Goal: Task Accomplishment & Management: Use online tool/utility

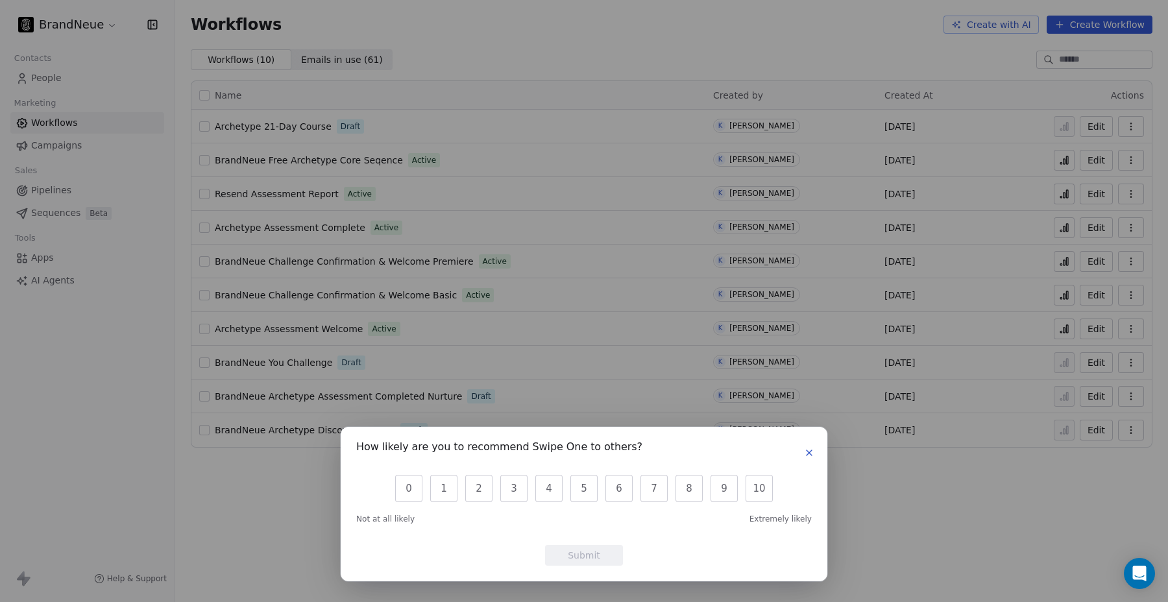
click at [805, 451] on icon "button" at bounding box center [809, 453] width 10 height 10
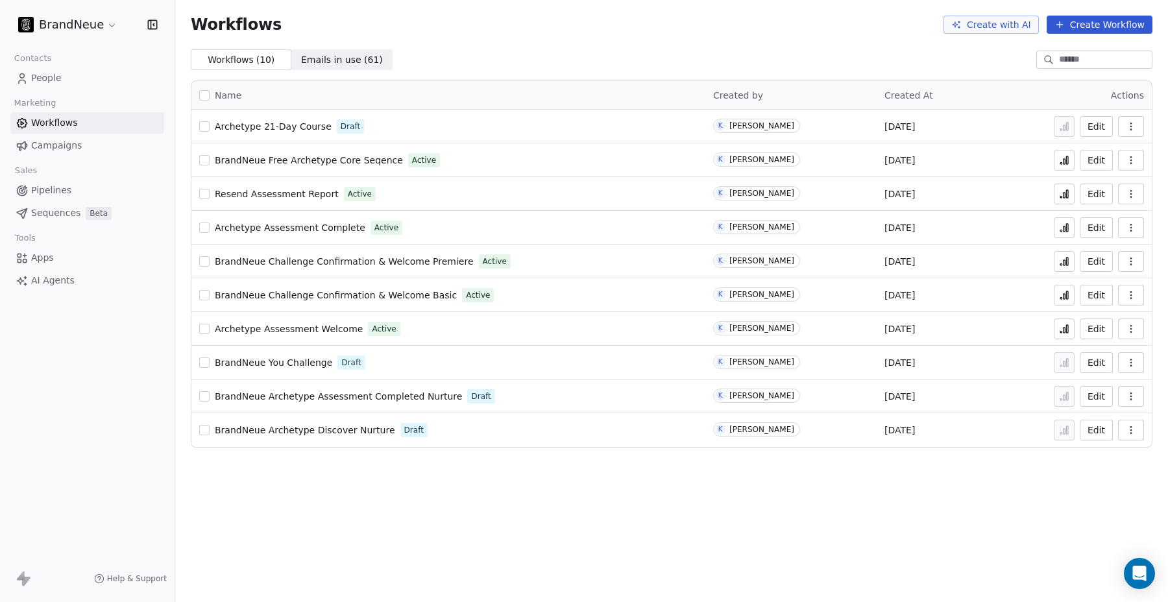
click at [82, 30] on html "BrandNeue Contacts People Marketing Workflows Campaigns Sales Pipelines Sequenc…" at bounding box center [584, 301] width 1168 height 602
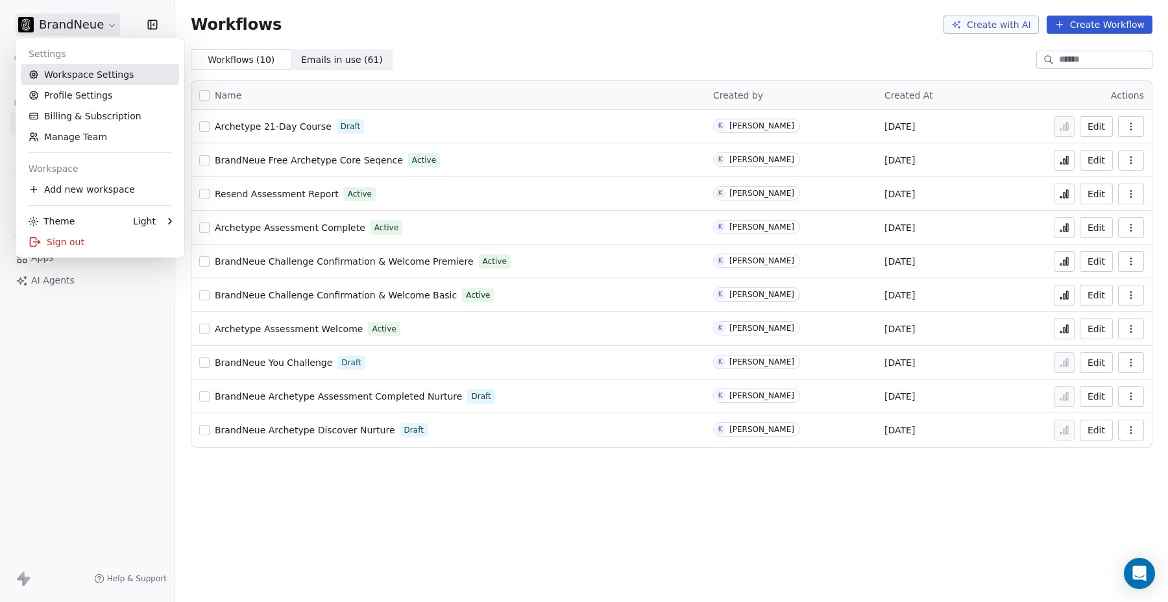
click at [74, 72] on link "Workspace Settings" at bounding box center [100, 74] width 158 height 21
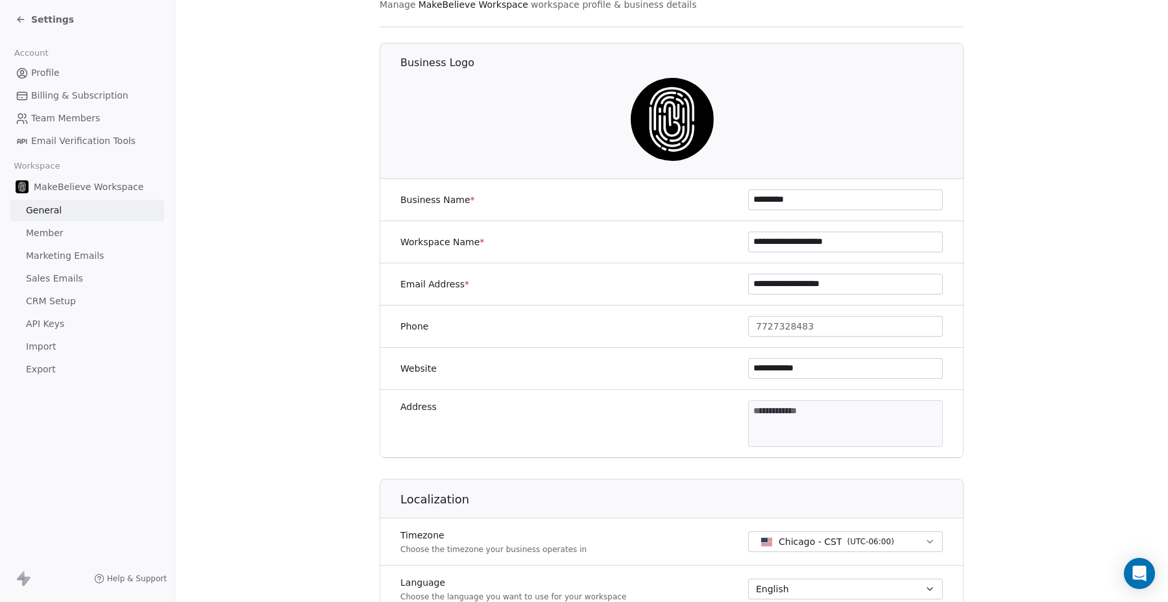
scroll to position [188, 0]
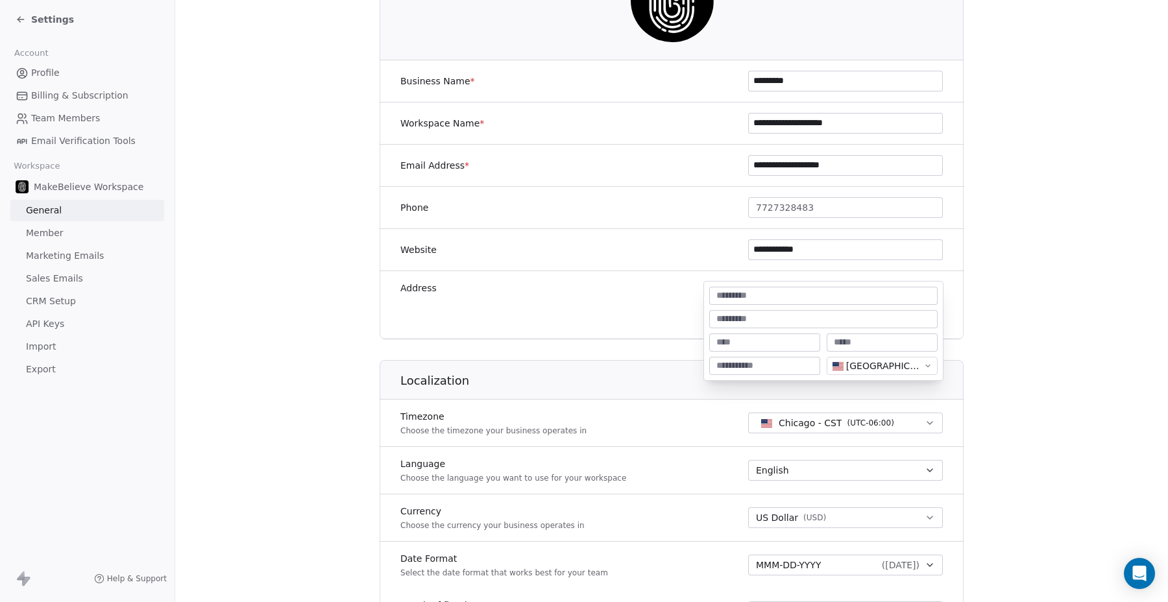
click at [796, 302] on body "**********" at bounding box center [584, 301] width 1168 height 602
click at [771, 296] on input at bounding box center [823, 295] width 223 height 13
type input "*"
type input "**********"
click at [741, 339] on input at bounding box center [765, 342] width 106 height 13
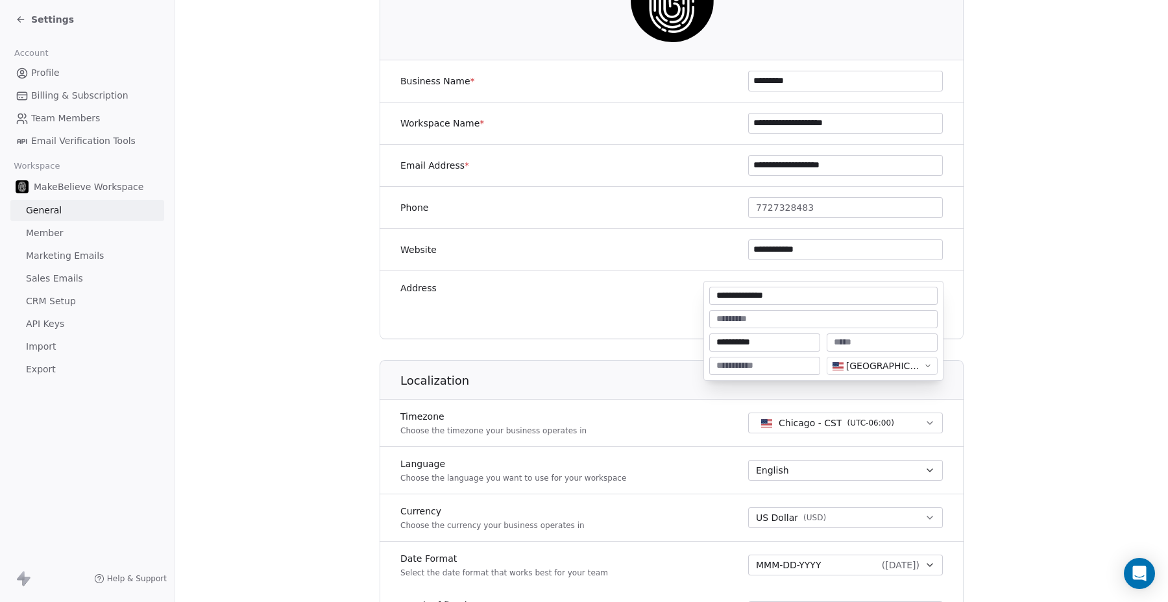
type input "**********"
click at [860, 341] on input at bounding box center [882, 342] width 106 height 13
type input "**"
click at [781, 363] on input at bounding box center [765, 365] width 106 height 13
type input "*****"
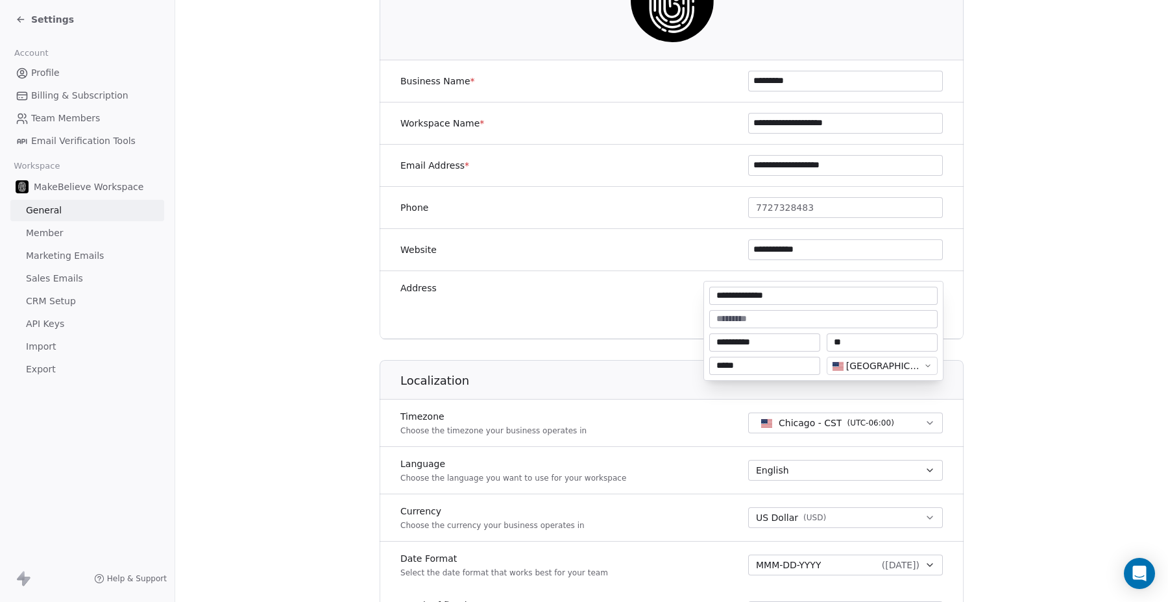
type textarea "**********"
click at [978, 317] on html "**********" at bounding box center [584, 301] width 1168 height 602
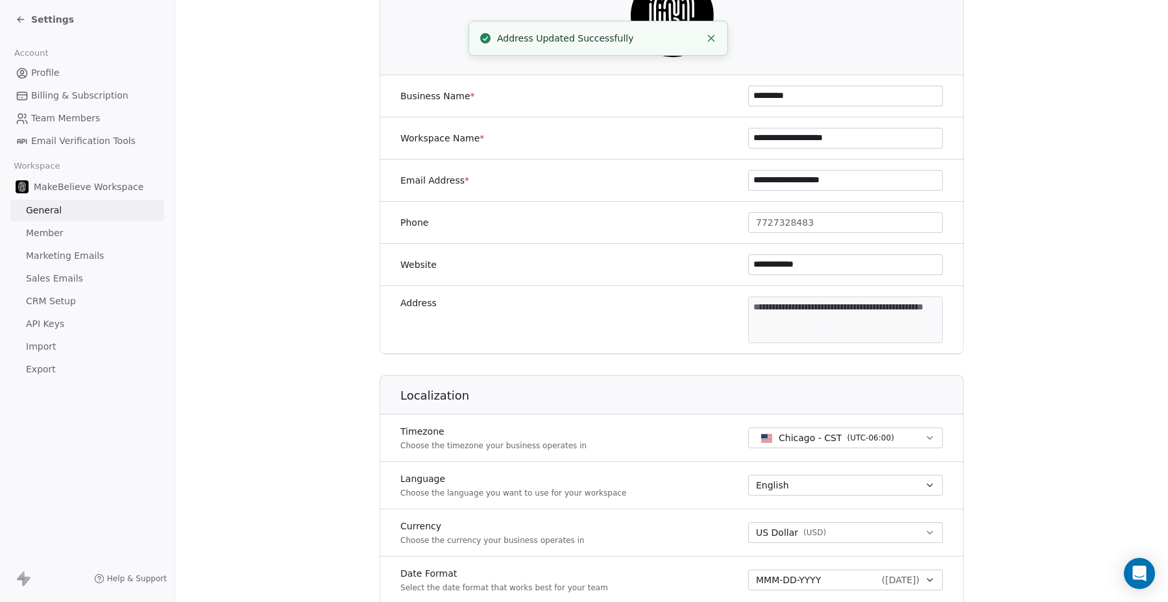
scroll to position [0, 0]
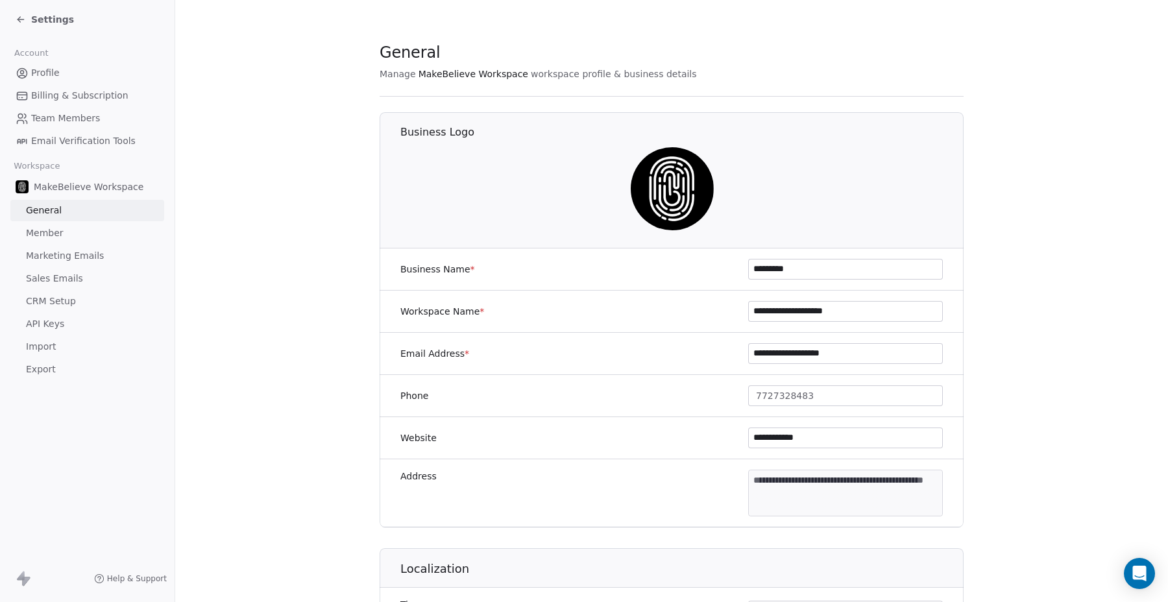
click at [52, 21] on span "Settings" at bounding box center [52, 19] width 43 height 13
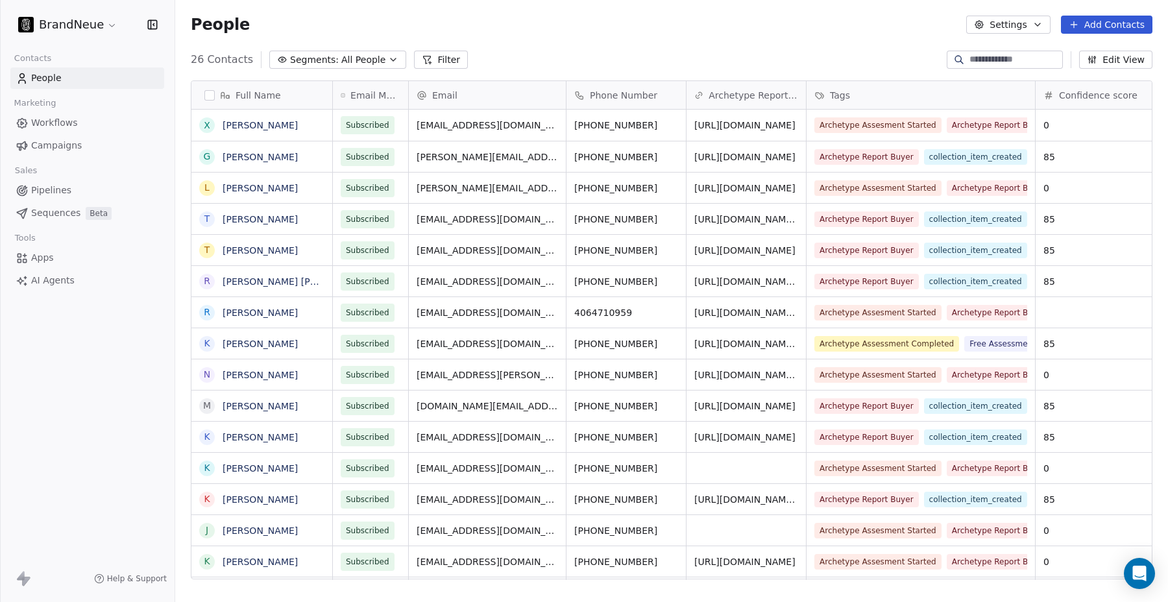
scroll to position [530, 993]
click at [53, 121] on span "Workflows" at bounding box center [54, 123] width 47 height 14
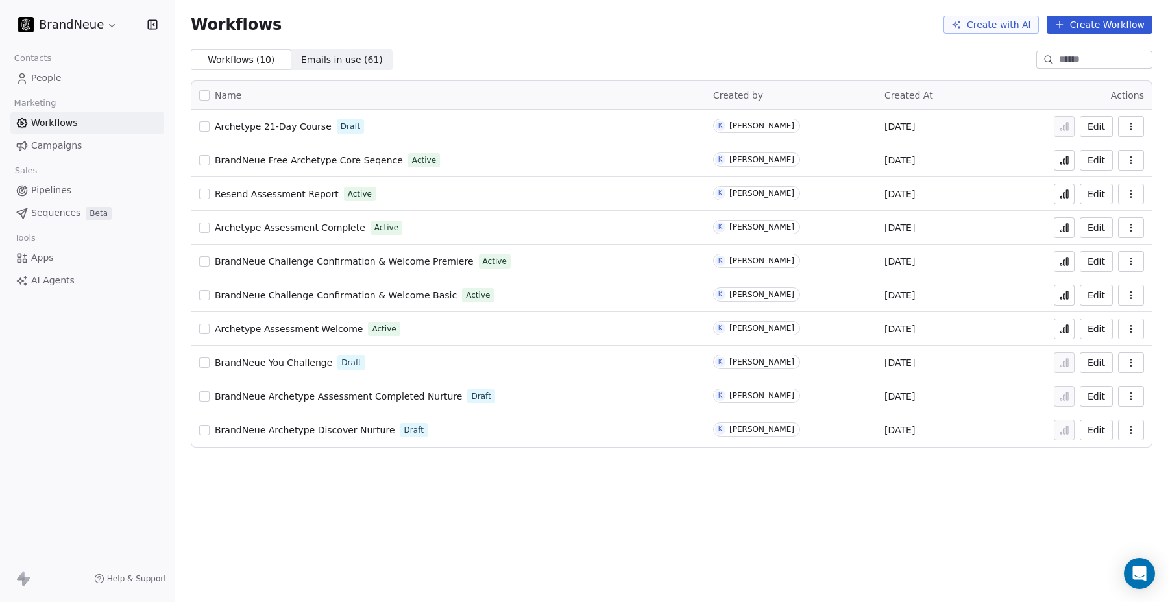
click at [242, 125] on span "Archetype 21-Day Course" at bounding box center [273, 126] width 117 height 10
click at [59, 144] on span "Campaigns" at bounding box center [56, 146] width 51 height 14
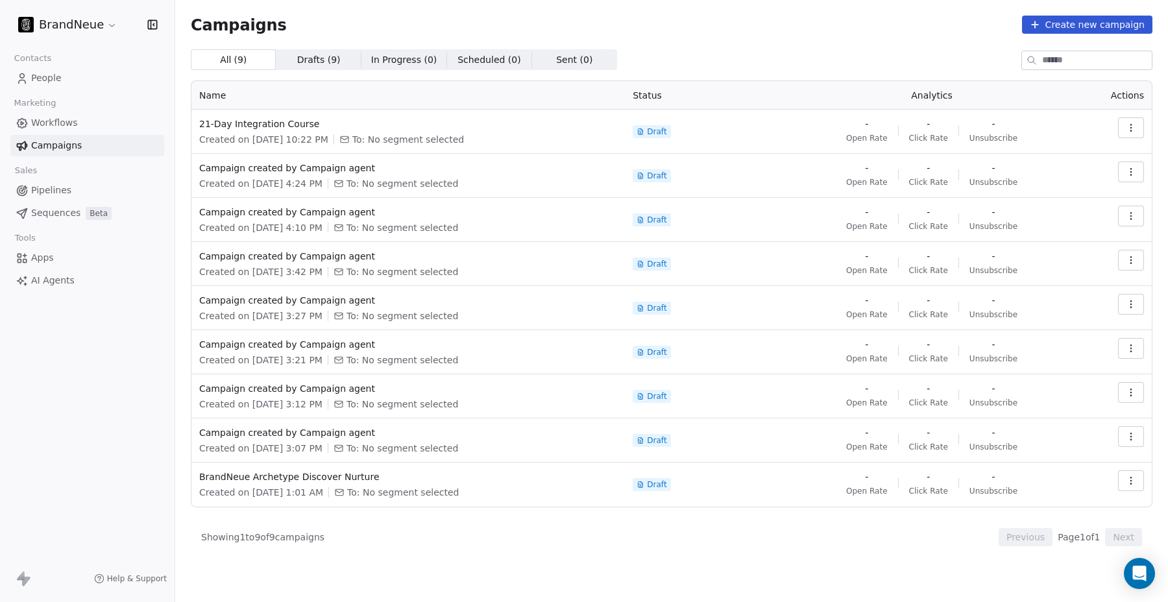
click at [47, 79] on span "People" at bounding box center [46, 78] width 30 height 14
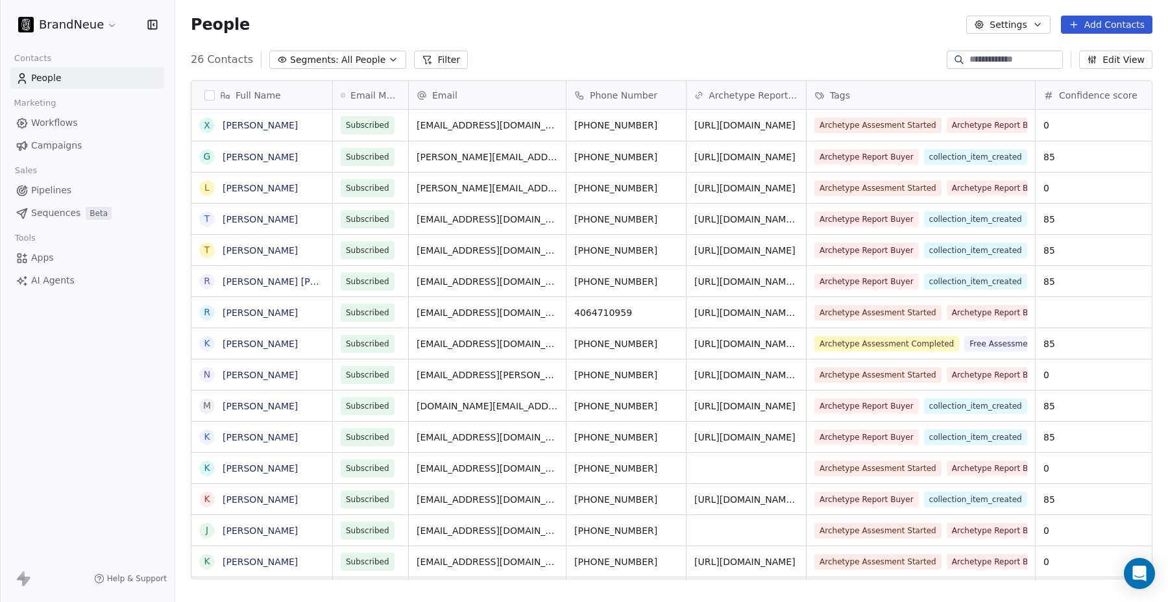
scroll to position [530, 993]
click at [56, 121] on span "Workflows" at bounding box center [54, 123] width 47 height 14
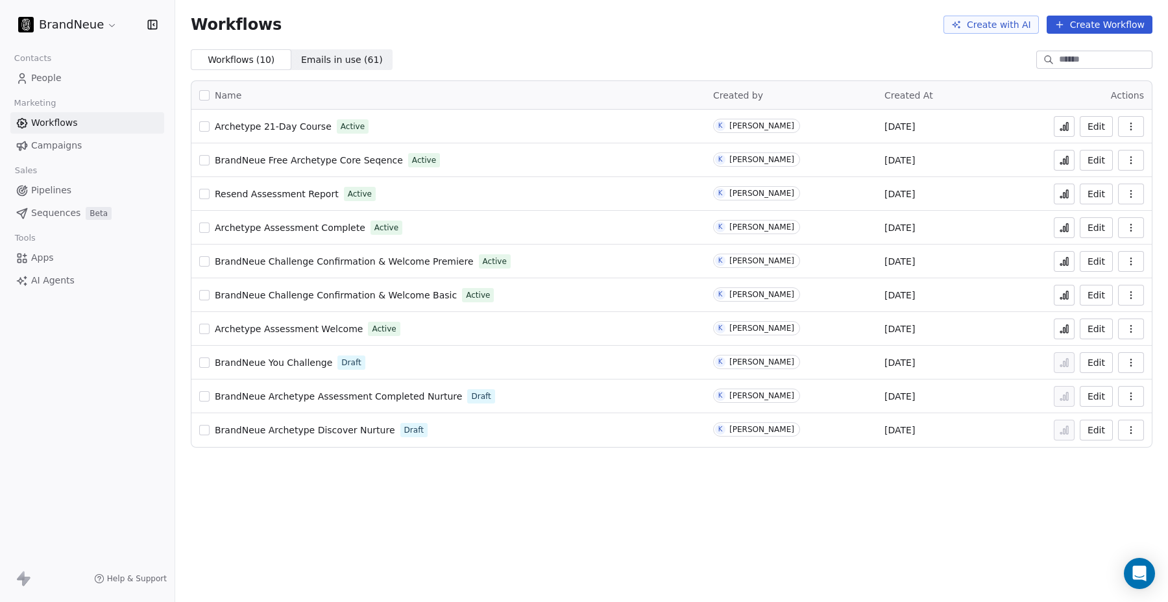
click at [54, 143] on span "Campaigns" at bounding box center [56, 146] width 51 height 14
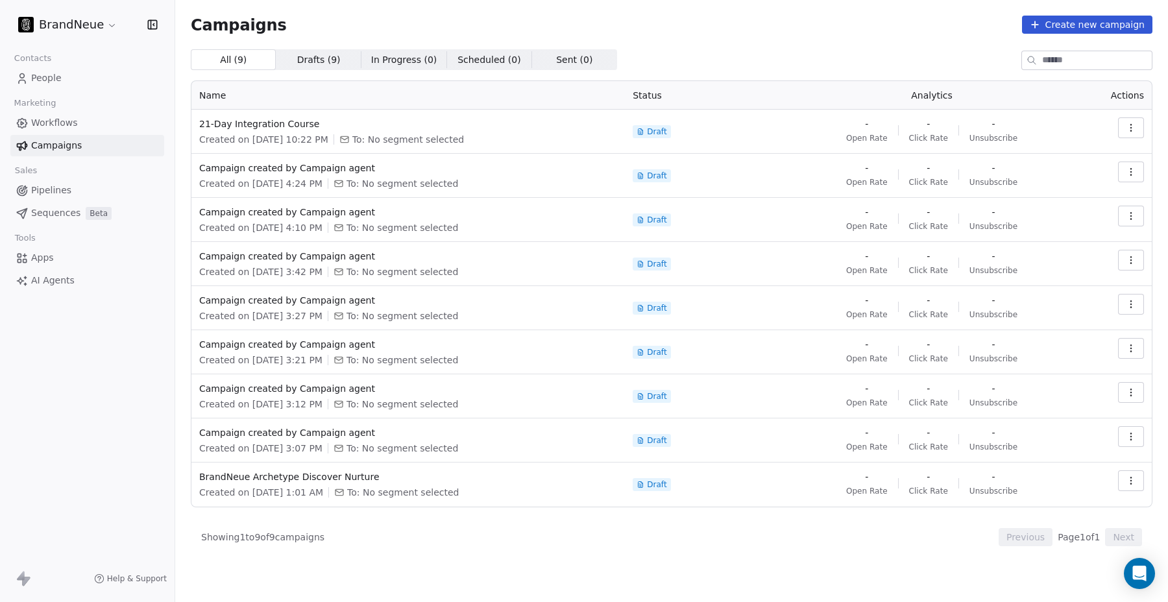
click at [49, 193] on span "Pipelines" at bounding box center [51, 191] width 40 height 14
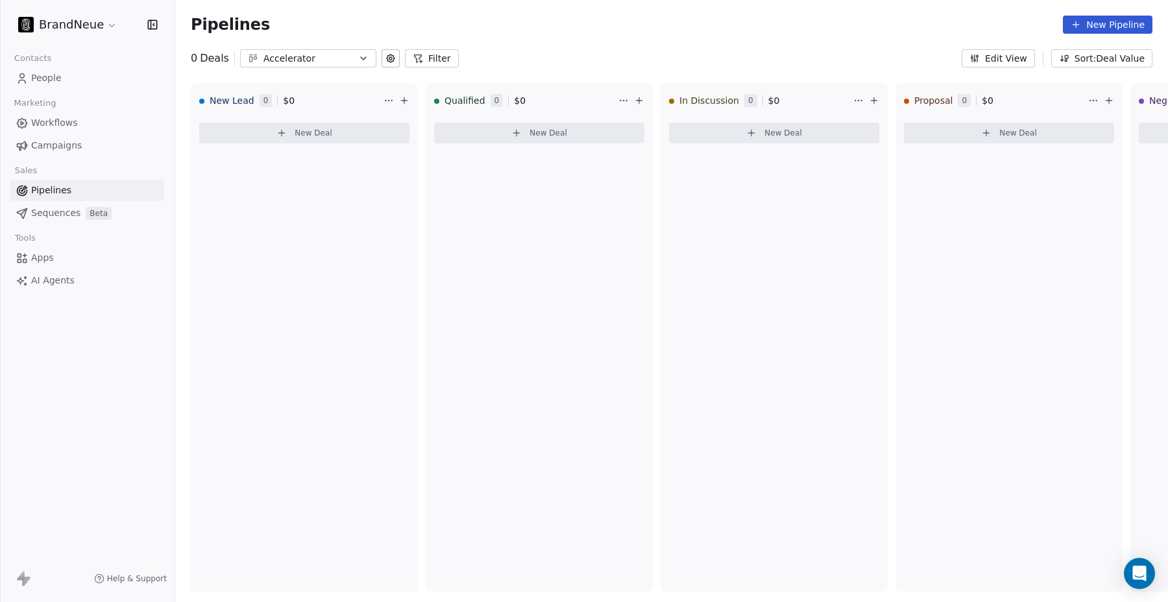
click at [38, 214] on span "Sequences" at bounding box center [55, 213] width 49 height 14
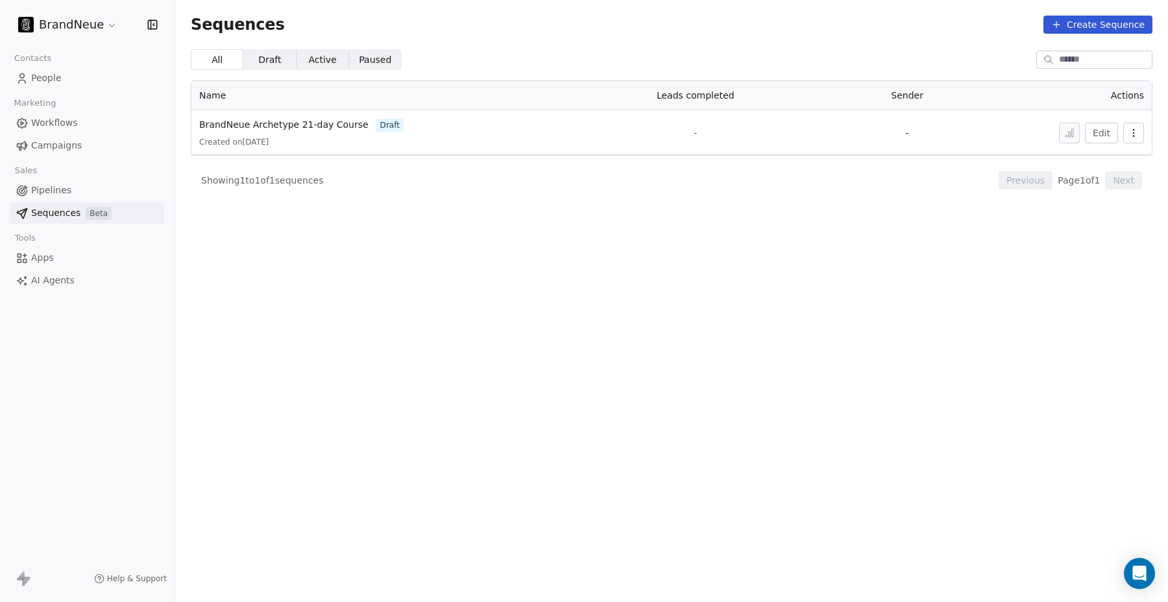
click at [36, 258] on span "Apps" at bounding box center [42, 258] width 23 height 14
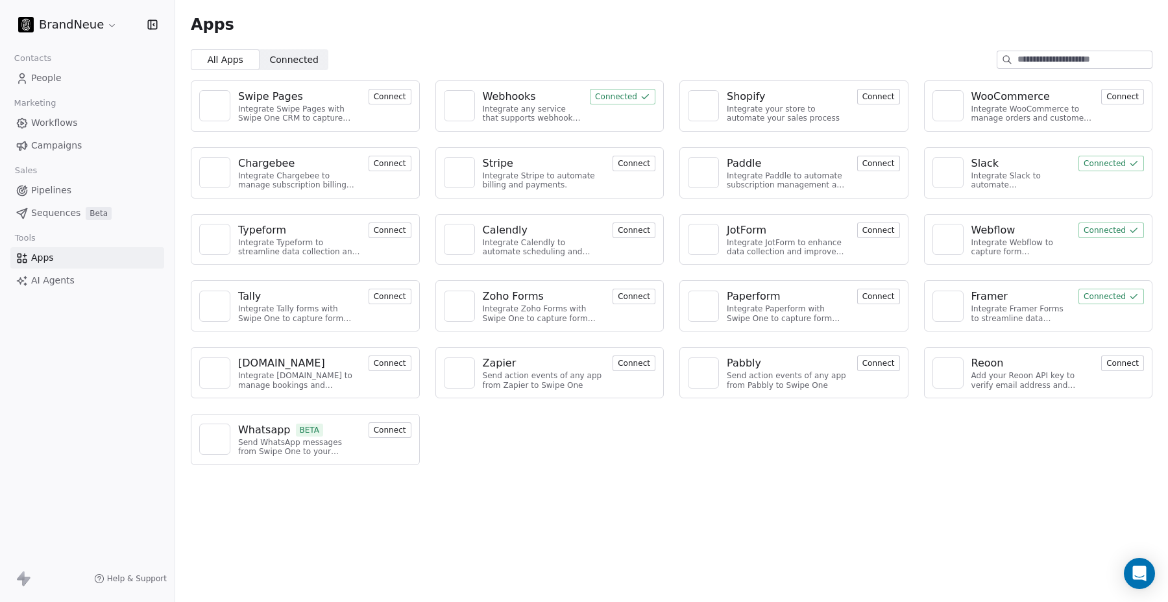
click at [67, 277] on span "AI Agents" at bounding box center [52, 281] width 43 height 14
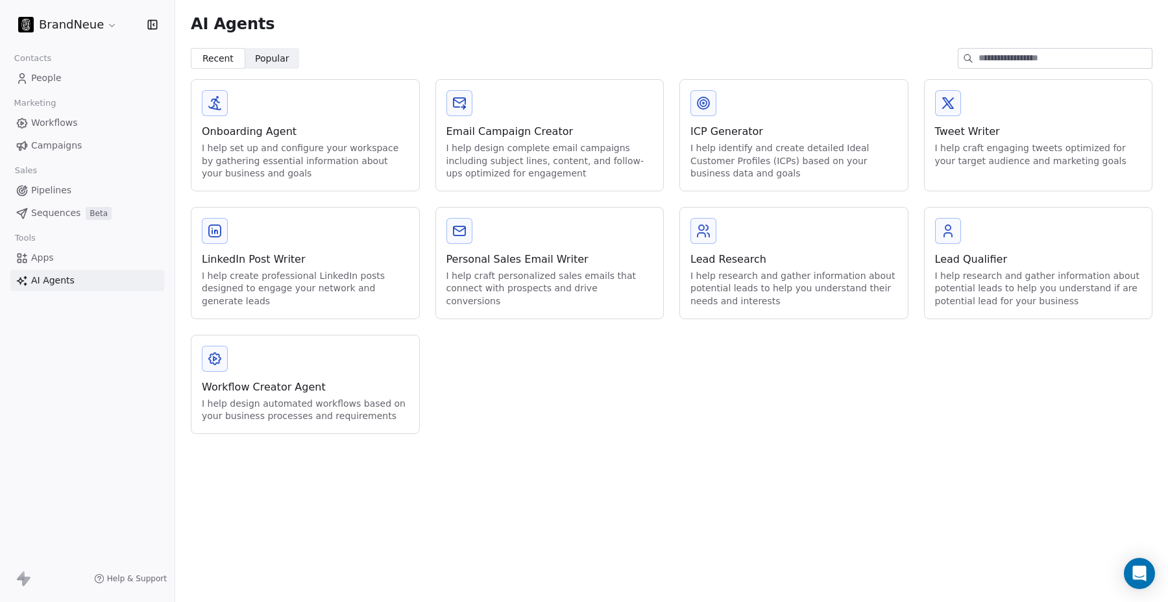
click at [68, 258] on link "Apps" at bounding box center [87, 257] width 154 height 21
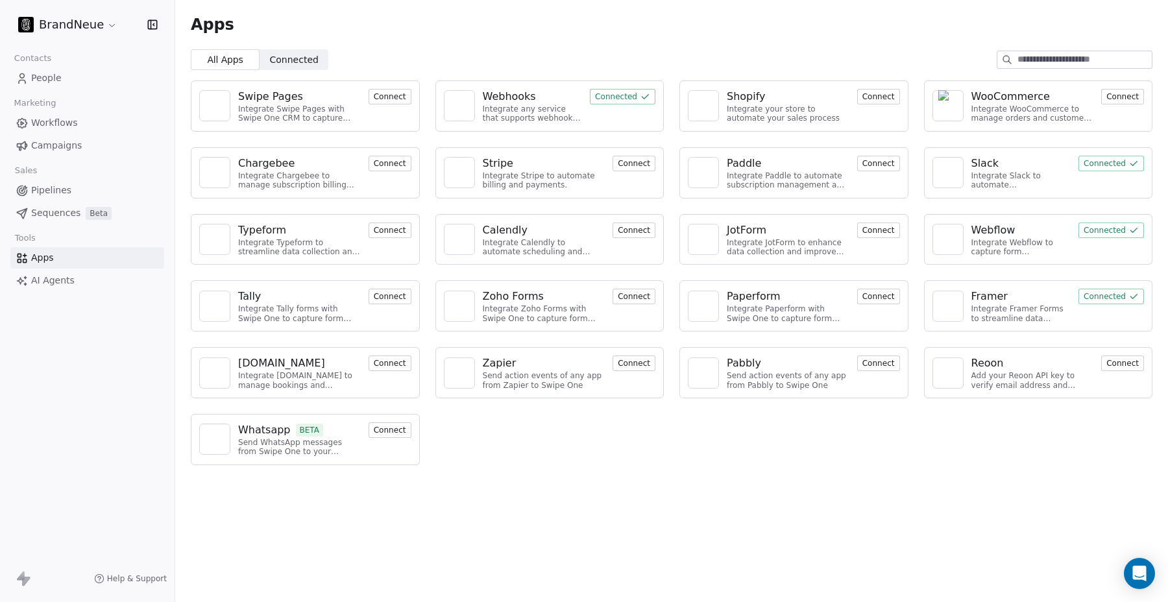
click at [1114, 232] on button "Connected" at bounding box center [1111, 231] width 66 height 16
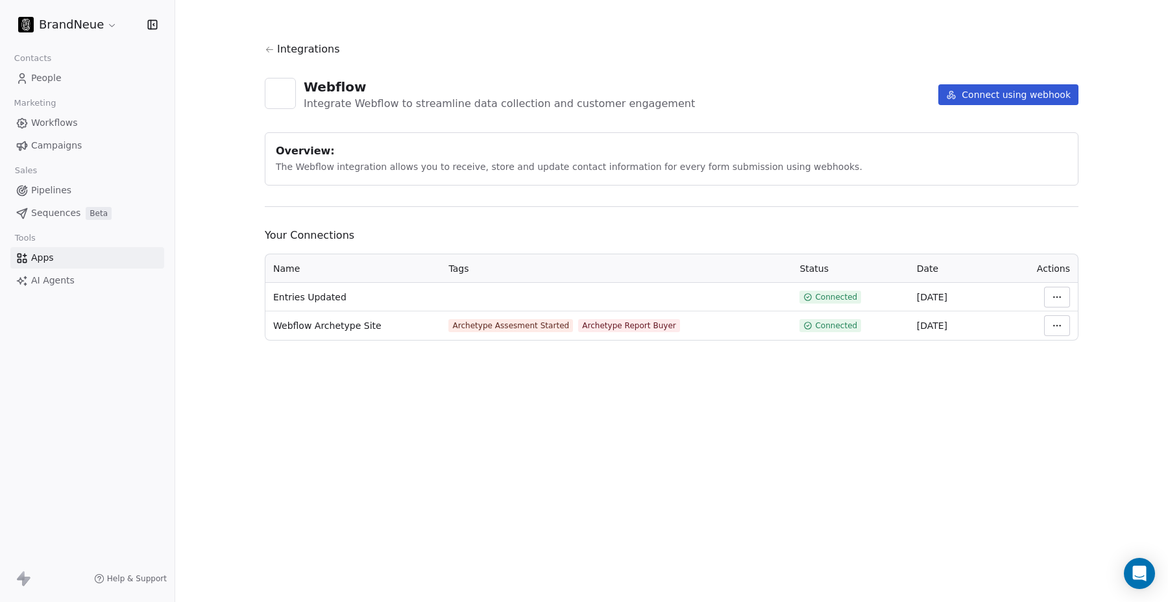
click at [1057, 324] on html "BrandNeue Contacts People Marketing Workflows Campaigns Sales Pipelines Sequenc…" at bounding box center [584, 301] width 1168 height 602
click at [629, 290] on html "BrandNeue Contacts People Marketing Workflows Campaigns Sales Pipelines Sequenc…" at bounding box center [584, 301] width 1168 height 602
click at [714, 335] on td "Archetype Assesment Started Archetype Report Buyer" at bounding box center [616, 325] width 351 height 29
click at [1059, 330] on html "BrandNeue Contacts People Marketing Workflows Campaigns Sales Pipelines Sequenc…" at bounding box center [584, 301] width 1168 height 602
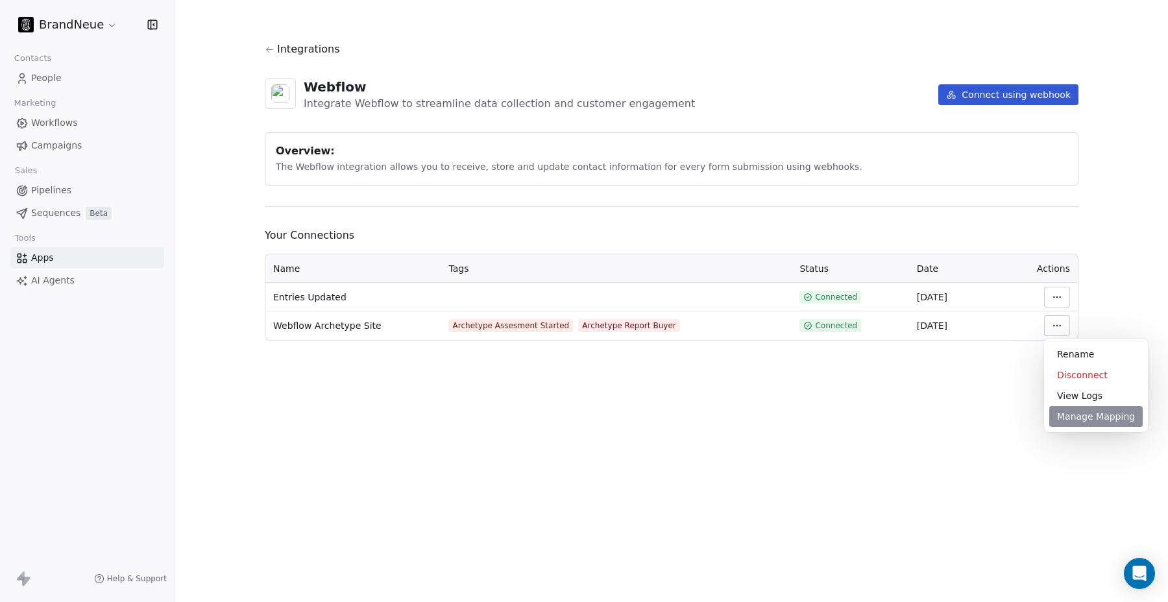
click at [1066, 413] on div "Manage Mapping" at bounding box center [1095, 416] width 93 height 21
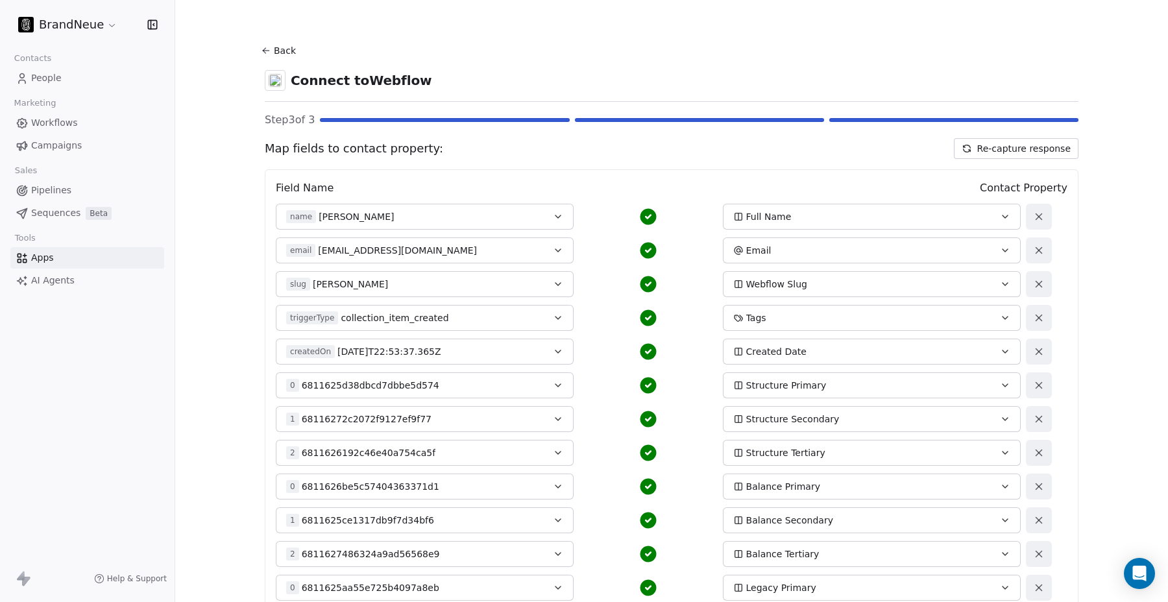
click at [985, 151] on button "Re-capture response" at bounding box center [1016, 148] width 125 height 21
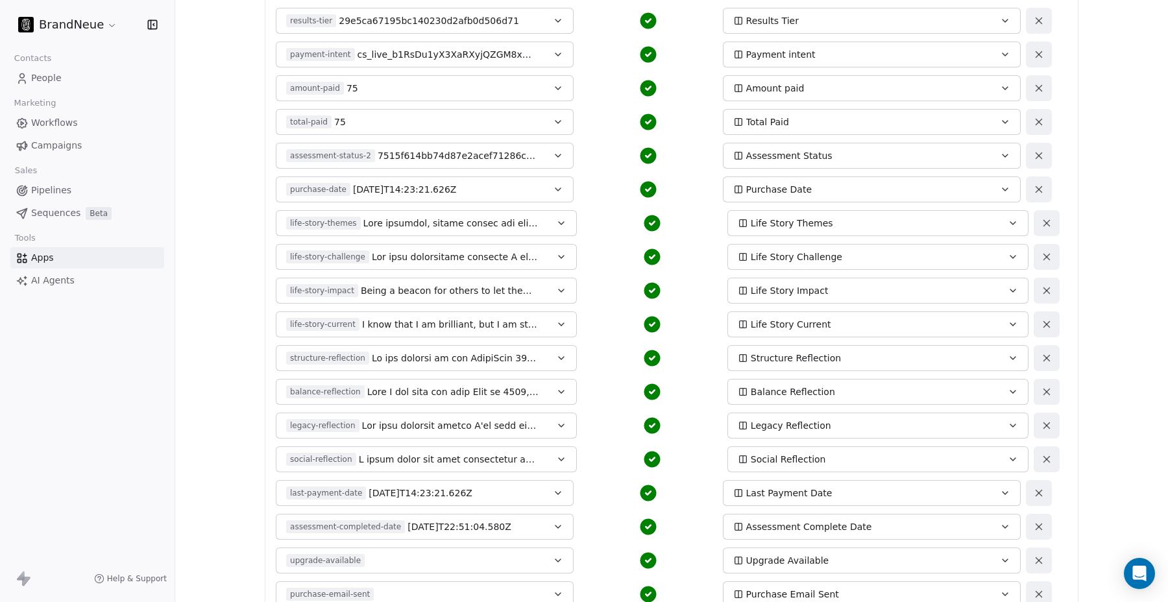
scroll to position [2069, 0]
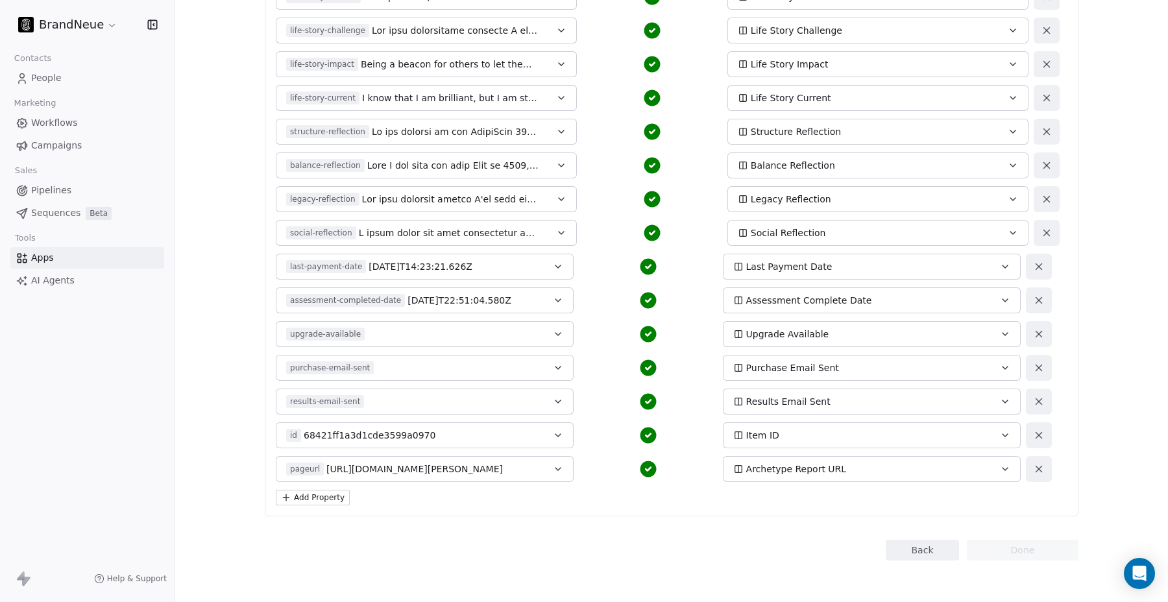
click at [323, 495] on button "Add Property" at bounding box center [313, 498] width 74 height 16
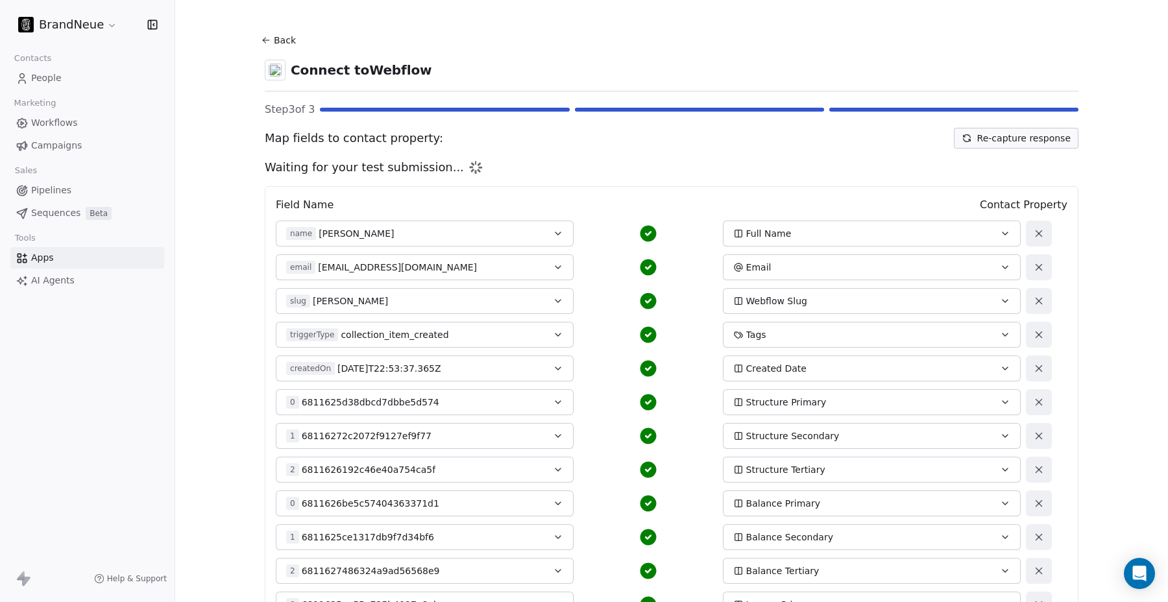
scroll to position [0, 0]
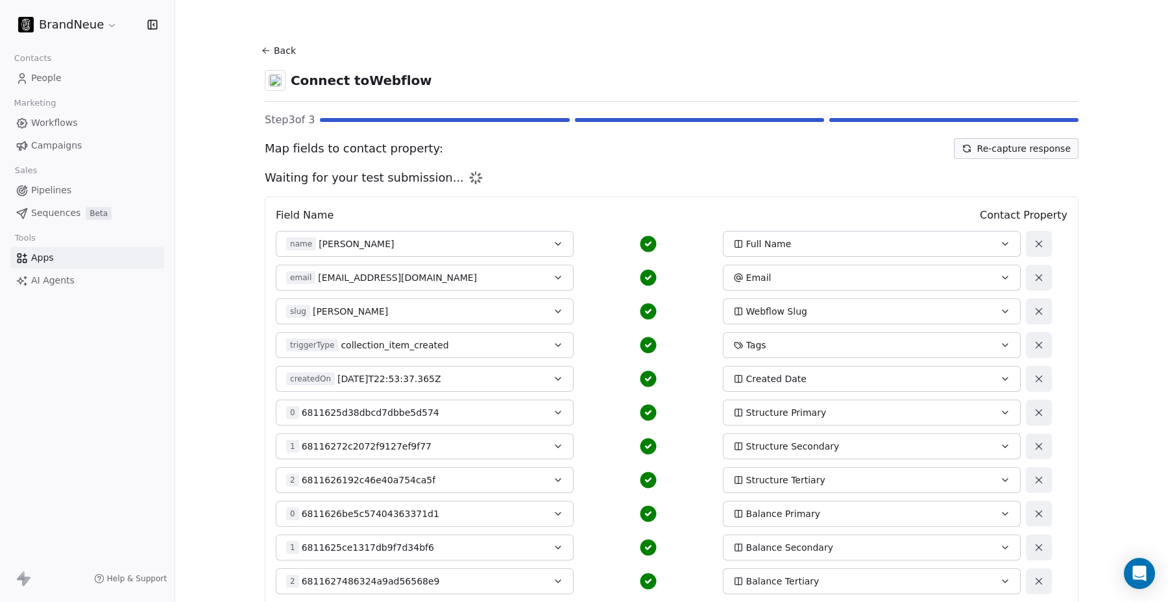
click at [411, 310] on div "slug [PERSON_NAME]" at bounding box center [410, 311] width 249 height 13
click at [426, 304] on button "slug [PERSON_NAME]" at bounding box center [425, 311] width 298 height 26
click at [408, 276] on span "[EMAIL_ADDRESS][DOMAIN_NAME]" at bounding box center [397, 277] width 159 height 13
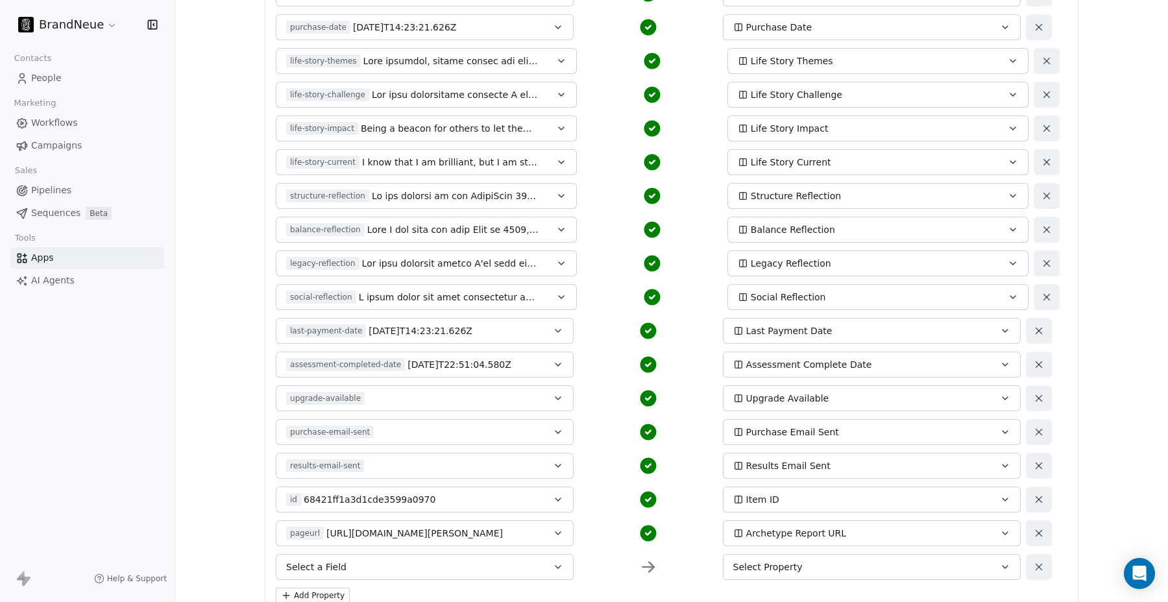
scroll to position [2103, 0]
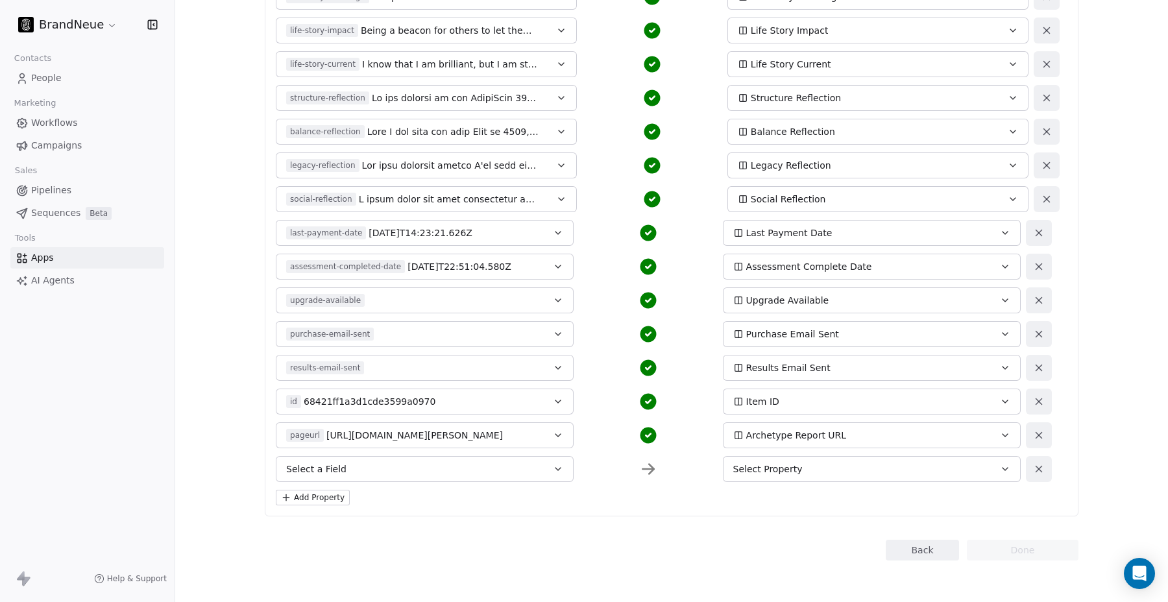
click at [406, 299] on div "upgrade-available" at bounding box center [410, 300] width 249 height 13
click at [407, 298] on div "upgrade-available" at bounding box center [410, 300] width 249 height 13
click at [509, 301] on div "upgrade-available" at bounding box center [410, 300] width 249 height 13
click at [481, 335] on div "purchase-email-sent" at bounding box center [410, 334] width 249 height 13
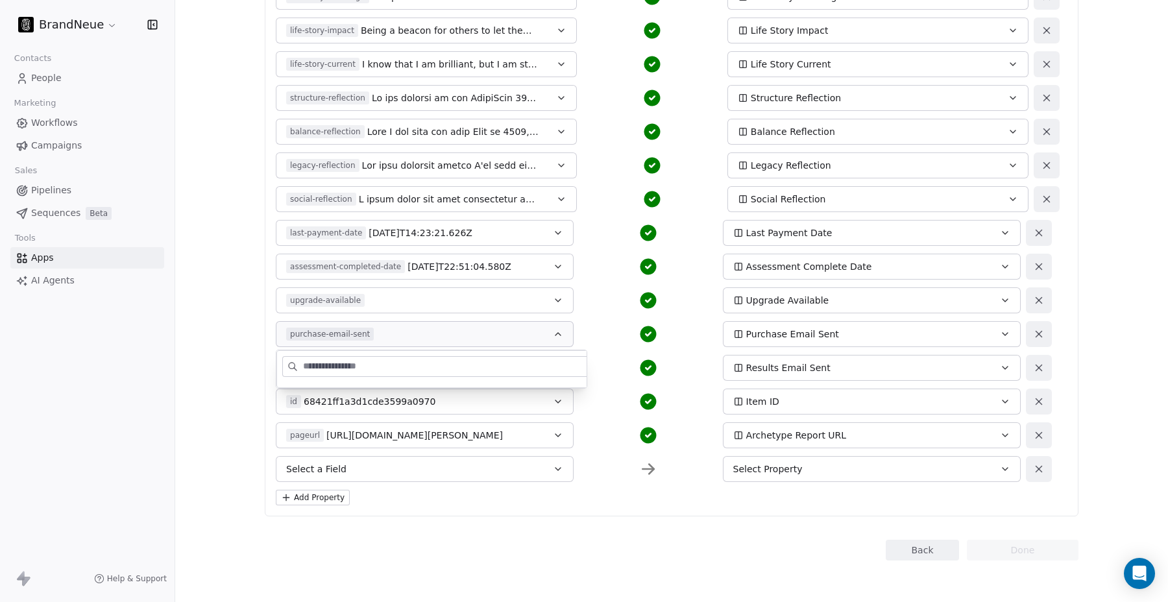
click at [481, 335] on div "purchase-email-sent" at bounding box center [410, 334] width 249 height 13
click at [443, 376] on button "results-email-sent" at bounding box center [425, 368] width 298 height 26
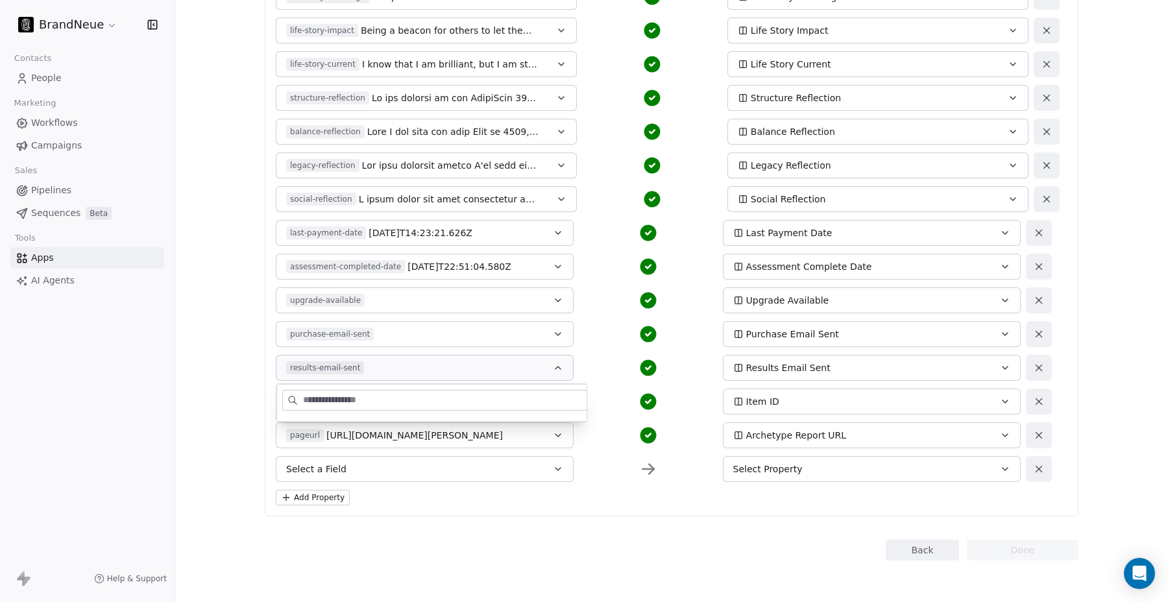
click at [454, 367] on div "results-email-sent" at bounding box center [410, 367] width 249 height 13
click at [402, 468] on button "Select a Field" at bounding box center [425, 469] width 298 height 26
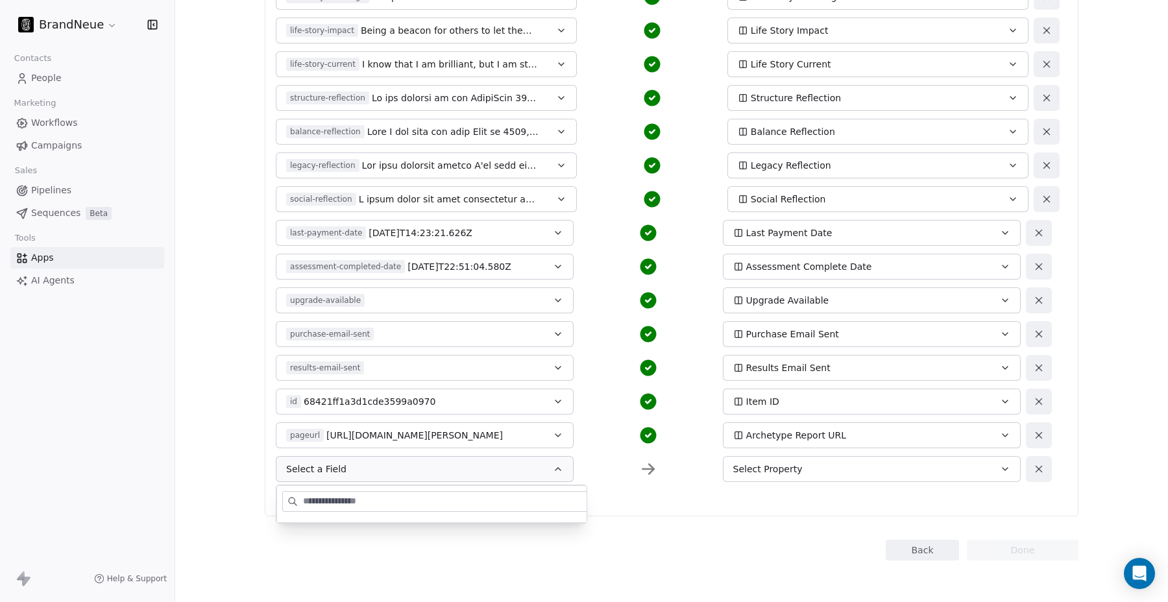
click at [376, 474] on button "Select a Field" at bounding box center [425, 469] width 298 height 26
click at [330, 469] on span "Select a Field" at bounding box center [316, 469] width 60 height 13
click at [775, 478] on button "Select Property" at bounding box center [872, 469] width 298 height 26
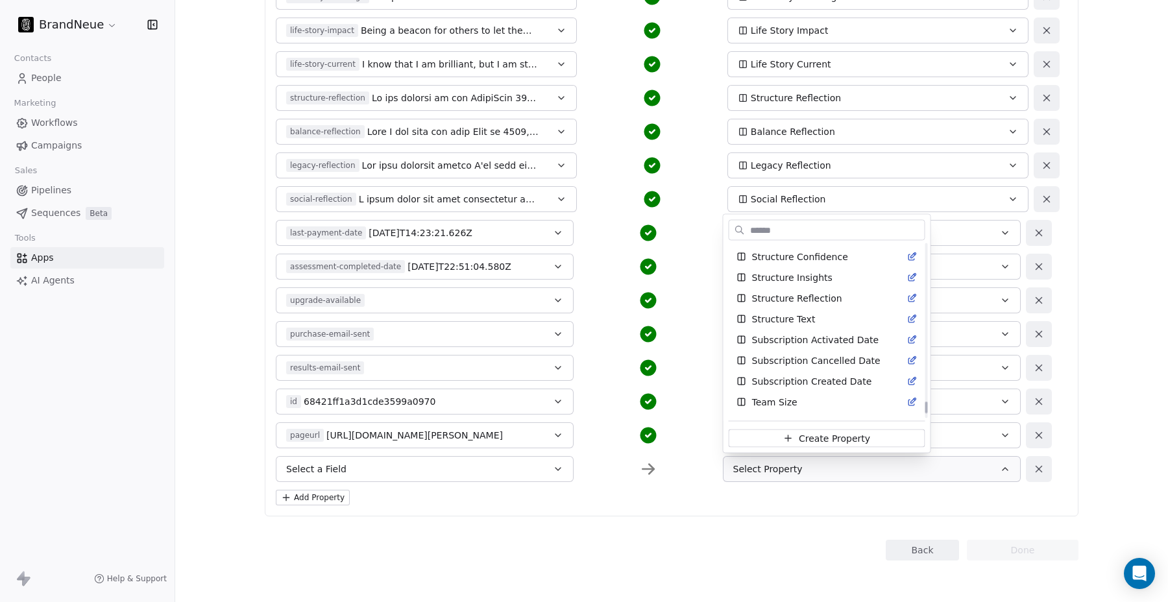
scroll to position [2695, 0]
click at [697, 502] on html "BrandNeue Contacts People Marketing Workflows Campaigns Sales Pipelines Sequenc…" at bounding box center [584, 301] width 1168 height 602
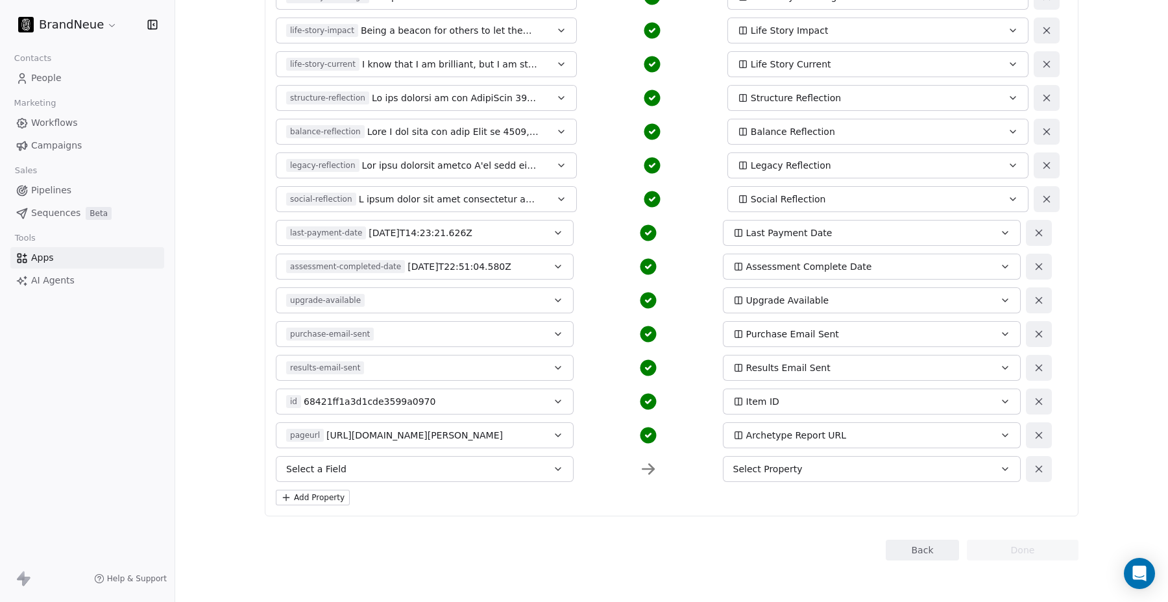
click at [444, 465] on button "Select a Field" at bounding box center [425, 469] width 298 height 26
click at [431, 464] on button "Select a Field" at bounding box center [425, 469] width 298 height 26
click at [444, 433] on span "[URL][DOMAIN_NAME][PERSON_NAME]" at bounding box center [414, 435] width 177 height 13
click at [439, 433] on span "[URL][DOMAIN_NAME][PERSON_NAME]" at bounding box center [414, 435] width 177 height 13
click at [396, 467] on button "Select a Field" at bounding box center [425, 469] width 298 height 26
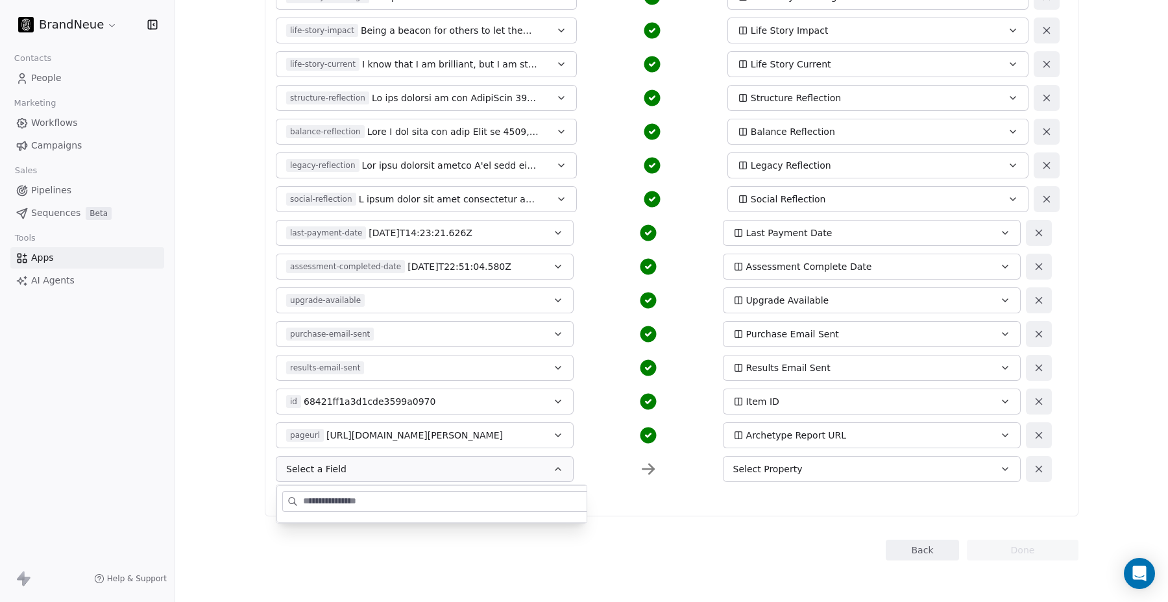
click at [365, 505] on input at bounding box center [461, 501] width 317 height 19
click at [626, 499] on div "Add Property" at bounding box center [672, 498] width 792 height 16
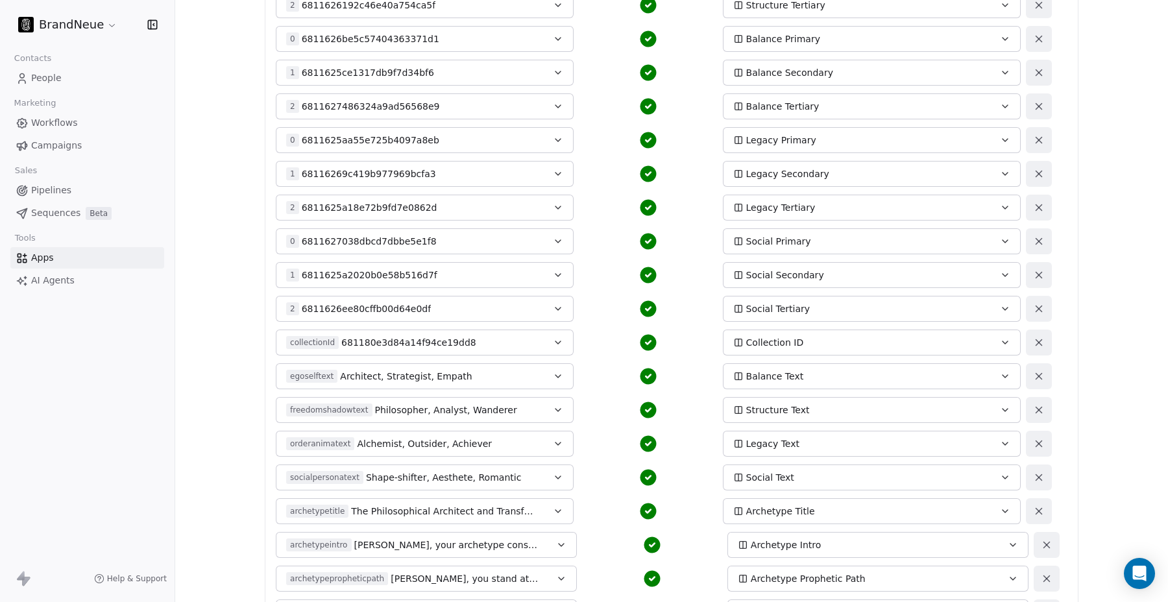
scroll to position [0, 0]
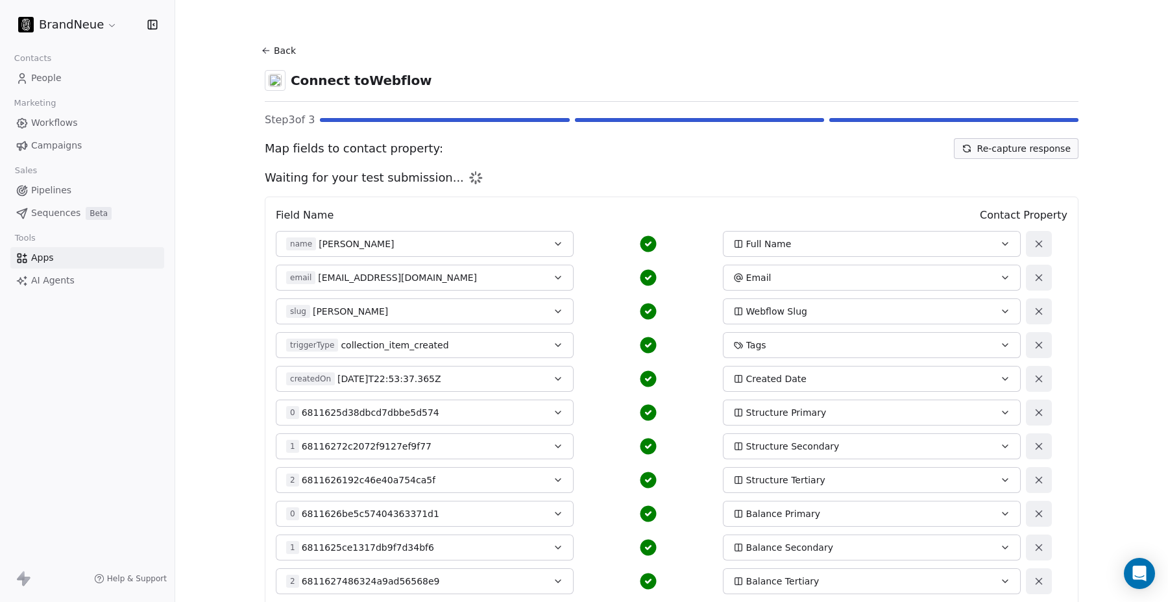
click at [280, 47] on button "Back" at bounding box center [281, 50] width 42 height 23
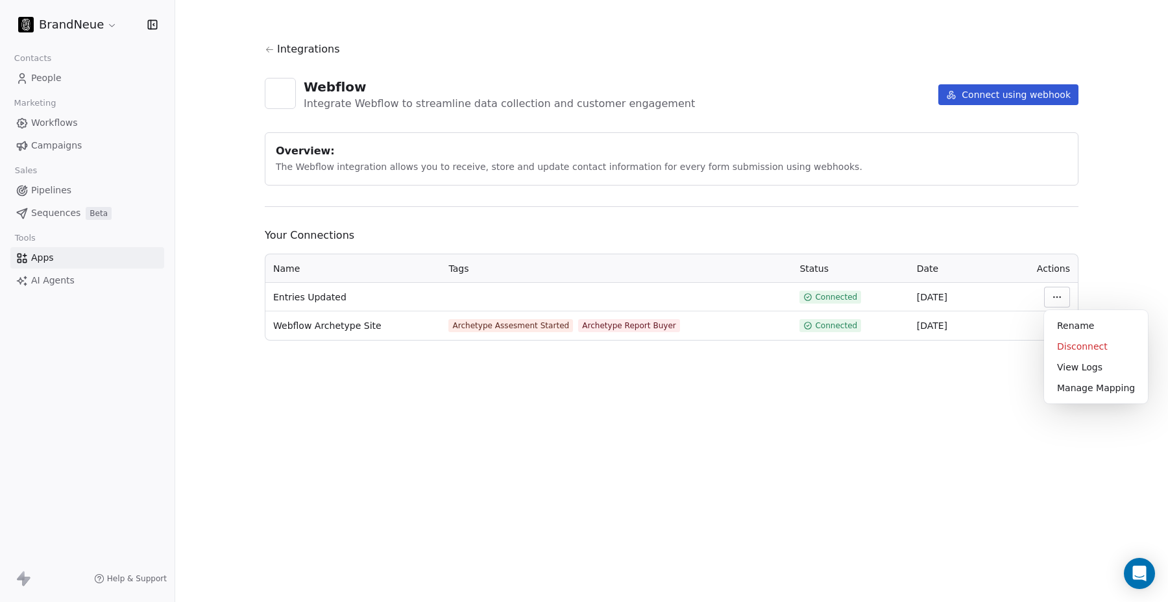
click at [1049, 298] on html "BrandNeue Contacts People Marketing Workflows Campaigns Sales Pipelines Sequenc…" at bounding box center [584, 301] width 1168 height 602
click at [1057, 385] on div "Manage Mapping" at bounding box center [1095, 388] width 93 height 21
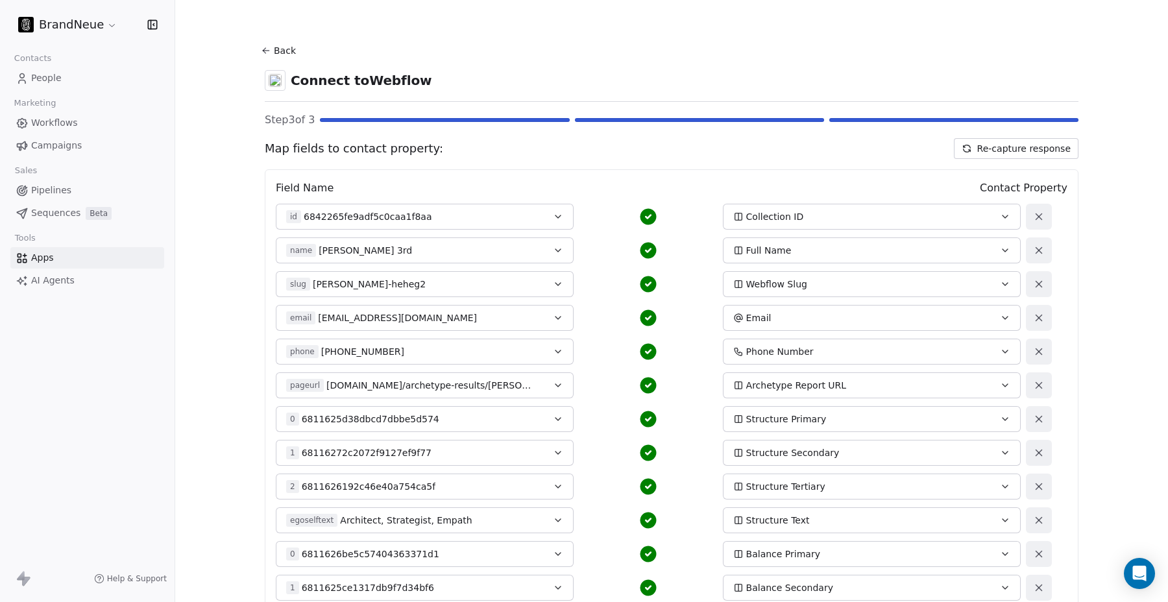
click at [990, 151] on button "Re-capture response" at bounding box center [1016, 148] width 125 height 21
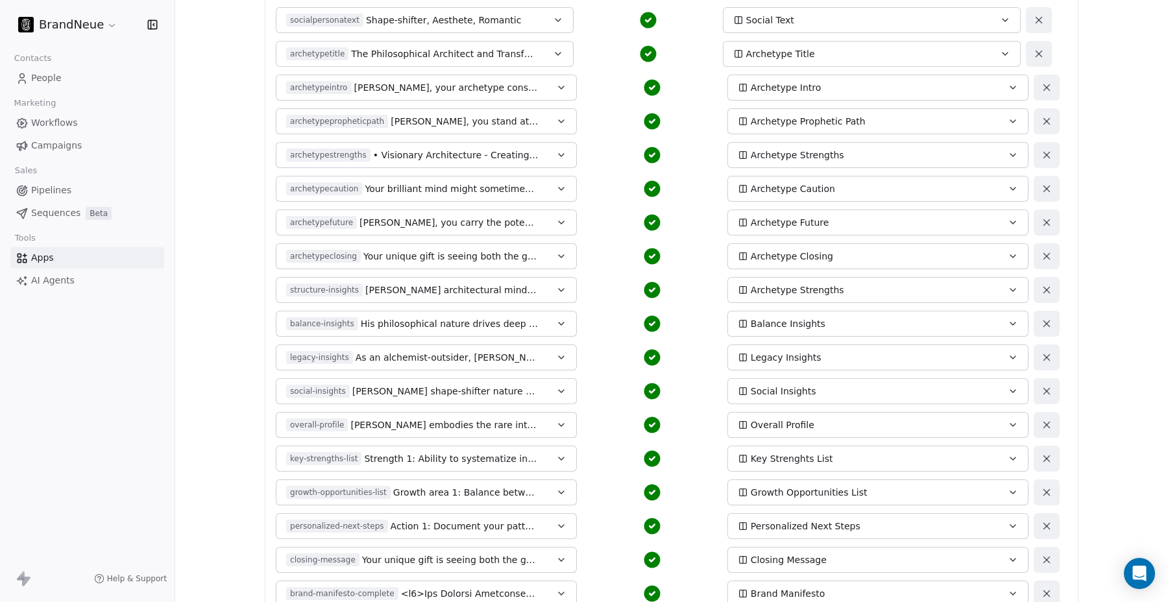
scroll to position [718, 0]
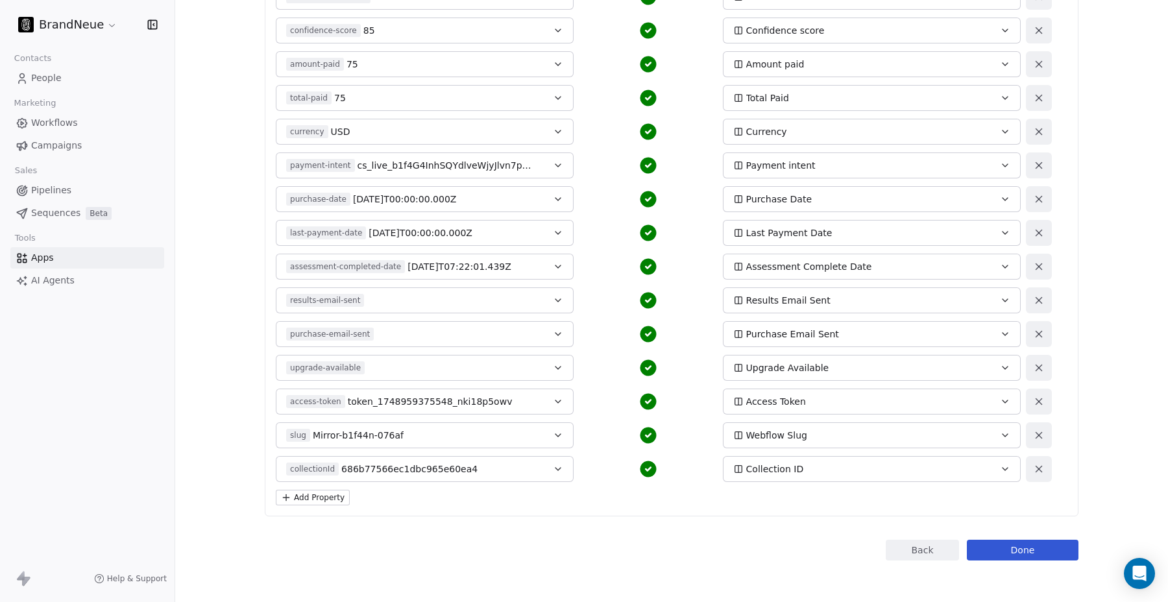
click at [461, 473] on span "686b77566ec1dbc965e60ea4" at bounding box center [409, 469] width 136 height 13
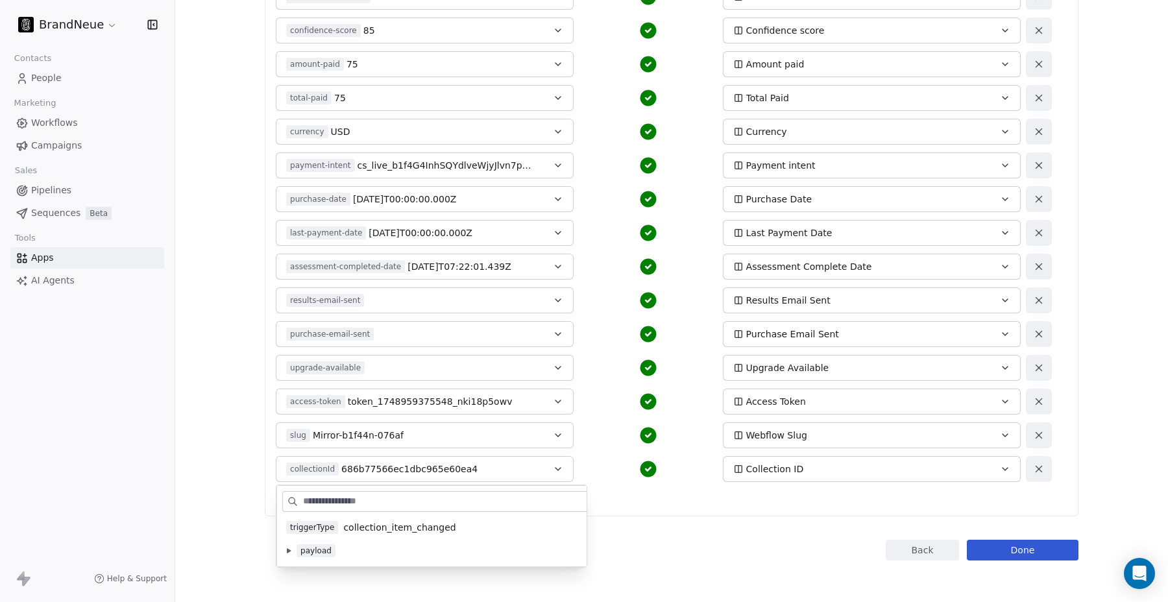
click at [616, 497] on div "Add Property" at bounding box center [672, 498] width 792 height 16
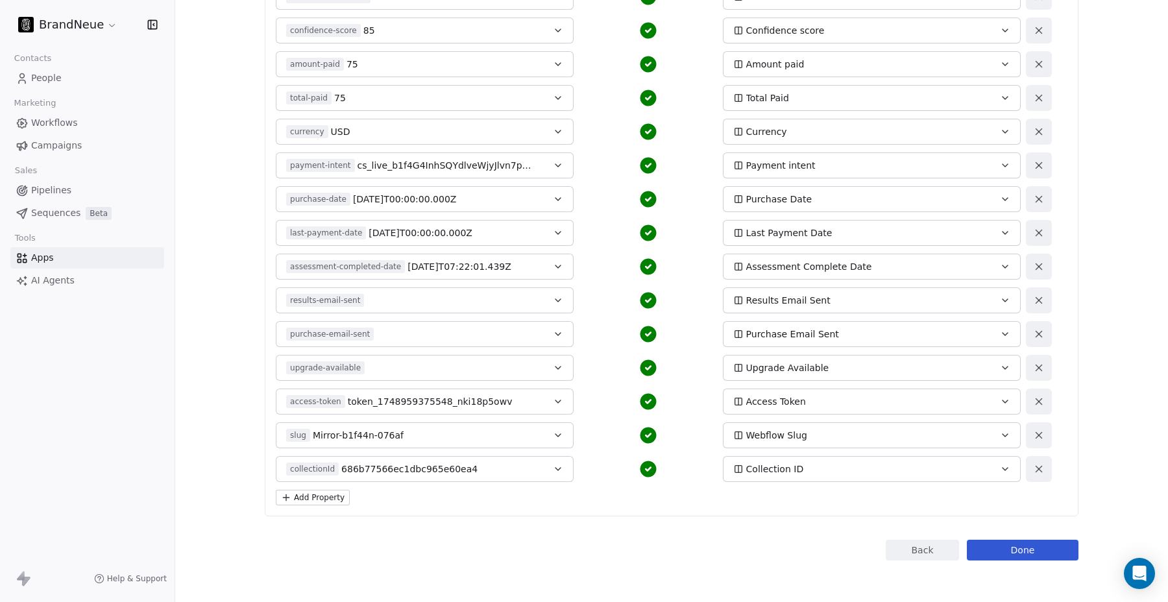
click at [1038, 368] on icon at bounding box center [1039, 368] width 6 height 6
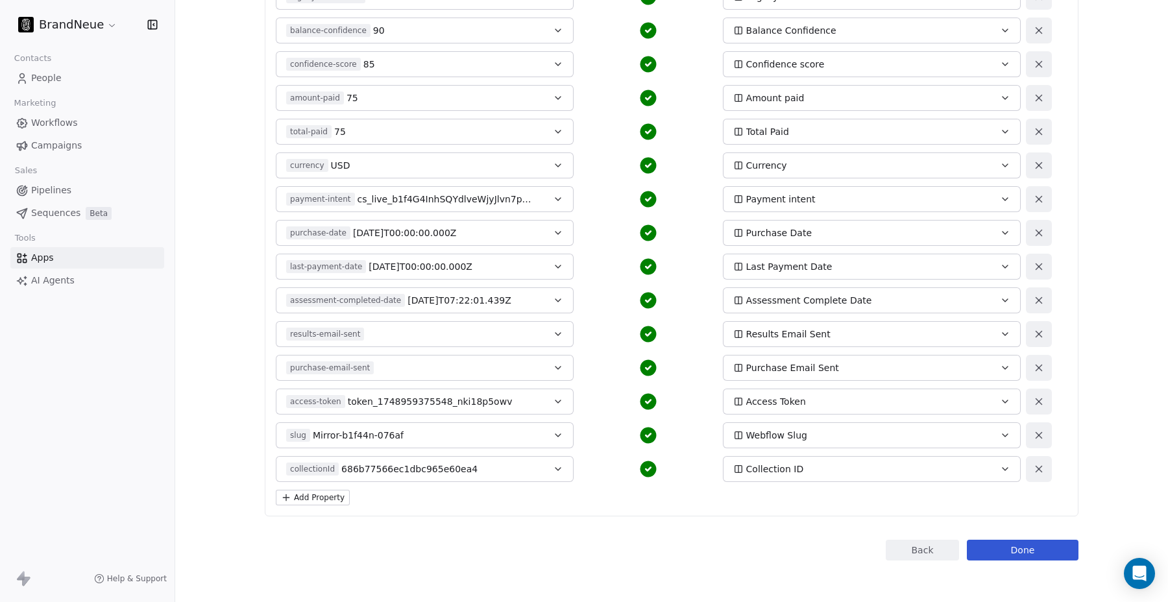
click at [1039, 365] on icon at bounding box center [1039, 368] width 12 height 12
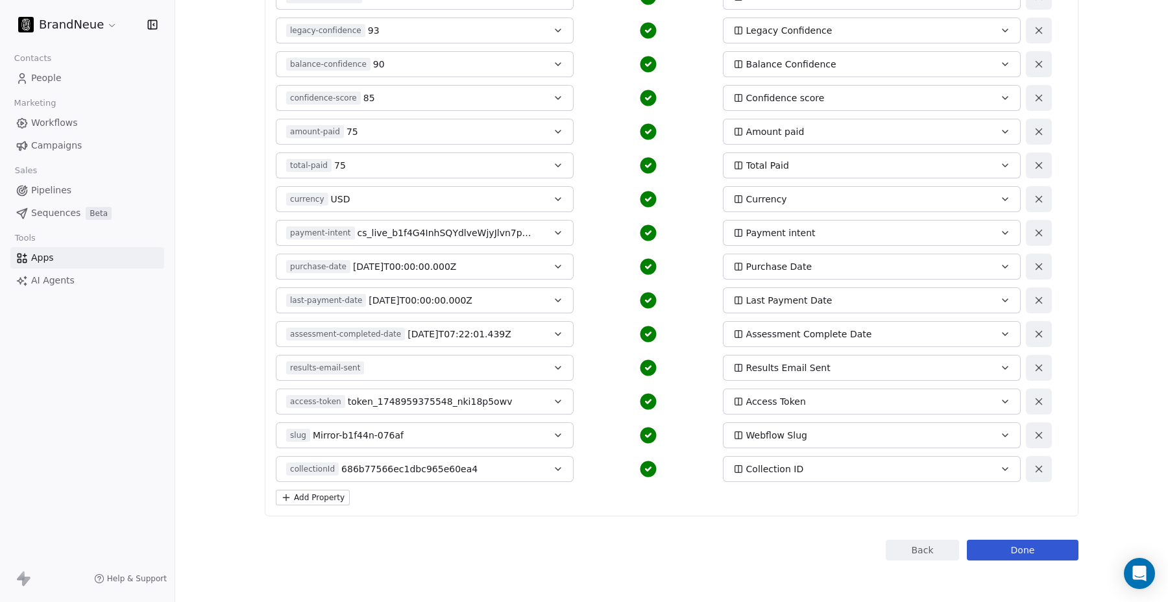
click at [1041, 369] on icon at bounding box center [1039, 368] width 12 height 12
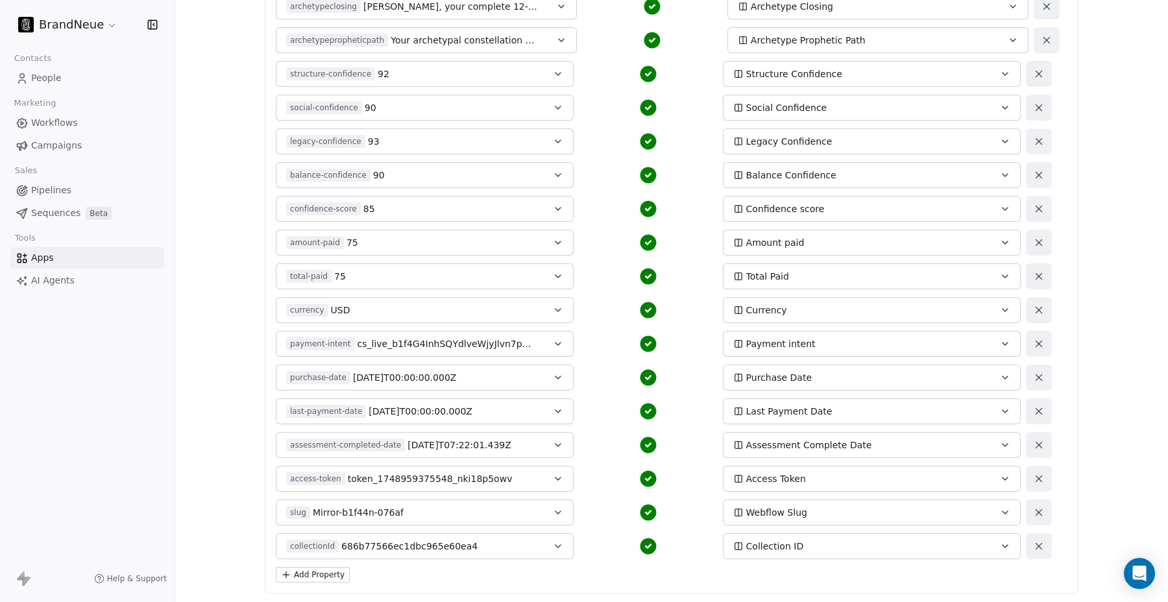
scroll to position [617, 0]
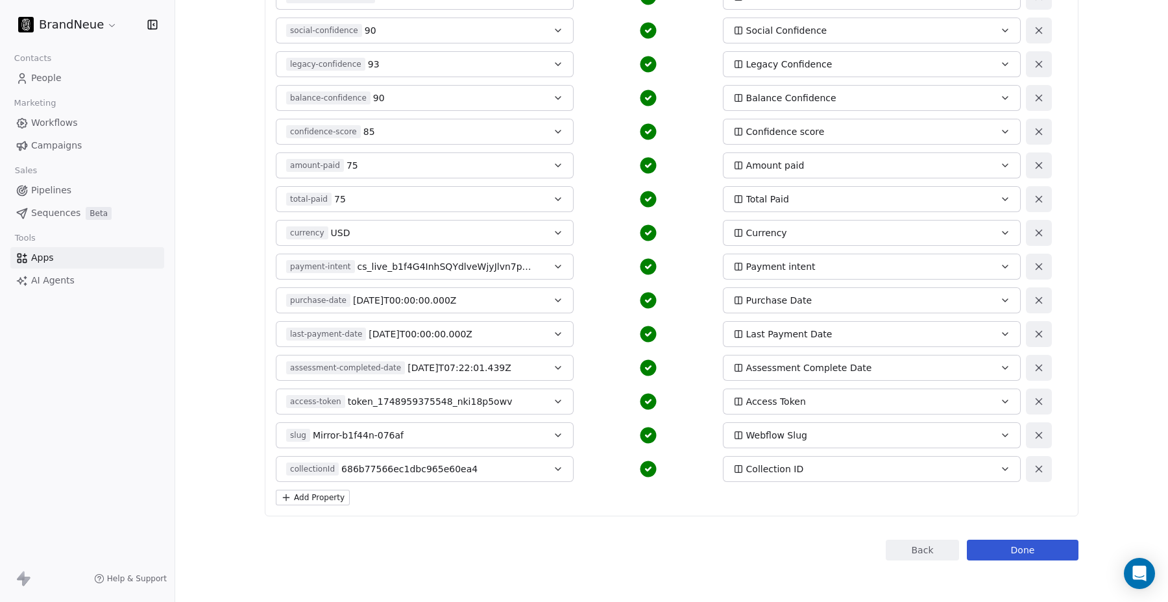
click at [321, 500] on button "Add Property" at bounding box center [313, 498] width 74 height 16
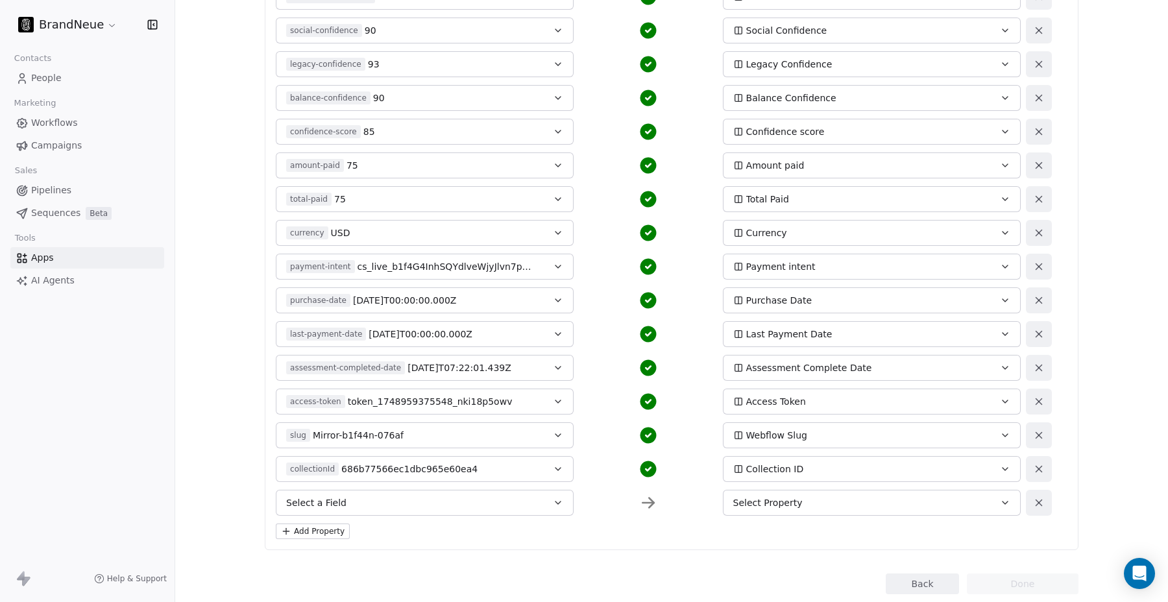
click at [382, 504] on button "Select a Field" at bounding box center [425, 503] width 298 height 26
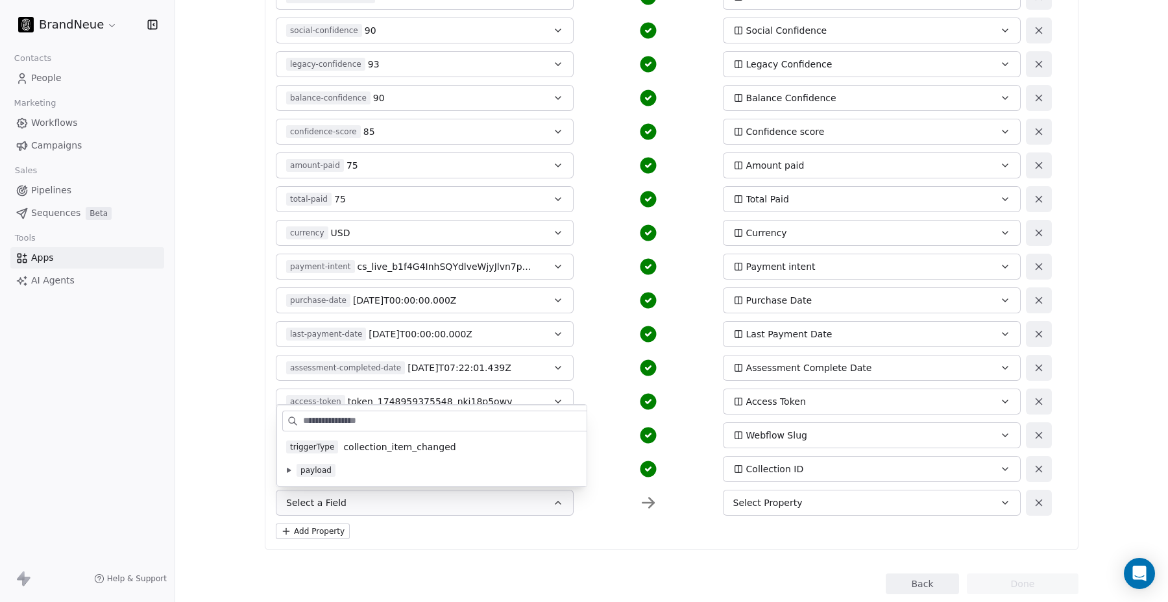
click at [289, 468] on icon at bounding box center [288, 470] width 5 height 5
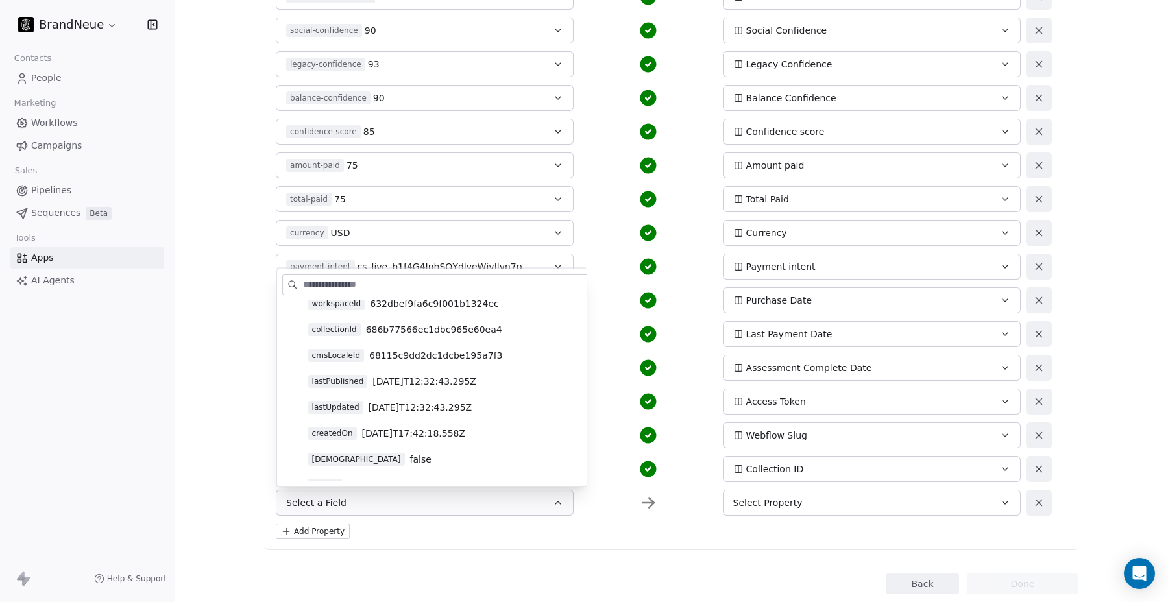
scroll to position [146, 0]
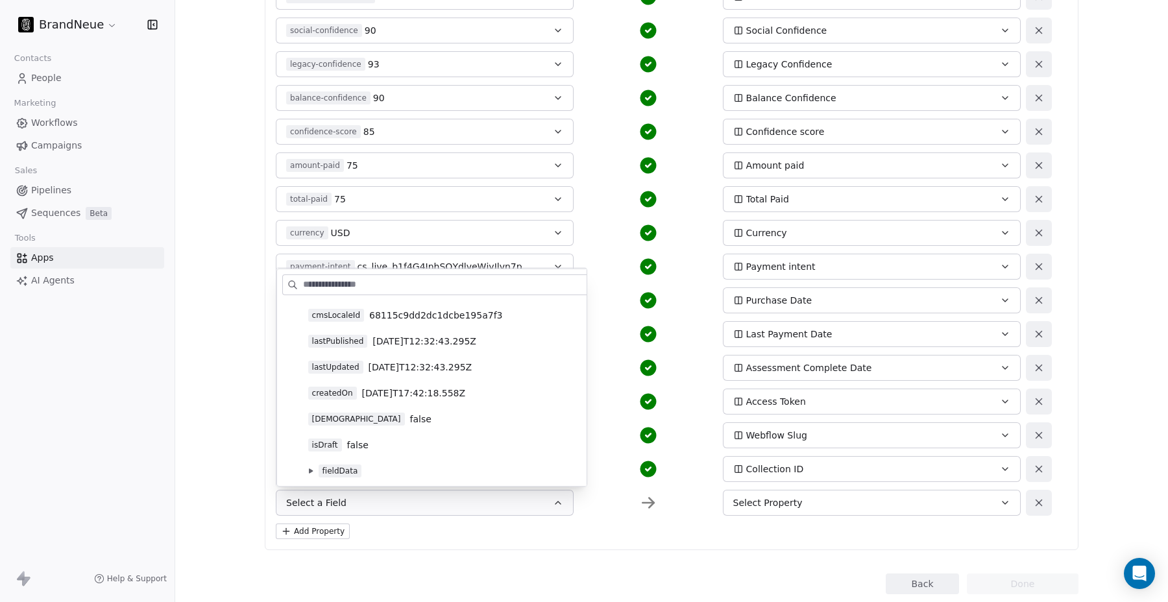
click at [312, 470] on icon at bounding box center [311, 471] width 4 height 5
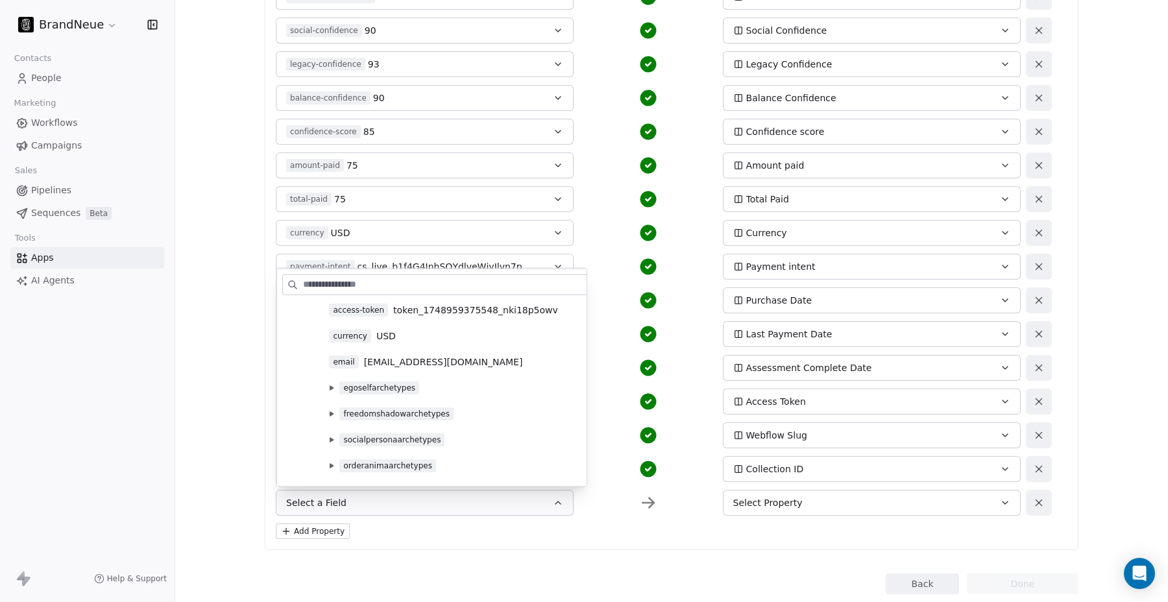
scroll to position [2280, 0]
click at [332, 460] on icon at bounding box center [332, 462] width 4 height 5
click at [332, 432] on button at bounding box center [331, 437] width 10 height 10
click at [330, 408] on icon at bounding box center [332, 410] width 4 height 5
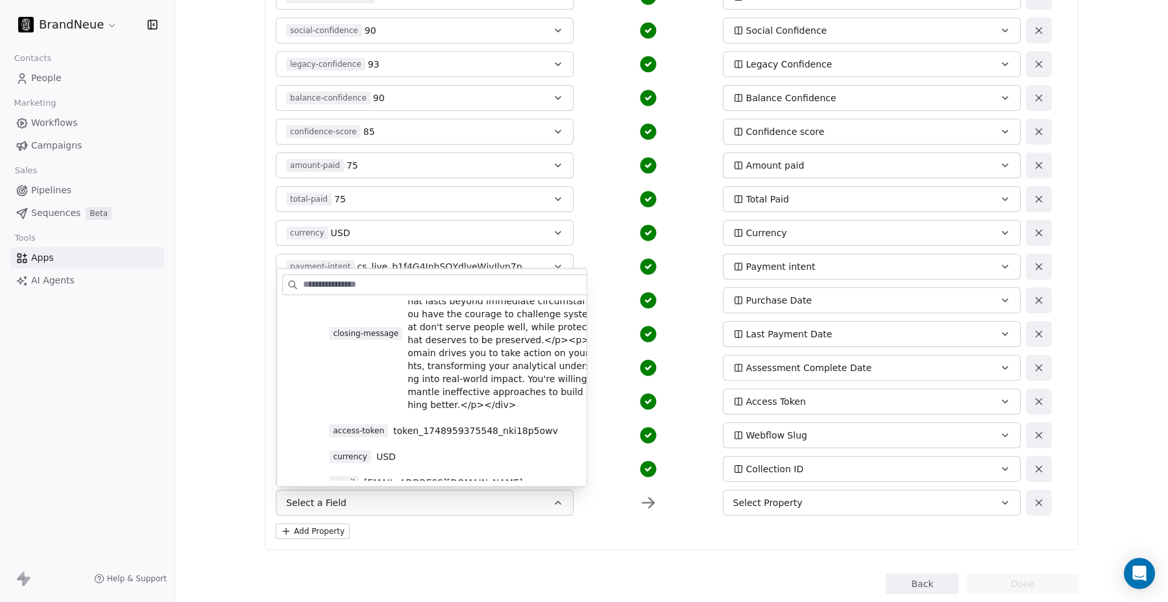
scroll to position [2162, 0]
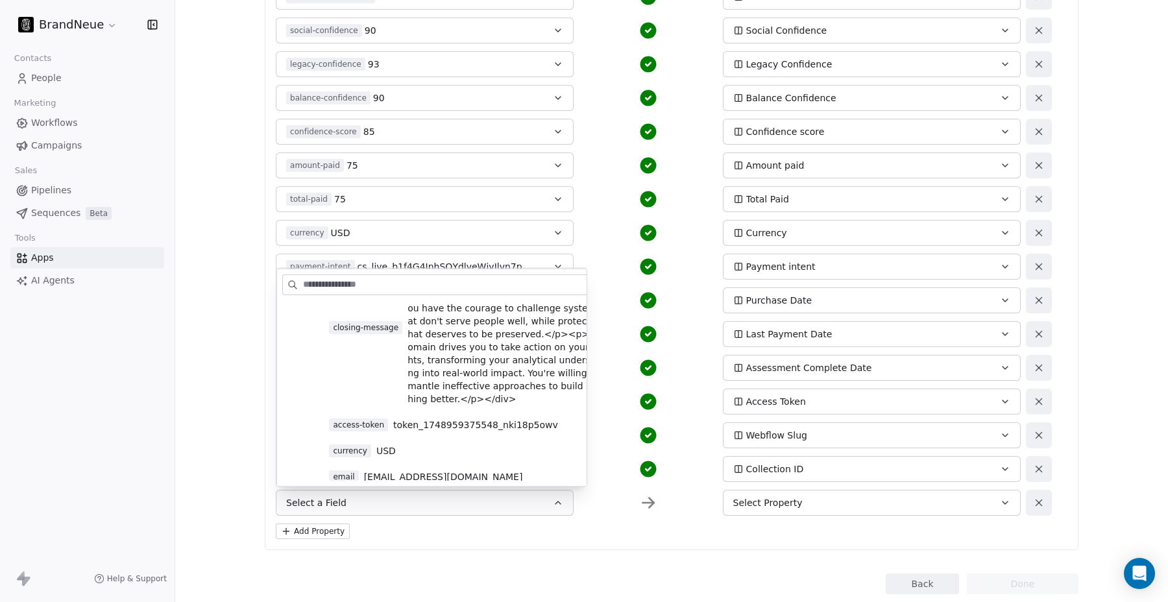
click at [331, 500] on icon at bounding box center [332, 502] width 4 height 5
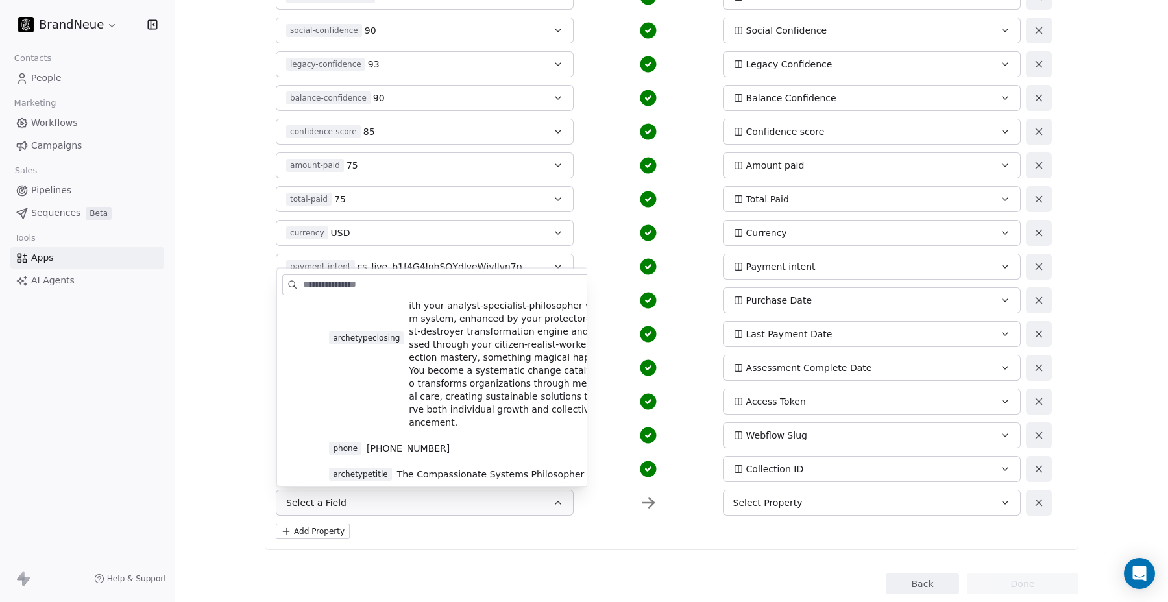
scroll to position [1893, 0]
click at [348, 493] on span "orderanimatext" at bounding box center [363, 499] width 68 height 13
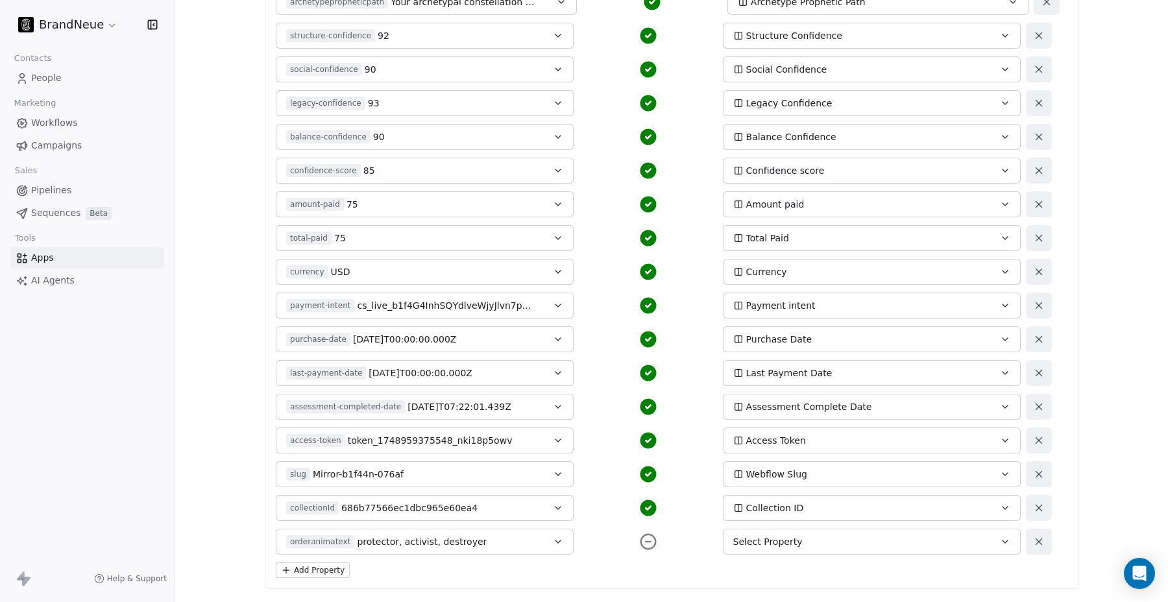
scroll to position [651, 0]
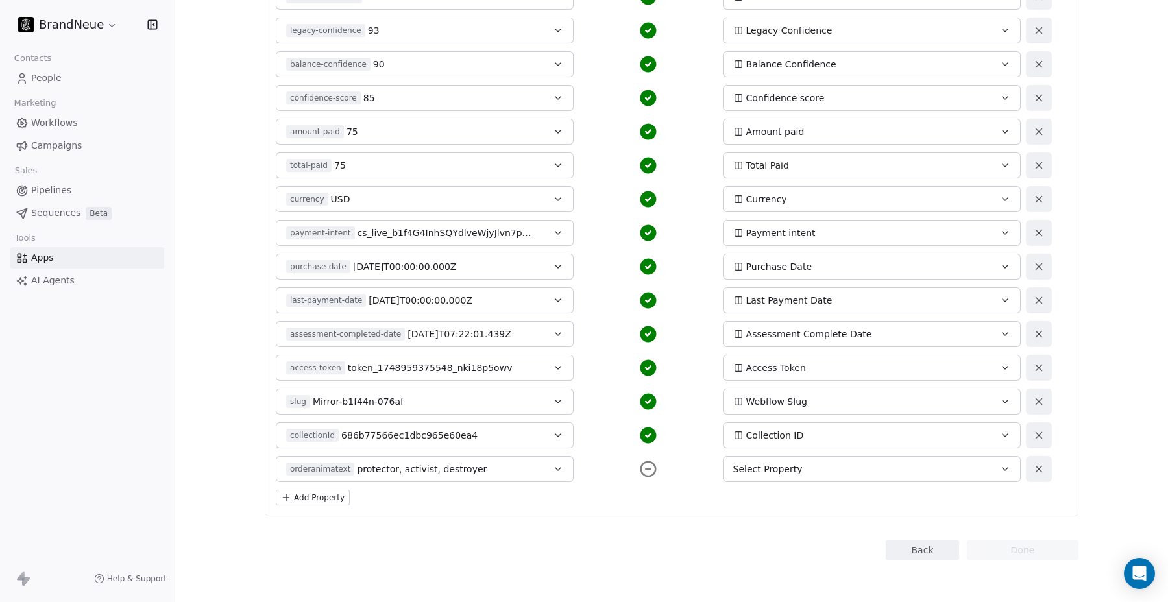
click at [783, 473] on span "Select Property" at bounding box center [767, 469] width 69 height 13
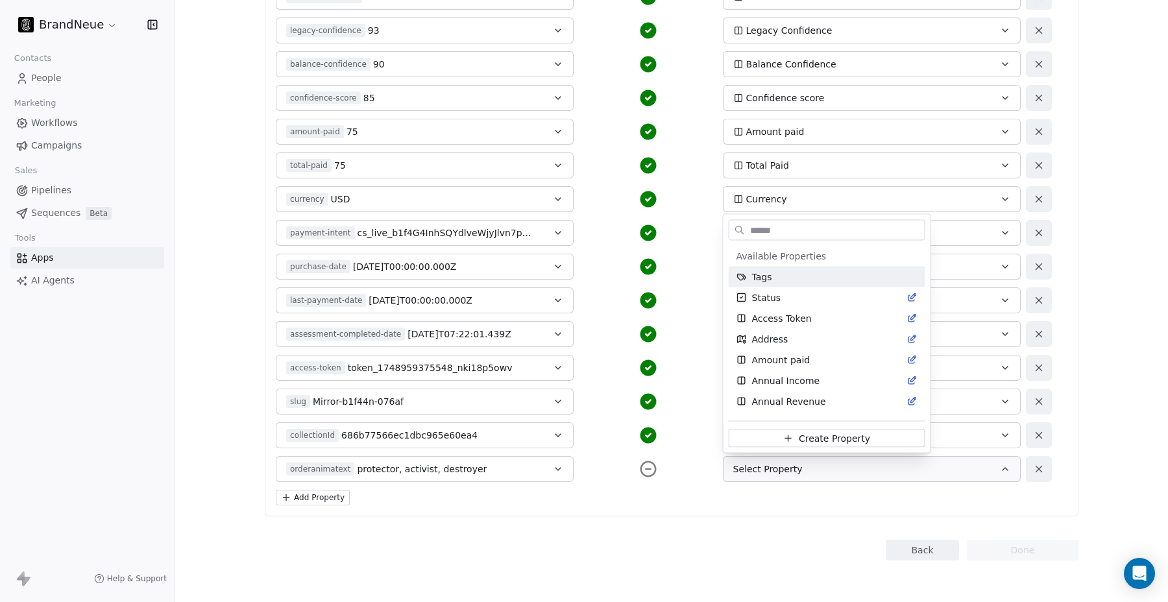
click at [757, 471] on html "BrandNeue Contacts People Marketing Workflows Campaigns Sales Pipelines Sequenc…" at bounding box center [584, 301] width 1168 height 602
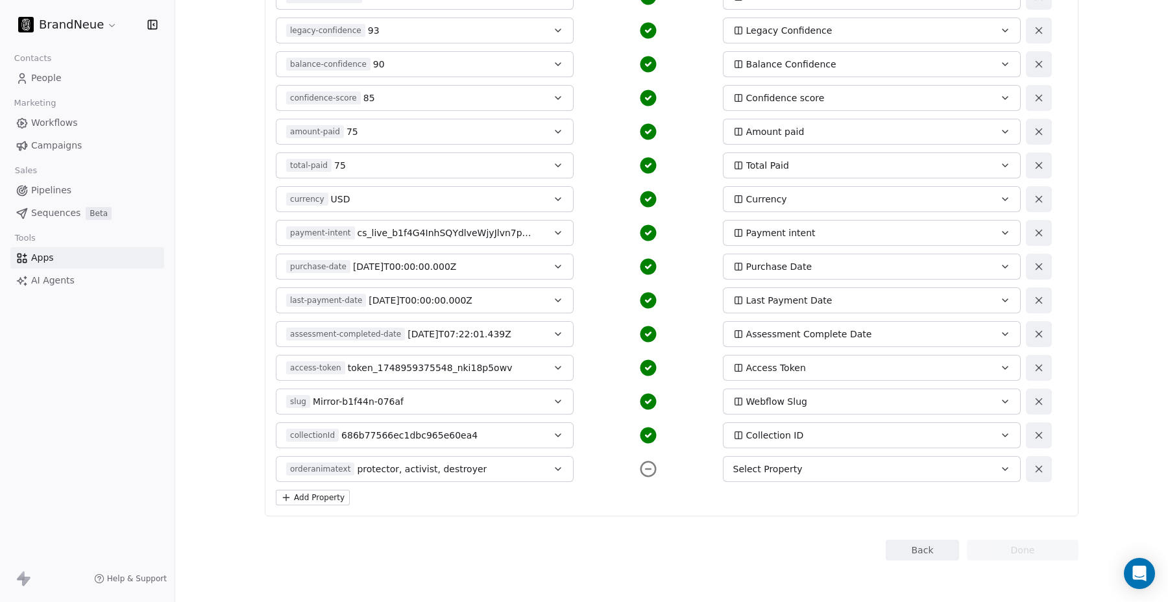
click at [324, 497] on button "Add Property" at bounding box center [313, 498] width 74 height 16
click at [343, 500] on span "Select a Field" at bounding box center [316, 502] width 60 height 13
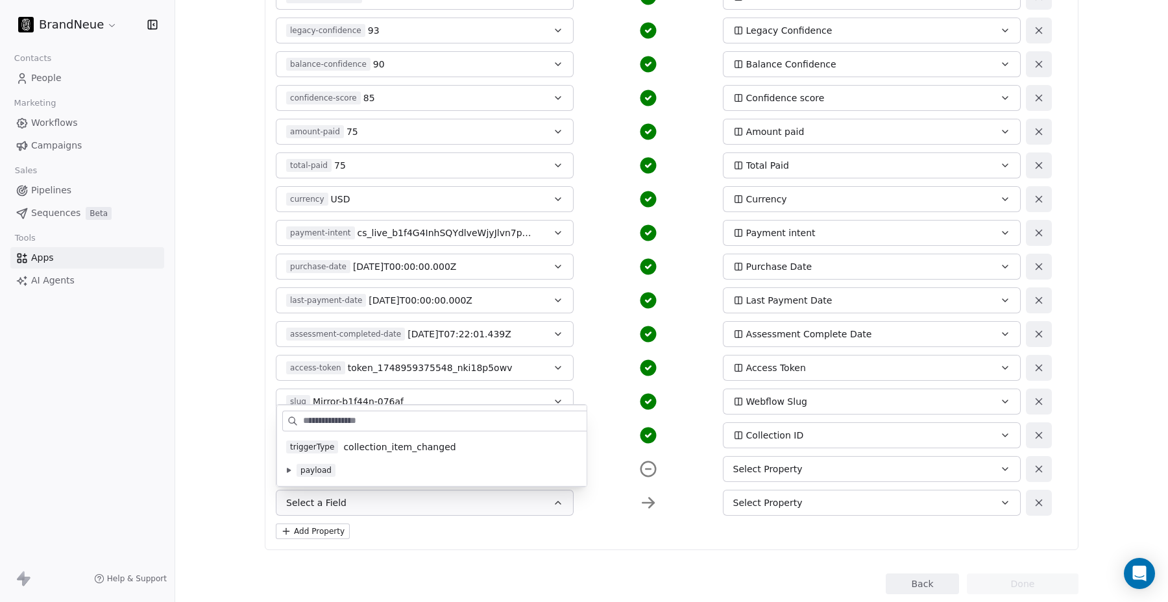
click at [290, 470] on icon at bounding box center [289, 470] width 4 height 5
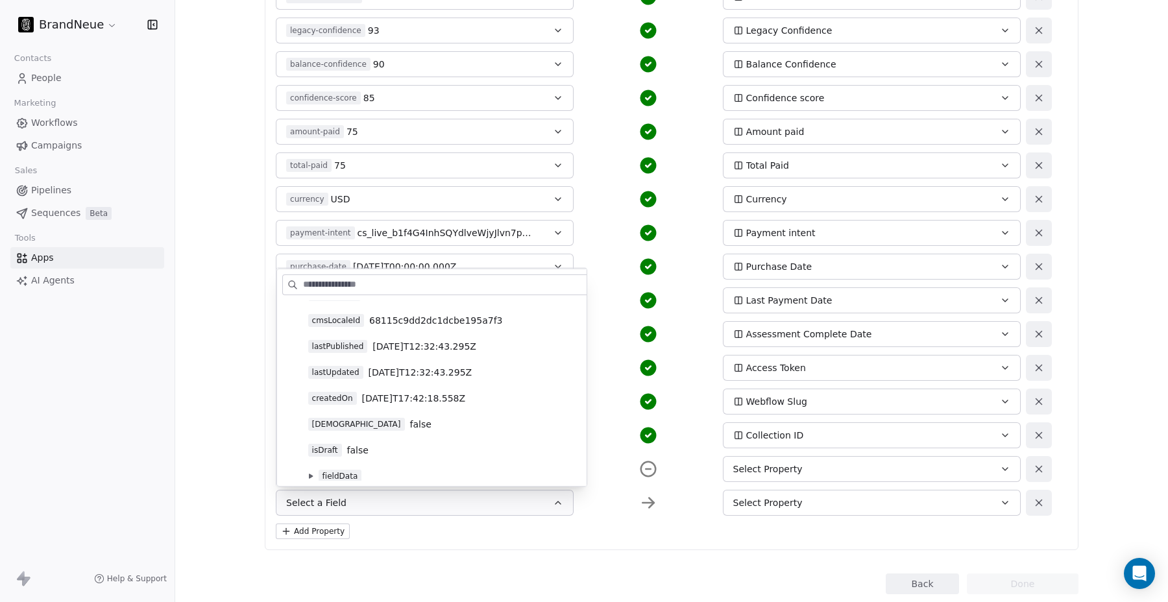
scroll to position [146, 0]
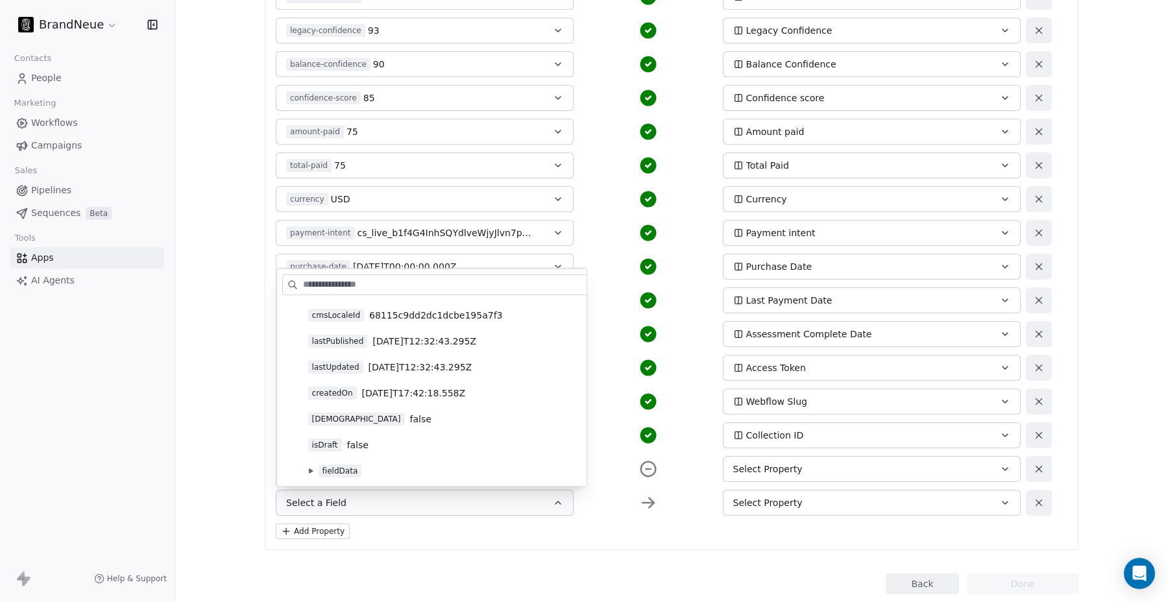
click at [311, 469] on icon at bounding box center [310, 471] width 5 height 5
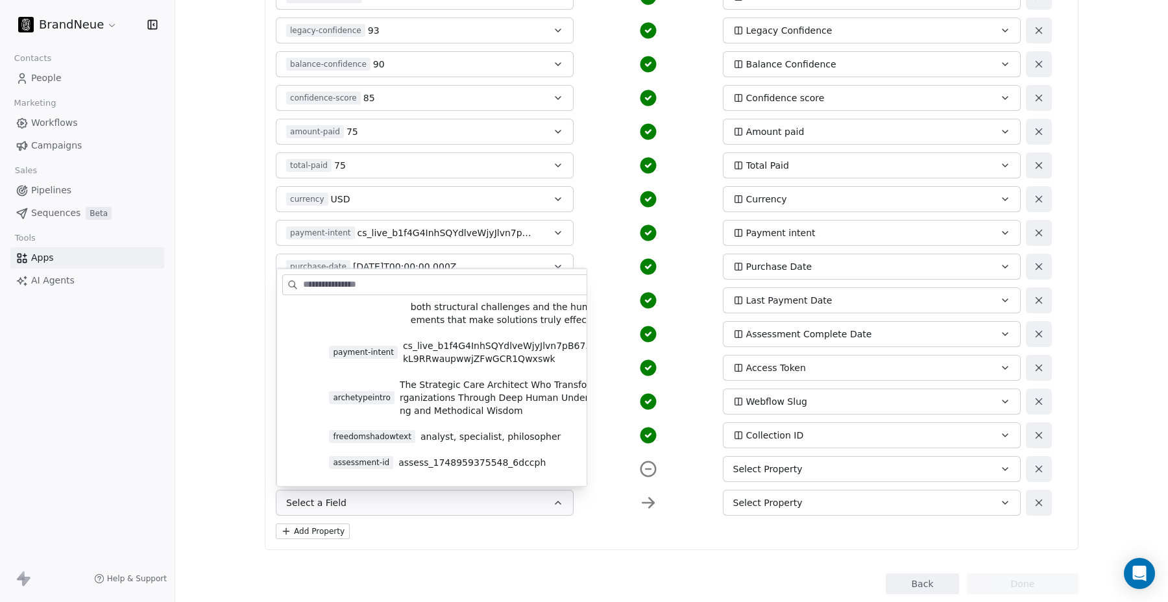
scroll to position [969, 0]
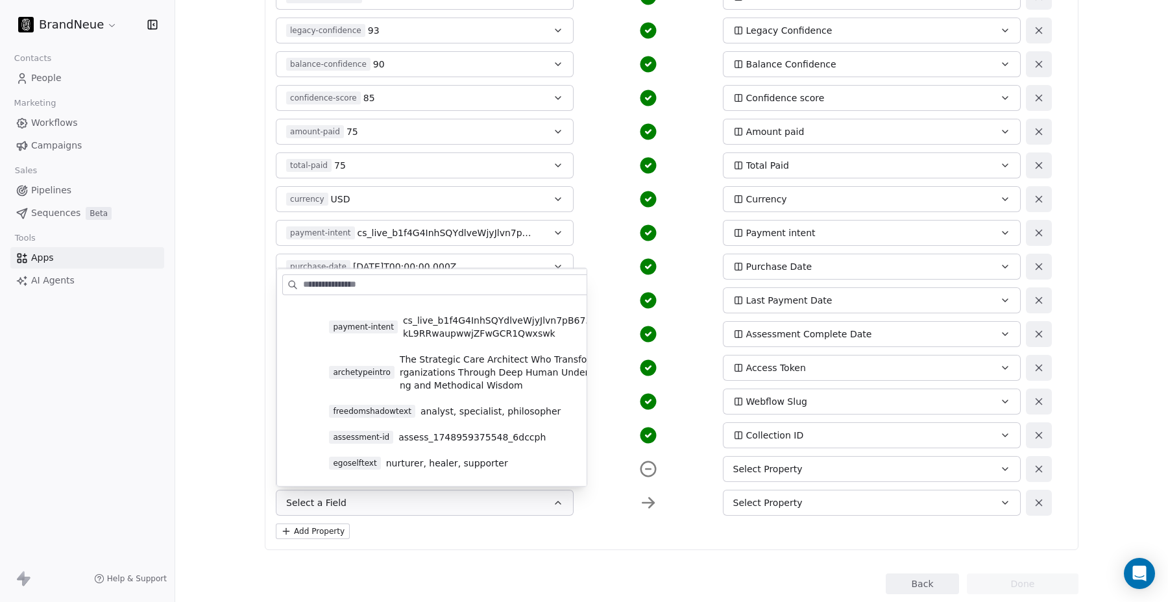
click at [350, 405] on span "freedomshadowtext" at bounding box center [372, 411] width 86 height 13
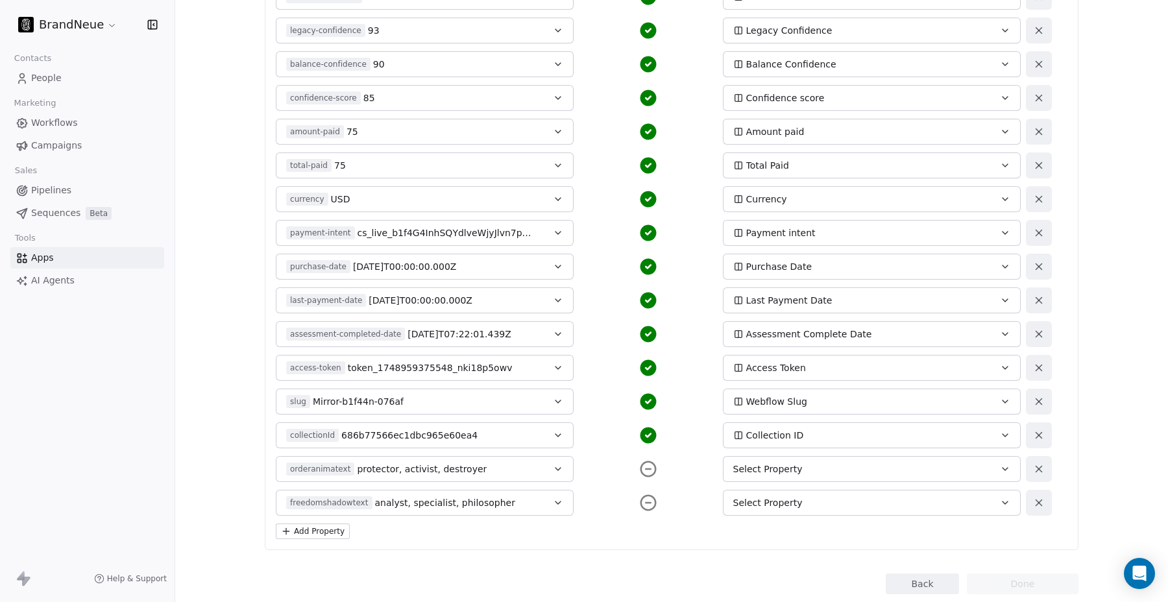
click at [315, 531] on button "Add Property" at bounding box center [313, 532] width 74 height 16
click at [325, 536] on span "Select a Field" at bounding box center [316, 536] width 60 height 13
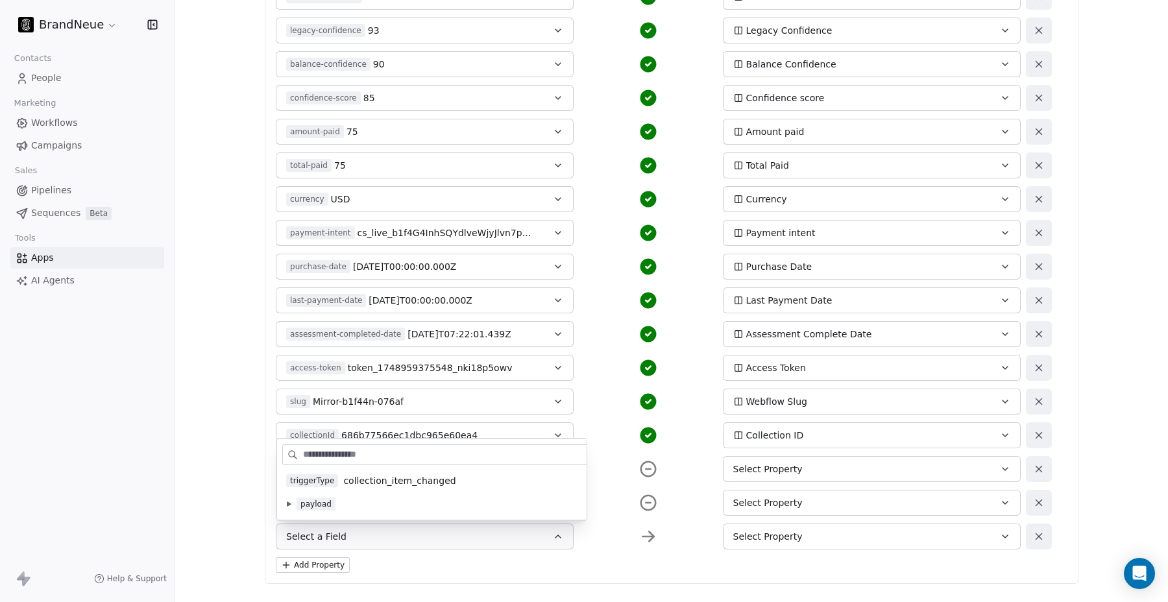
click at [287, 502] on icon at bounding box center [289, 504] width 4 height 5
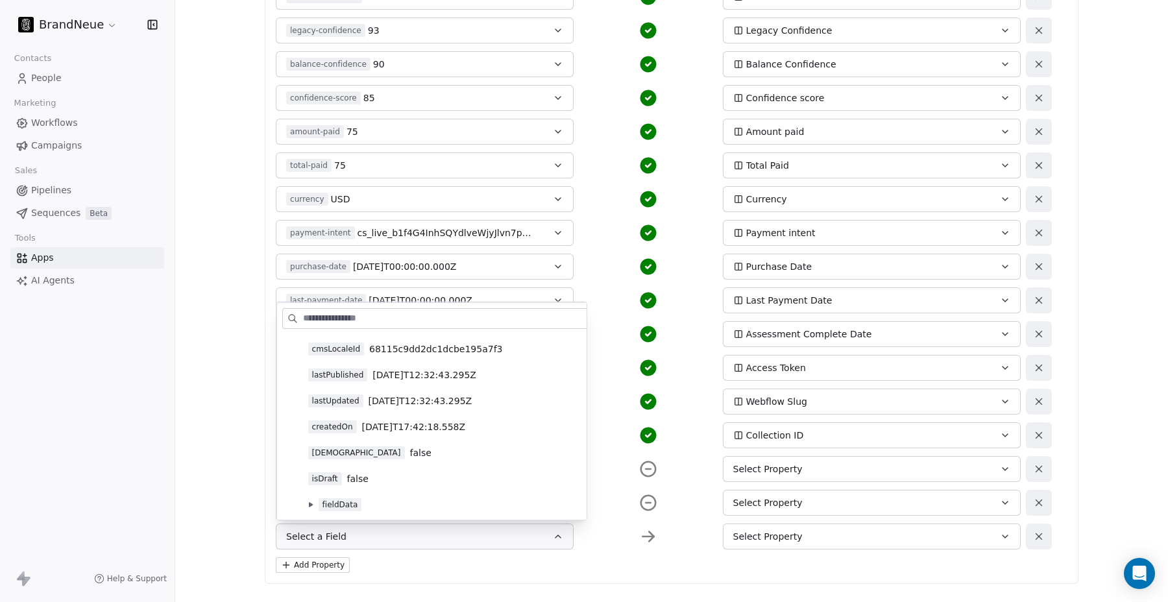
scroll to position [146, 0]
click at [309, 506] on icon at bounding box center [311, 504] width 4 height 5
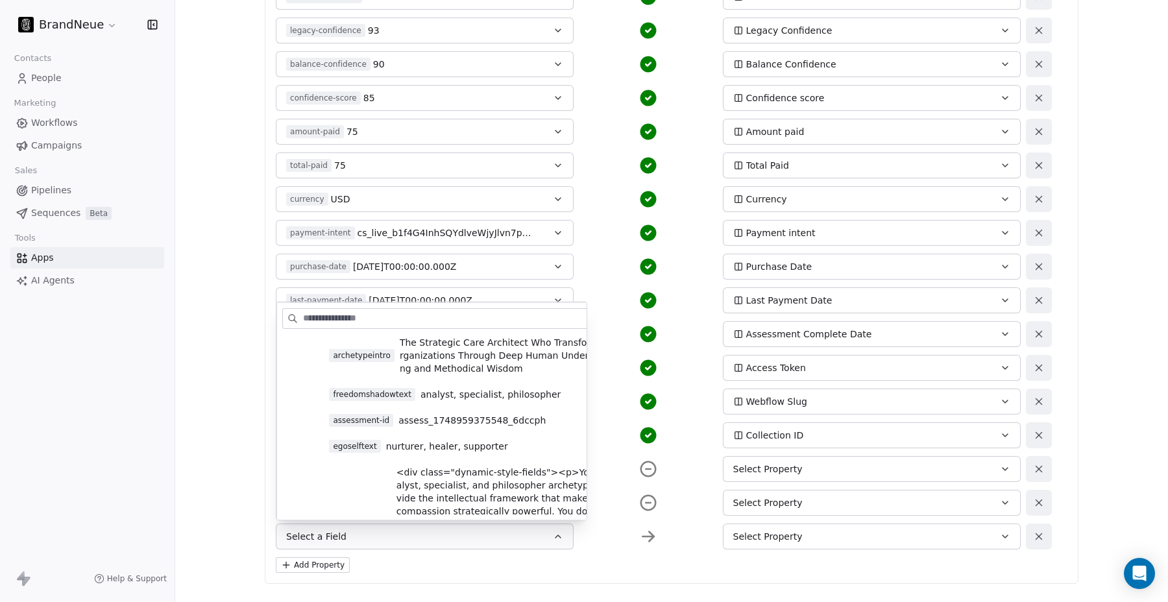
scroll to position [1020, 0]
click at [350, 439] on span "egoselftext" at bounding box center [354, 445] width 51 height 13
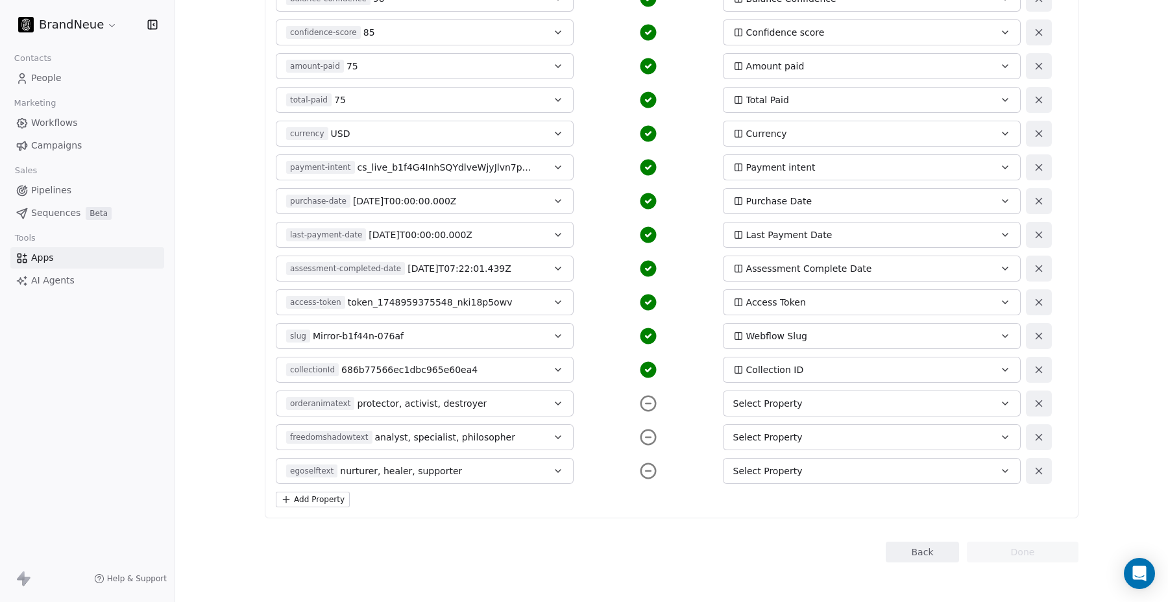
scroll to position [718, 0]
click at [315, 501] on button "Add Property" at bounding box center [313, 498] width 74 height 16
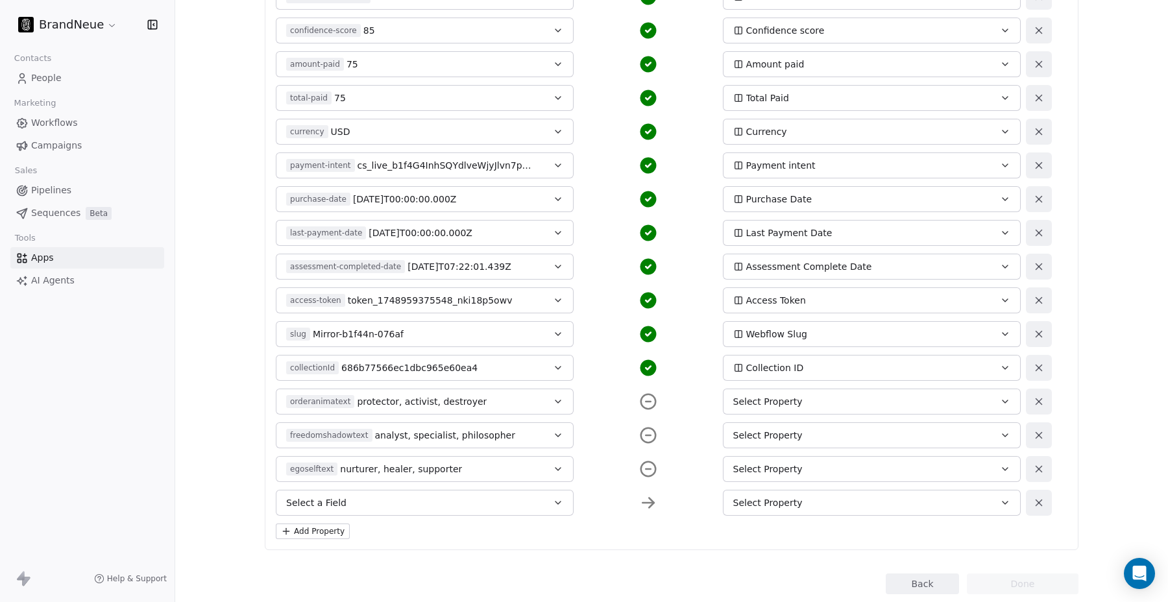
click at [327, 502] on span "Select a Field" at bounding box center [316, 502] width 60 height 13
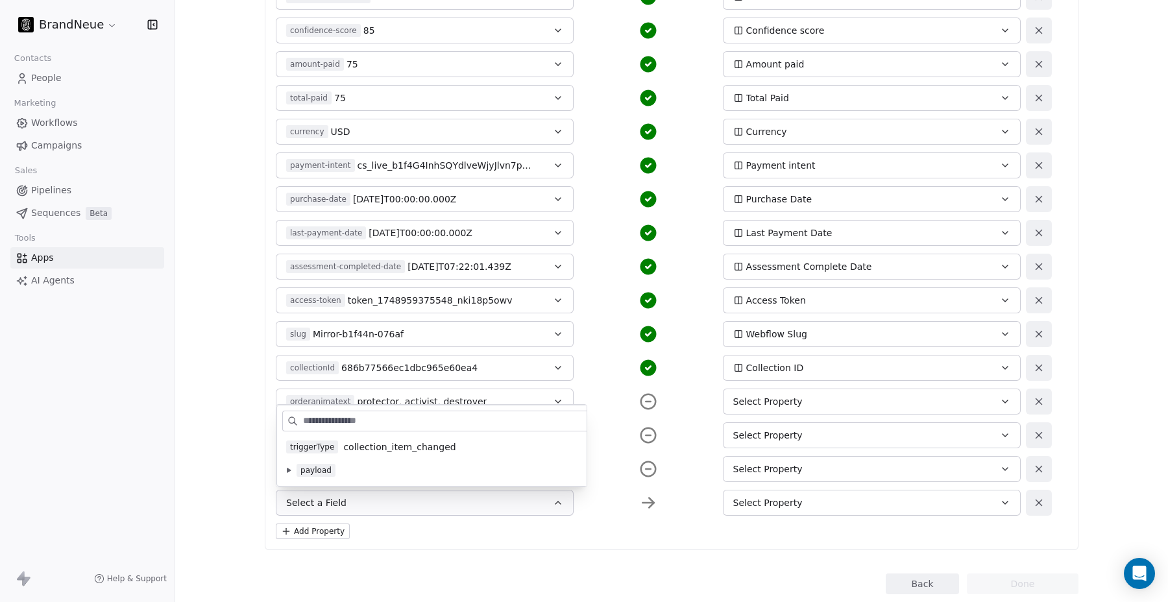
click at [288, 468] on icon at bounding box center [288, 470] width 5 height 5
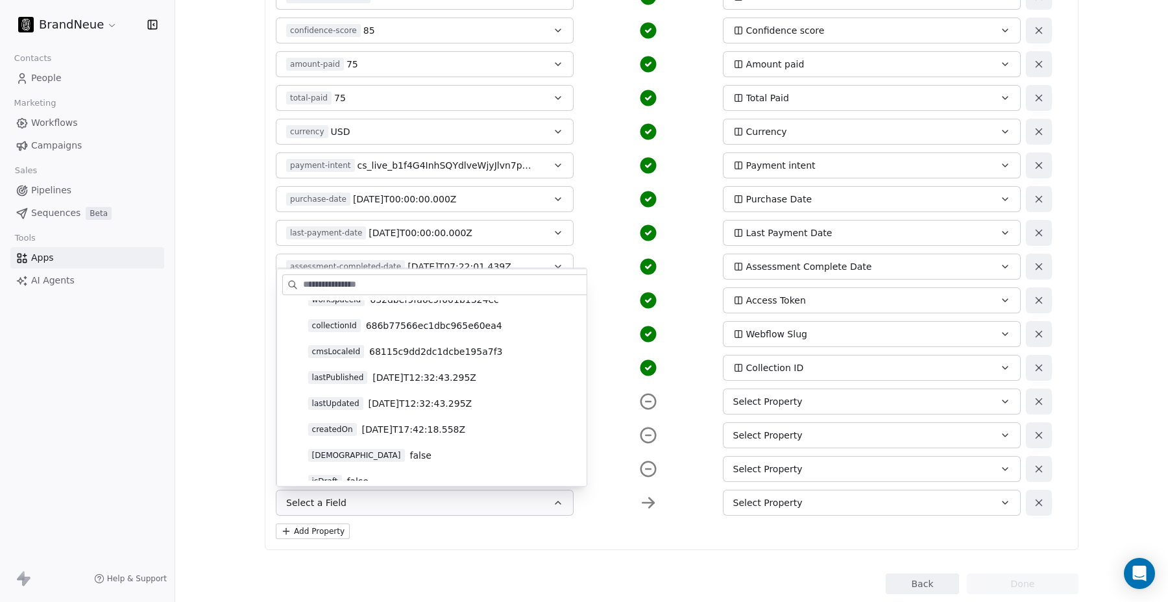
scroll to position [146, 0]
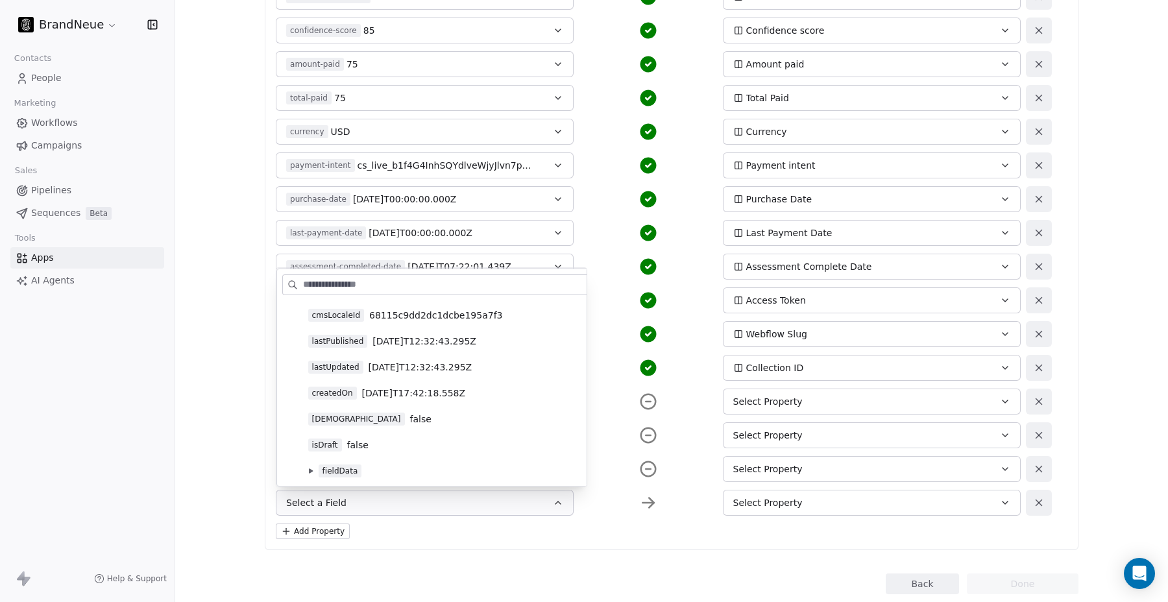
click at [310, 472] on icon at bounding box center [310, 471] width 5 height 5
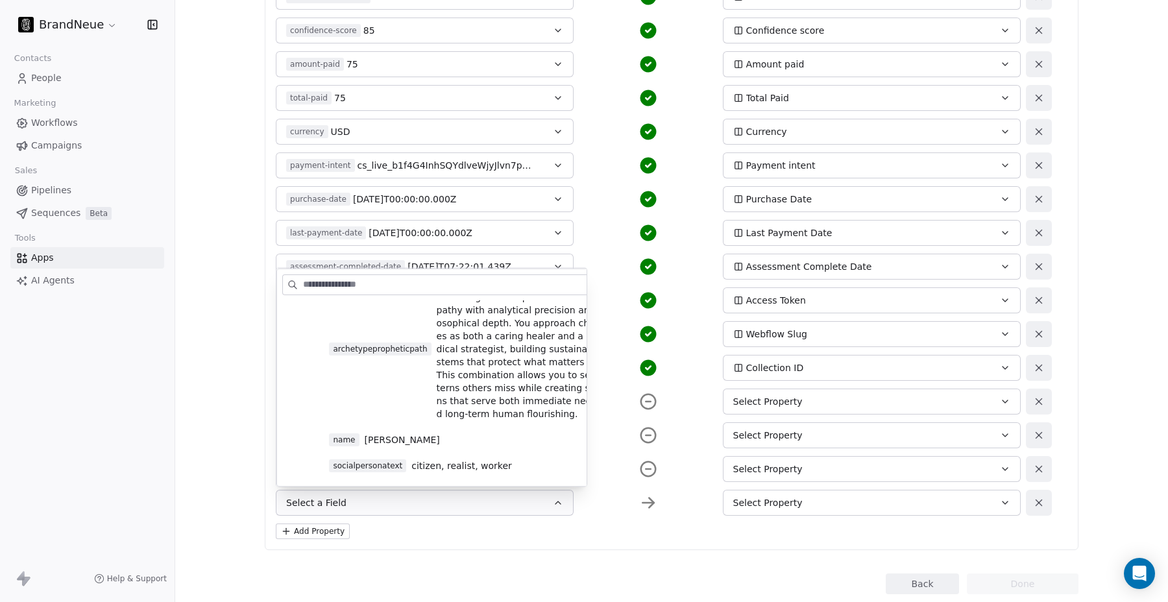
scroll to position [1566, 0]
click at [358, 457] on span "socialpersonatext" at bounding box center [367, 463] width 77 height 13
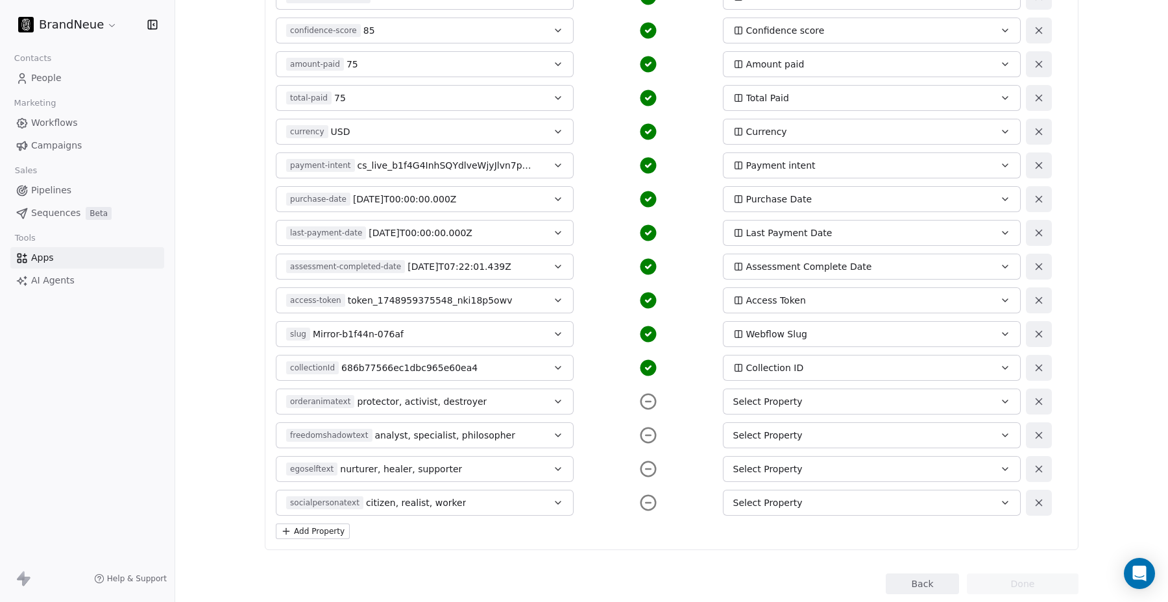
click at [781, 400] on span "Select Property" at bounding box center [767, 401] width 69 height 13
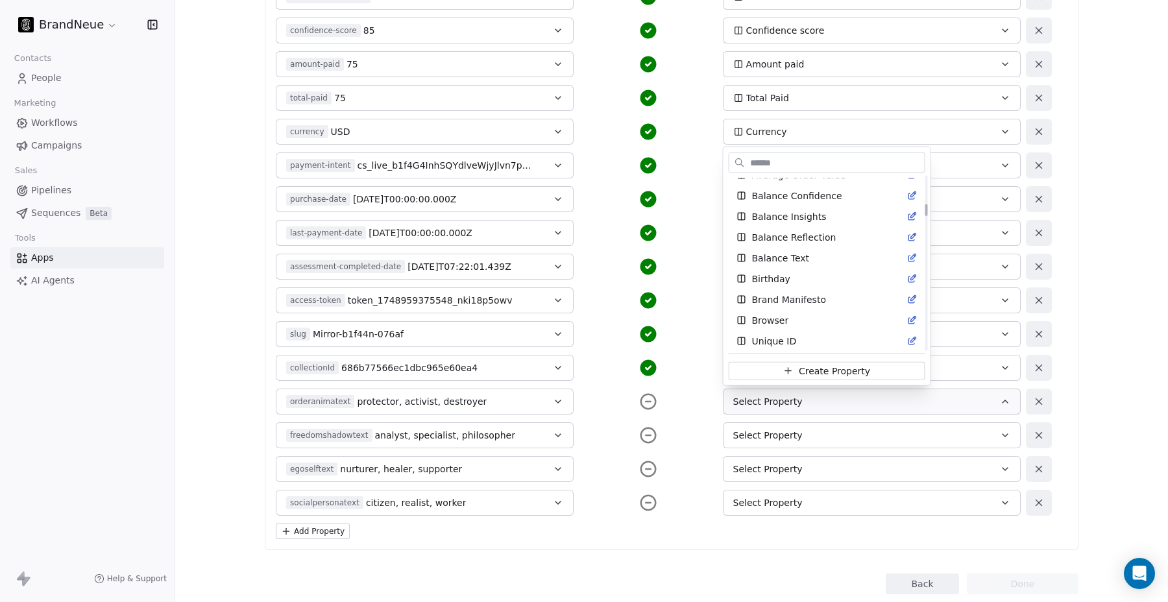
scroll to position [445, 0]
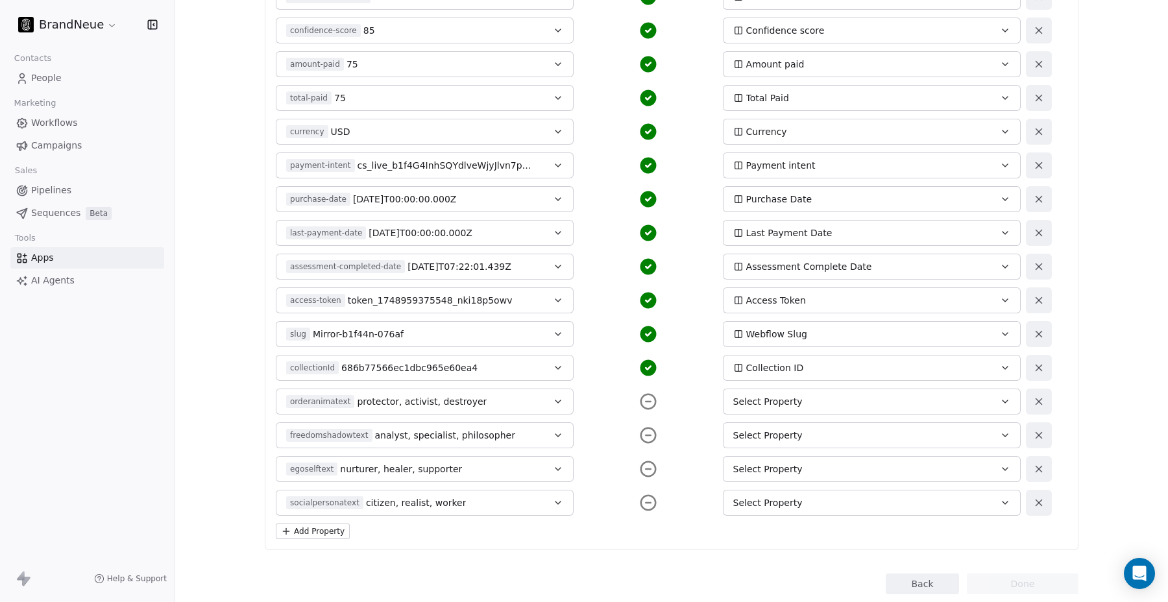
drag, startPoint x: 650, startPoint y: 433, endPoint x: 642, endPoint y: 452, distance: 19.5
click at [642, 452] on html "BrandNeue Contacts People Marketing Workflows Campaigns Sales Pipelines Sequenc…" at bounding box center [584, 301] width 1168 height 602
drag, startPoint x: 647, startPoint y: 433, endPoint x: 646, endPoint y: 443, distance: 10.4
click at [646, 443] on icon at bounding box center [648, 435] width 19 height 19
drag, startPoint x: 647, startPoint y: 433, endPoint x: 642, endPoint y: 450, distance: 16.8
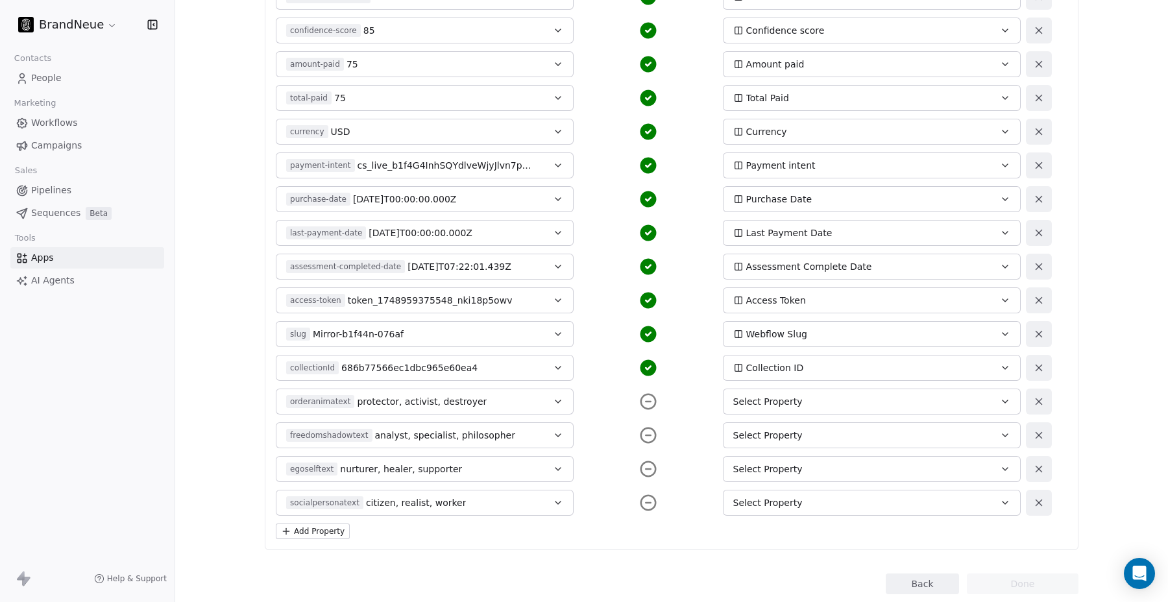
click at [642, 450] on div "name [PERSON_NAME] First Name email [EMAIL_ADDRESS][DOMAIN_NAME] Email phone [P…" at bounding box center [664, 13] width 776 height 1004
drag, startPoint x: 505, startPoint y: 423, endPoint x: 522, endPoint y: 422, distance: 16.9
click at [522, 422] on button "freedomshadowtext analyst, specialist, philosopher" at bounding box center [425, 435] width 298 height 26
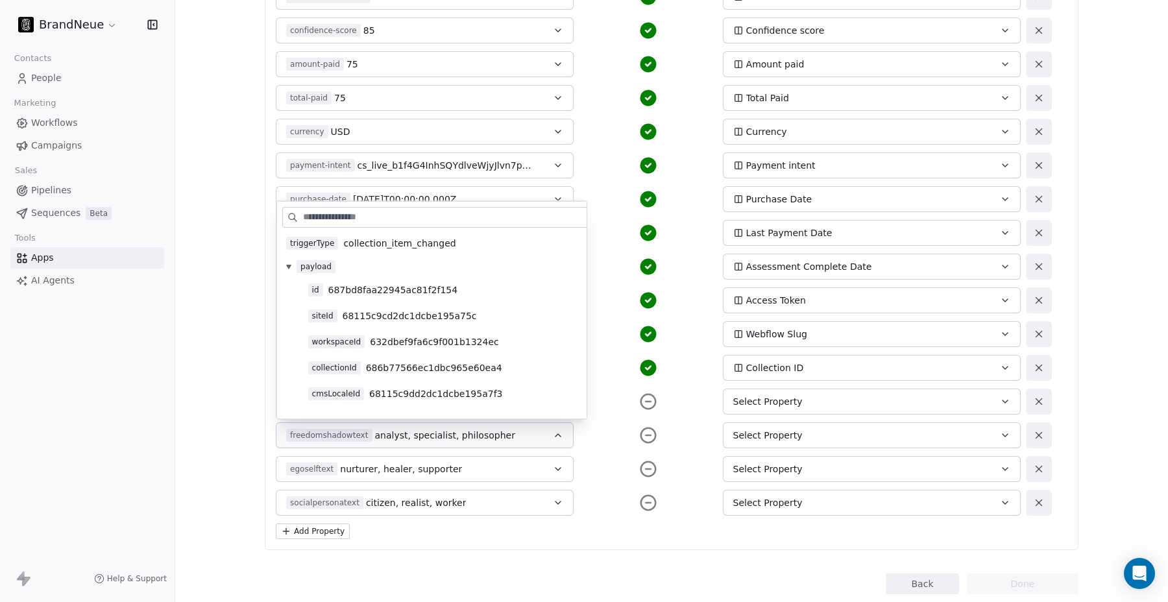
click at [594, 469] on div "egoselftext nurturer, healer, supporter Select Property" at bounding box center [648, 469] width 745 height 26
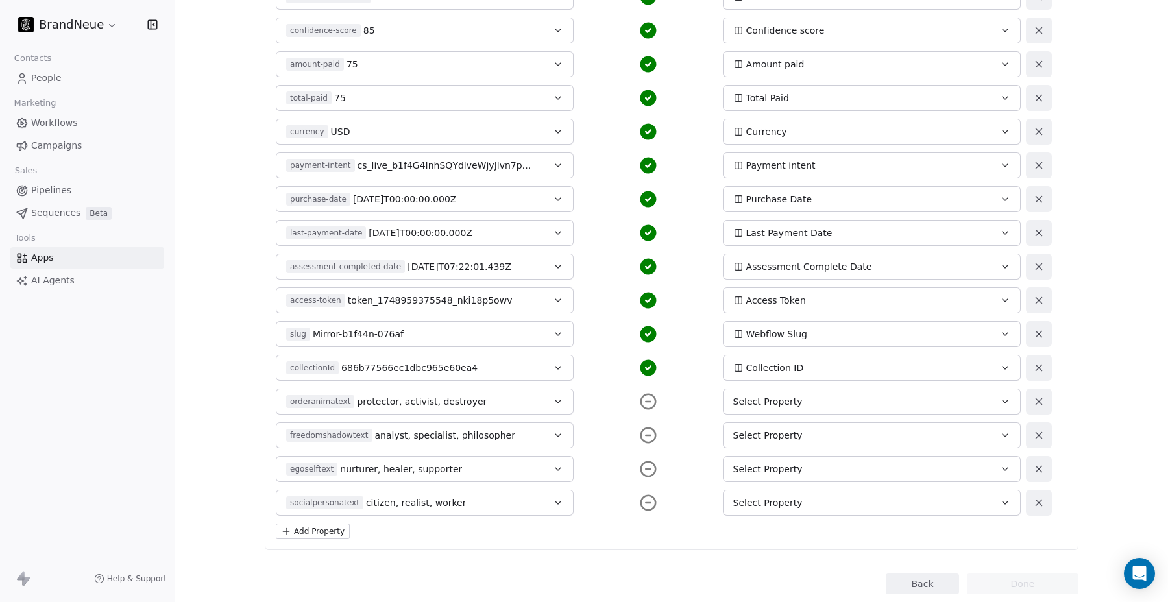
click at [802, 502] on div "Select Property" at bounding box center [857, 502] width 249 height 13
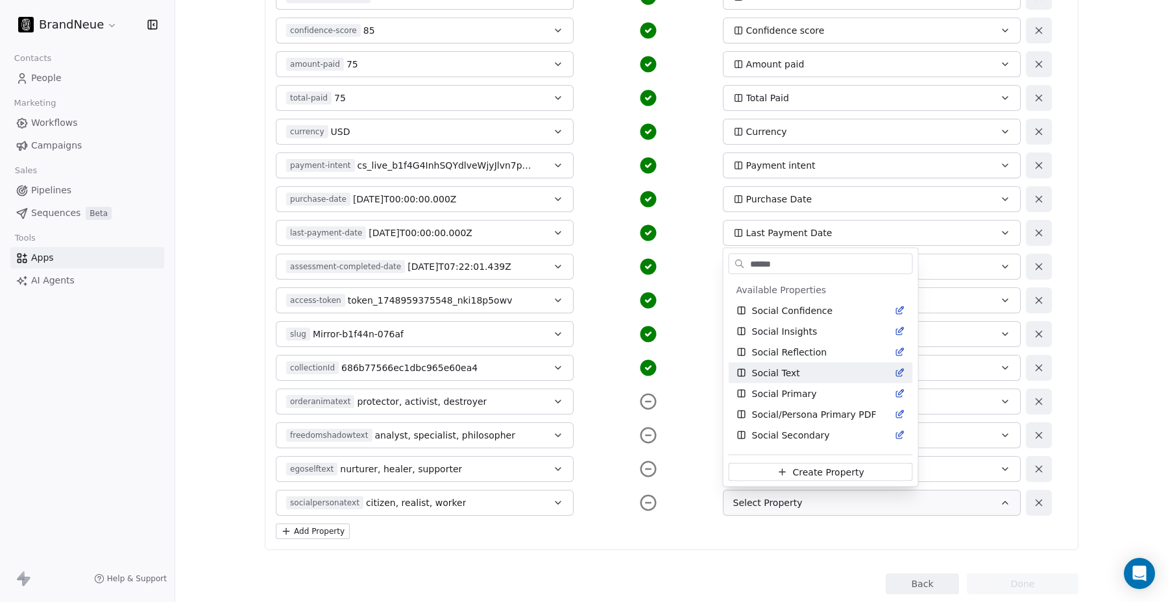
type input "******"
click at [772, 372] on span "Social Text" at bounding box center [776, 373] width 48 height 13
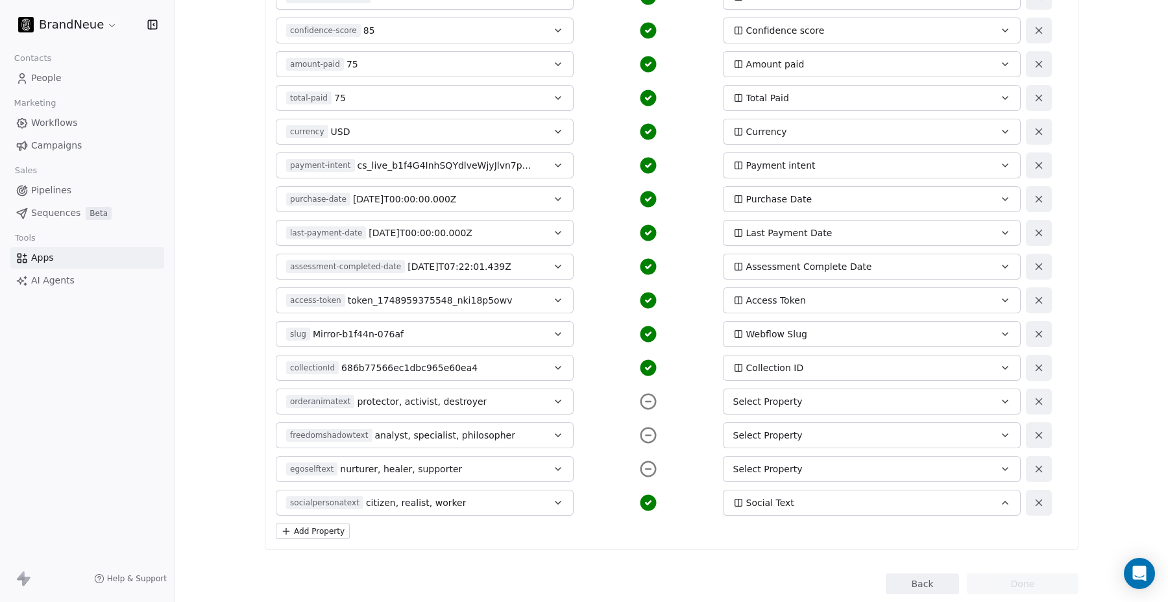
click at [751, 471] on span "Select Property" at bounding box center [767, 469] width 69 height 13
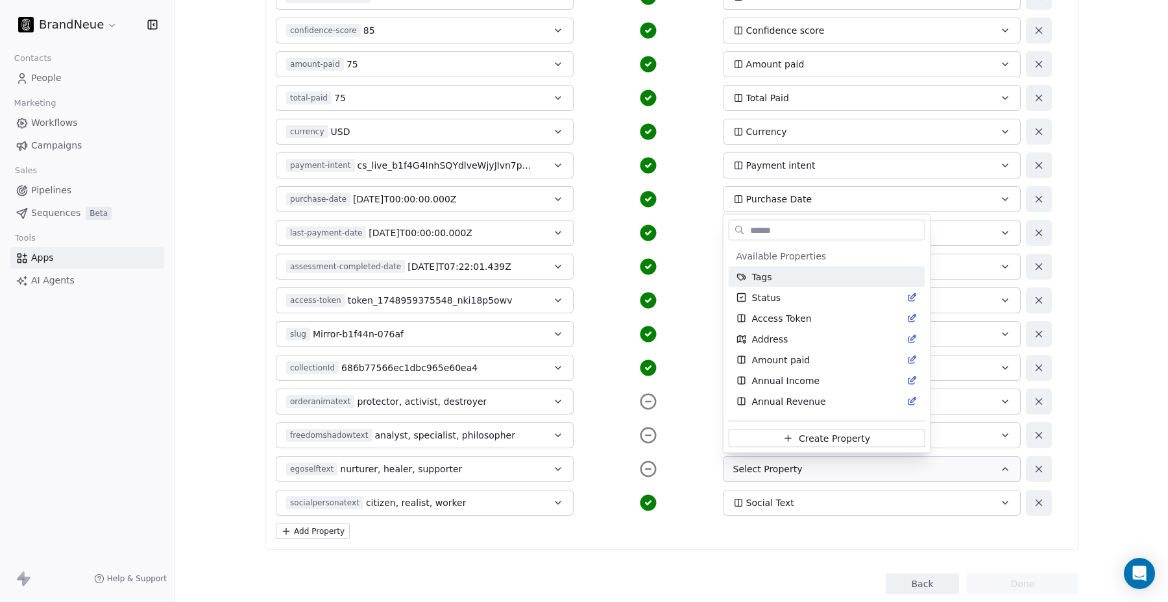
click at [791, 230] on input "text" at bounding box center [836, 230] width 177 height 19
type input "*"
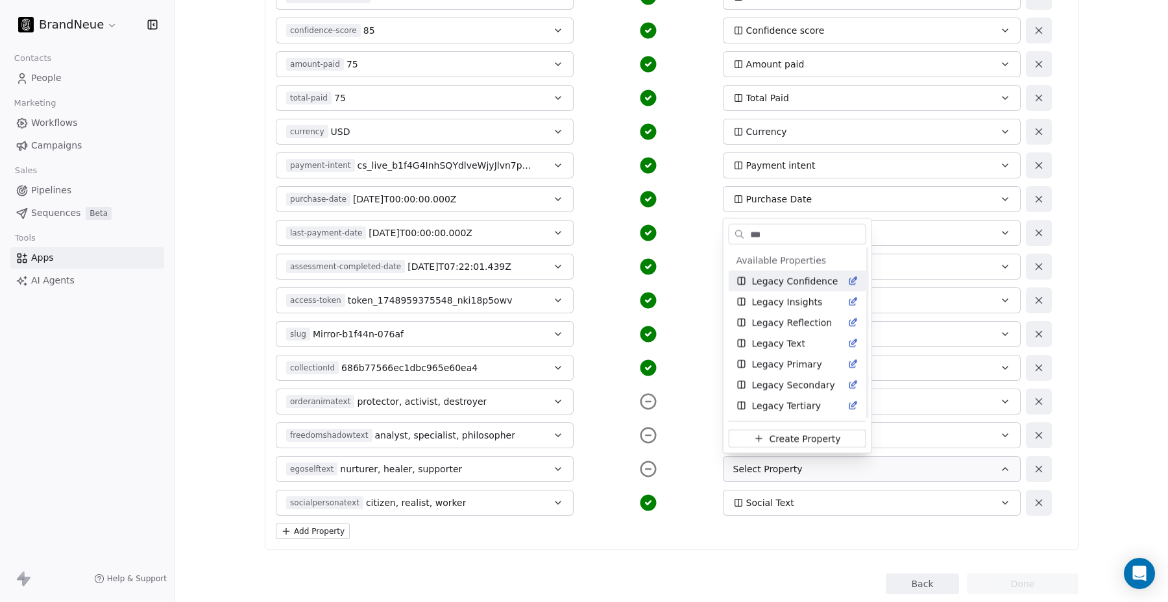
scroll to position [0, 0]
type input "******"
click at [791, 341] on span "Legacy Text" at bounding box center [778, 343] width 53 height 13
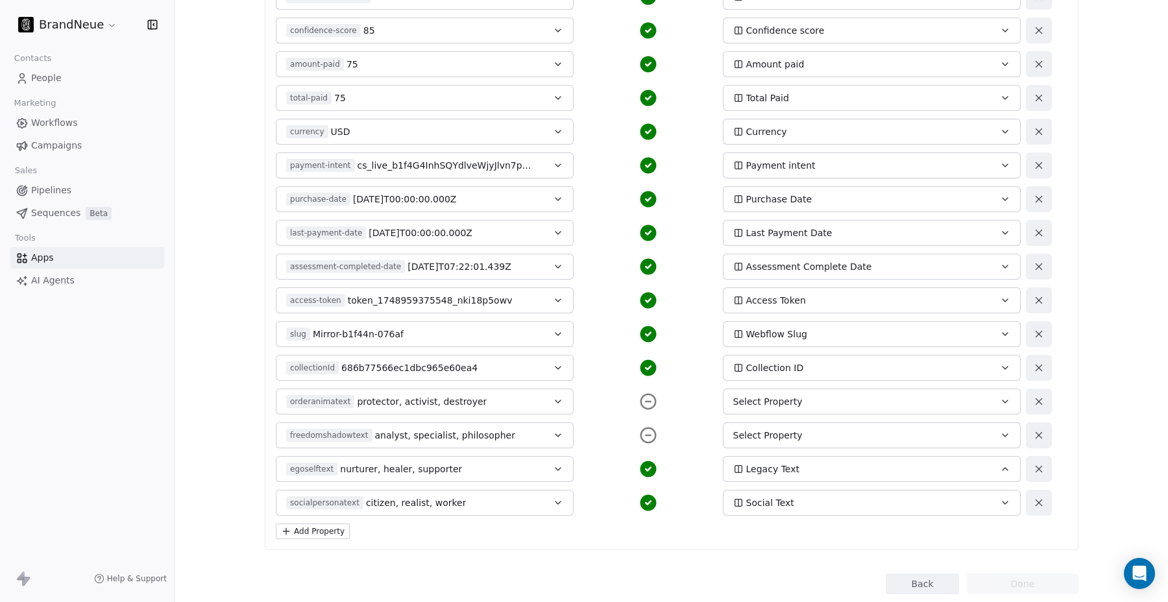
click at [775, 433] on span "Select Property" at bounding box center [767, 435] width 69 height 13
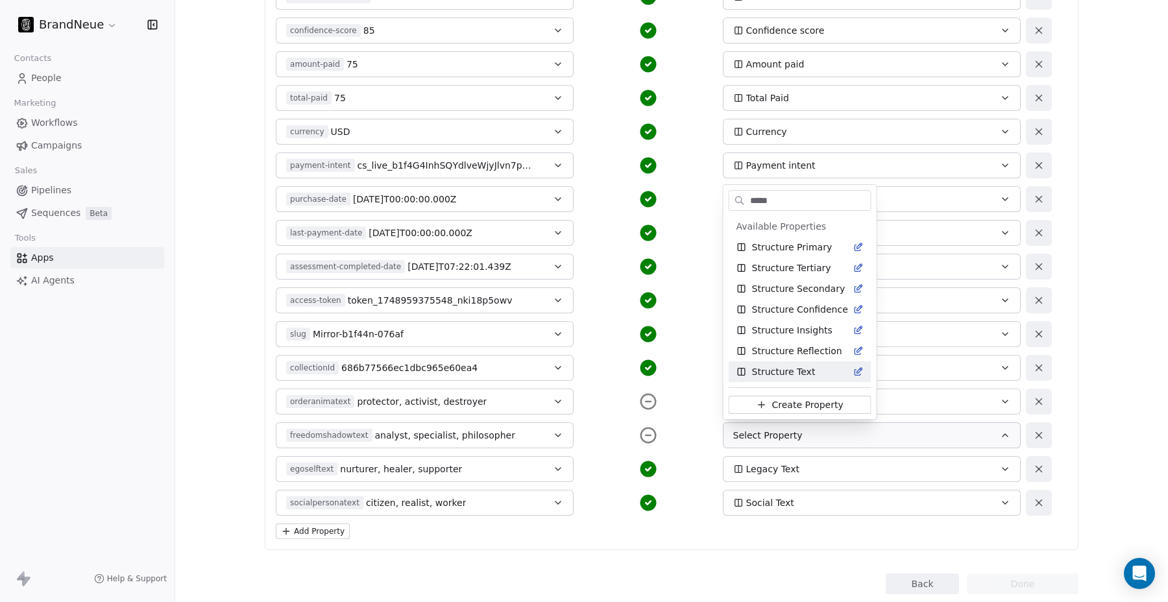
type input "*****"
click at [766, 369] on span "Structure Text" at bounding box center [784, 371] width 64 height 13
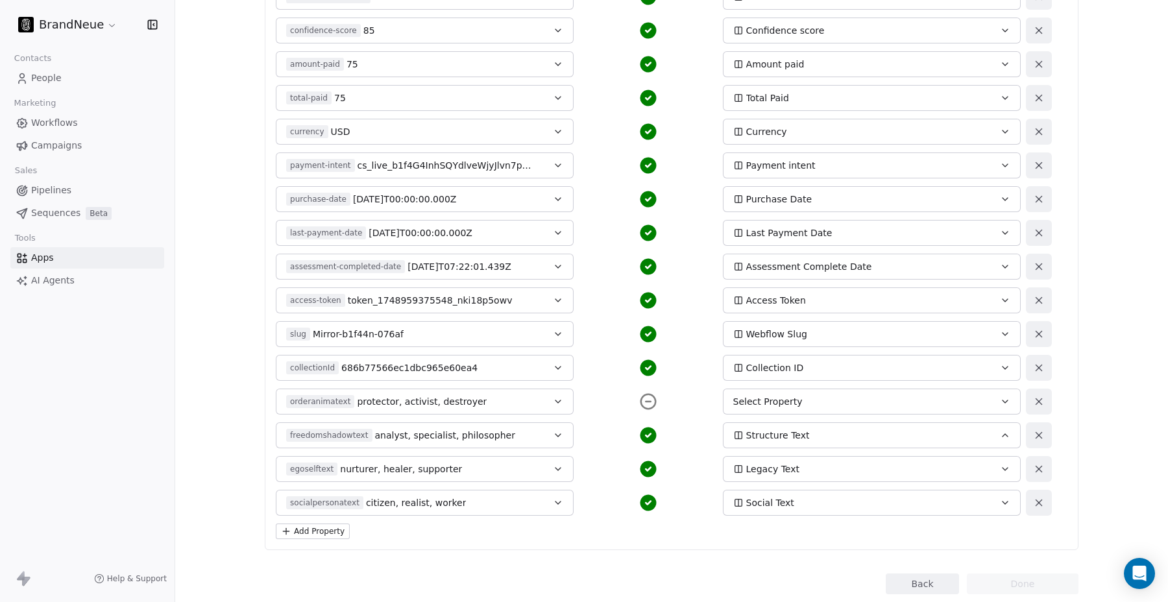
click at [759, 400] on span "Select Property" at bounding box center [767, 401] width 69 height 13
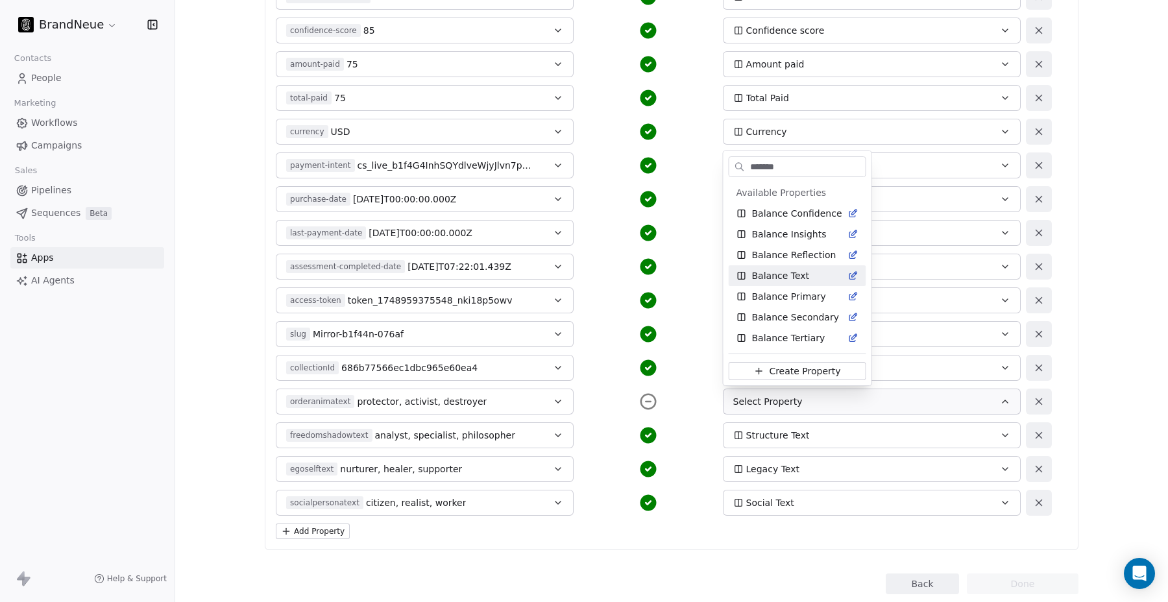
type input "*******"
click at [794, 279] on span "Balance Text" at bounding box center [781, 275] width 58 height 13
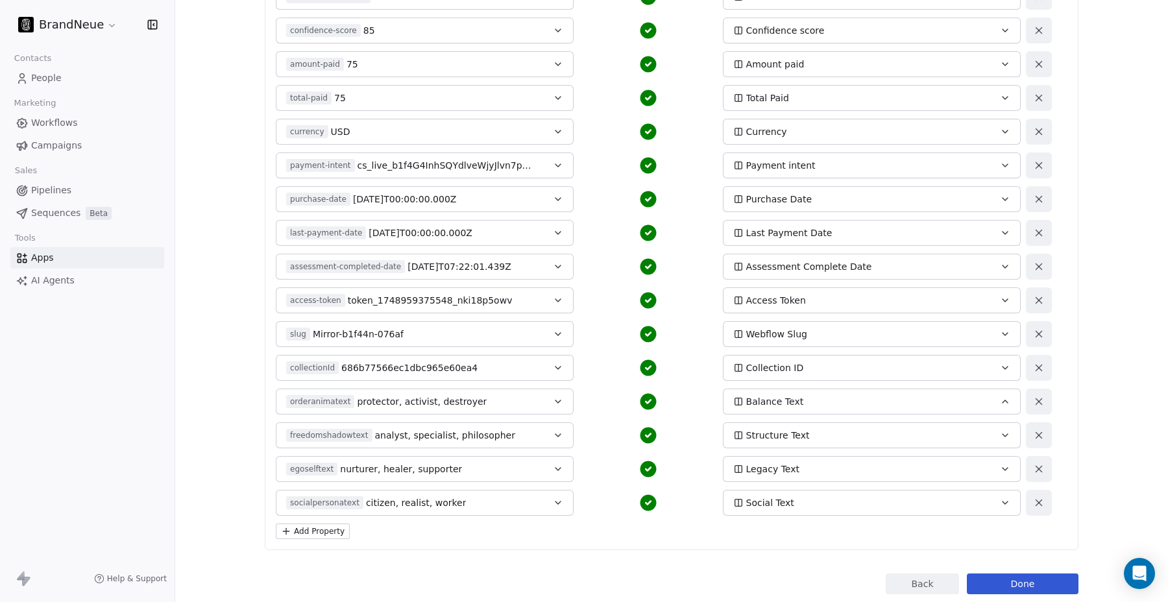
click at [514, 401] on div "orderanimatext protector, activist, destroyer" at bounding box center [410, 401] width 249 height 13
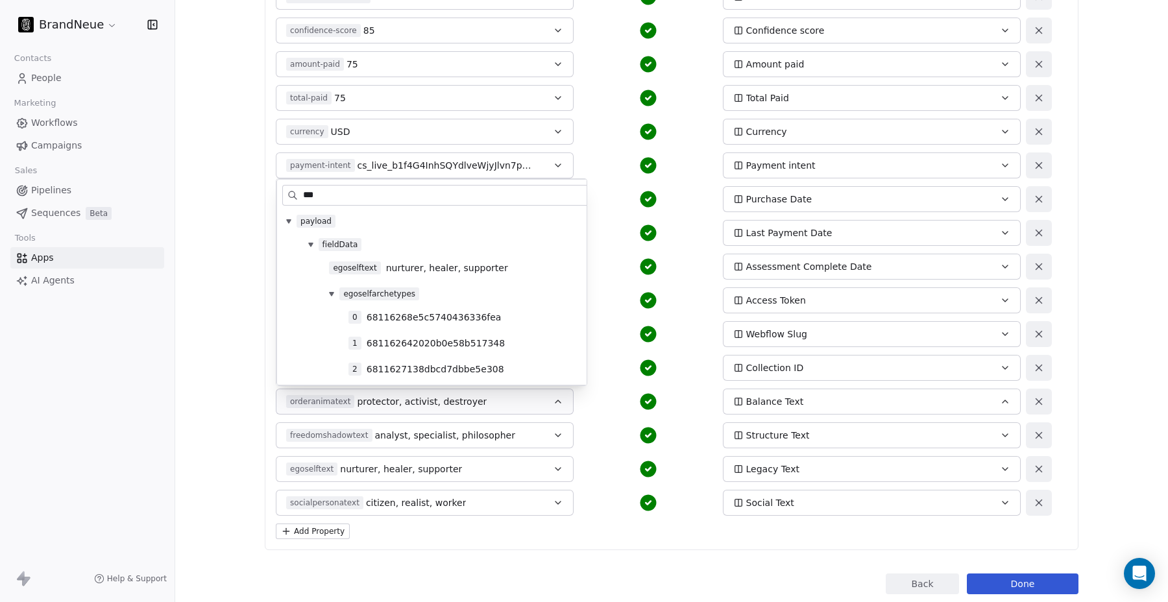
type input "***"
click at [363, 268] on span "egoselftext" at bounding box center [354, 268] width 51 height 13
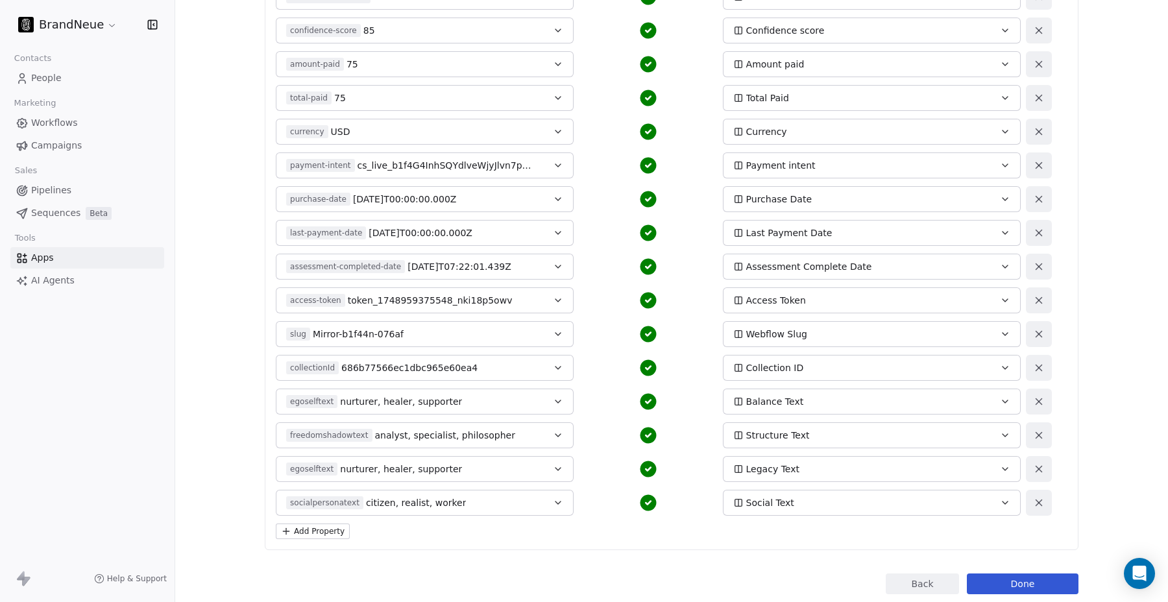
click at [474, 469] on div "egoselftext nurturer, healer, supporter" at bounding box center [410, 469] width 249 height 13
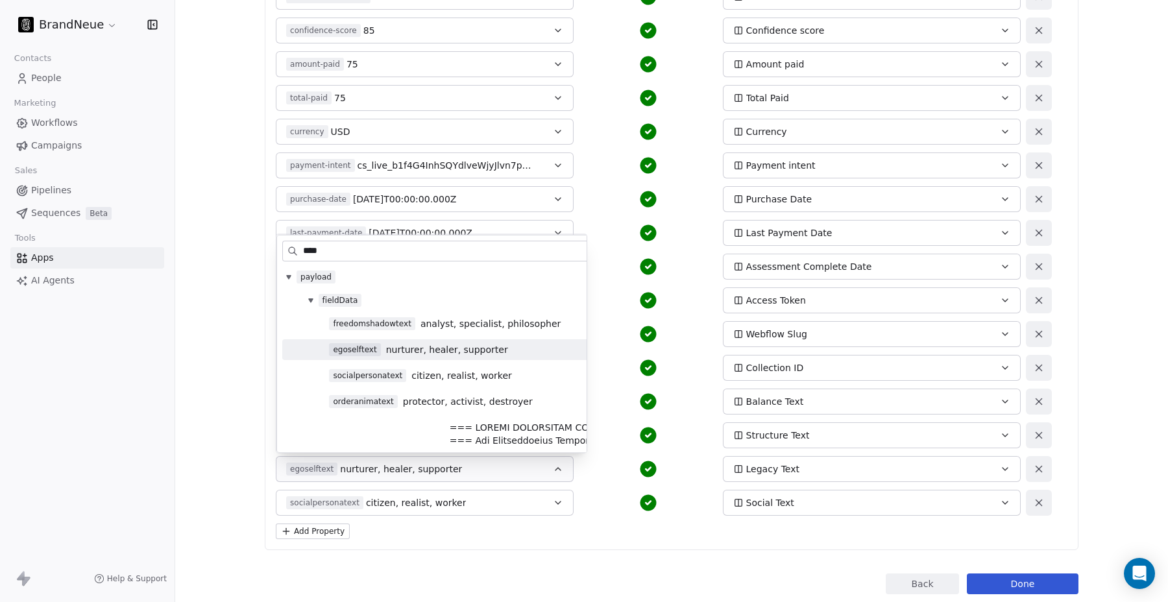
type input "****"
click at [358, 403] on span "orderanimatext" at bounding box center [363, 401] width 68 height 13
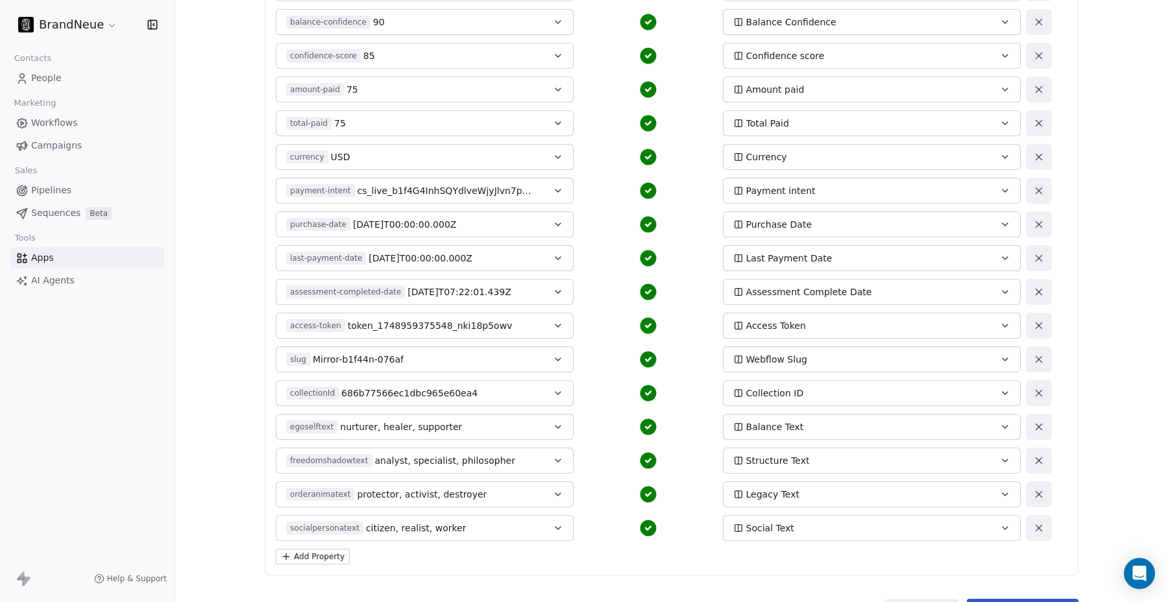
scroll to position [752, 0]
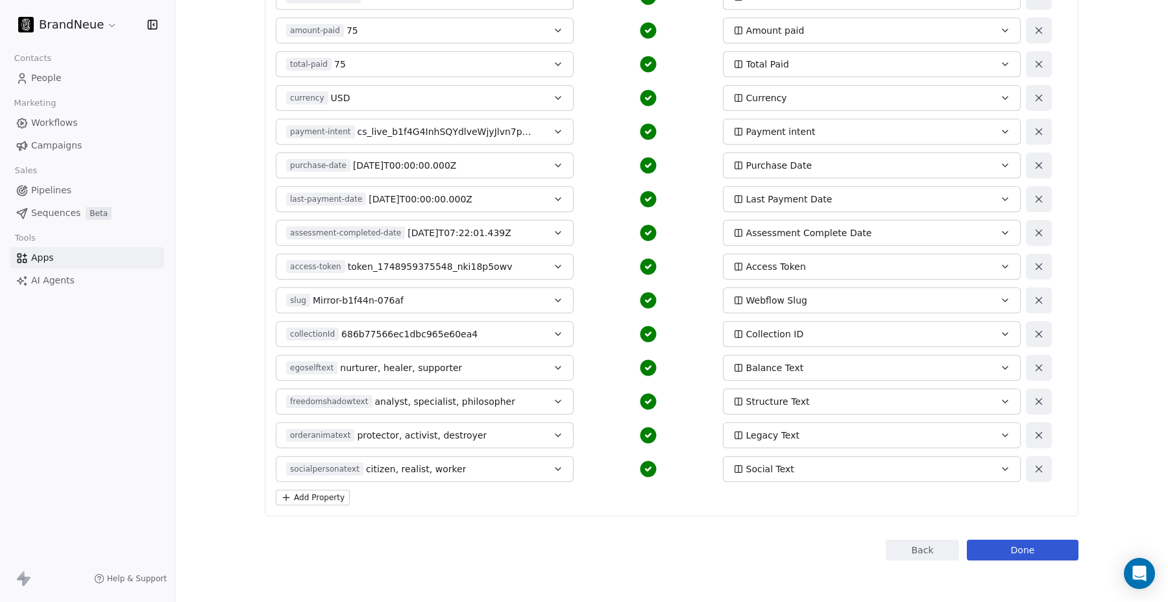
click at [330, 501] on button "Add Property" at bounding box center [313, 498] width 74 height 16
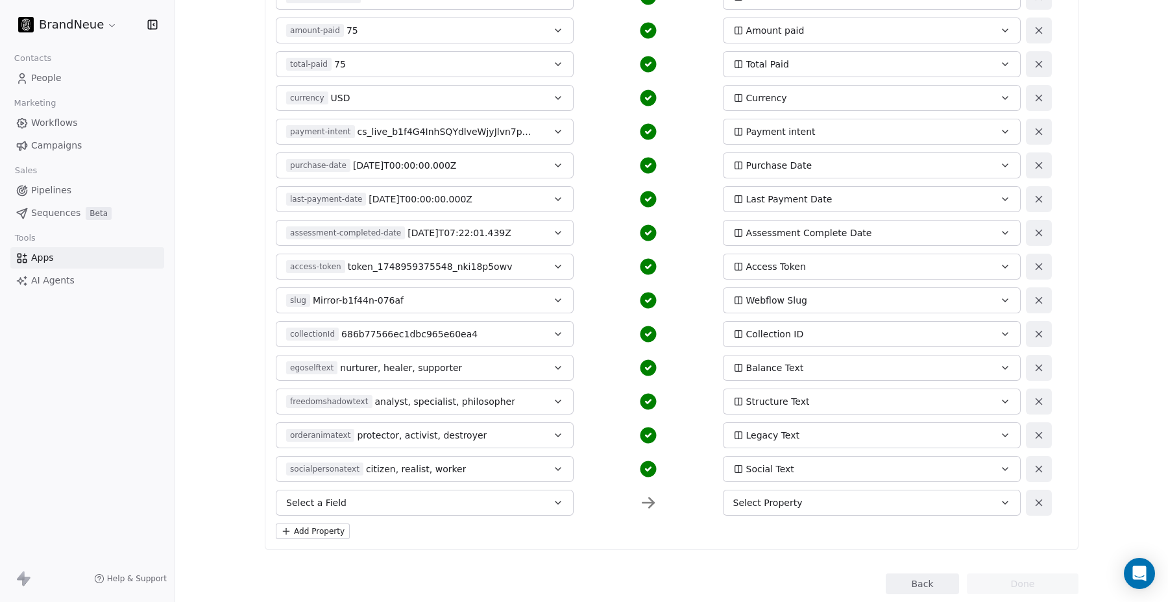
click at [332, 500] on span "Select a Field" at bounding box center [316, 502] width 60 height 13
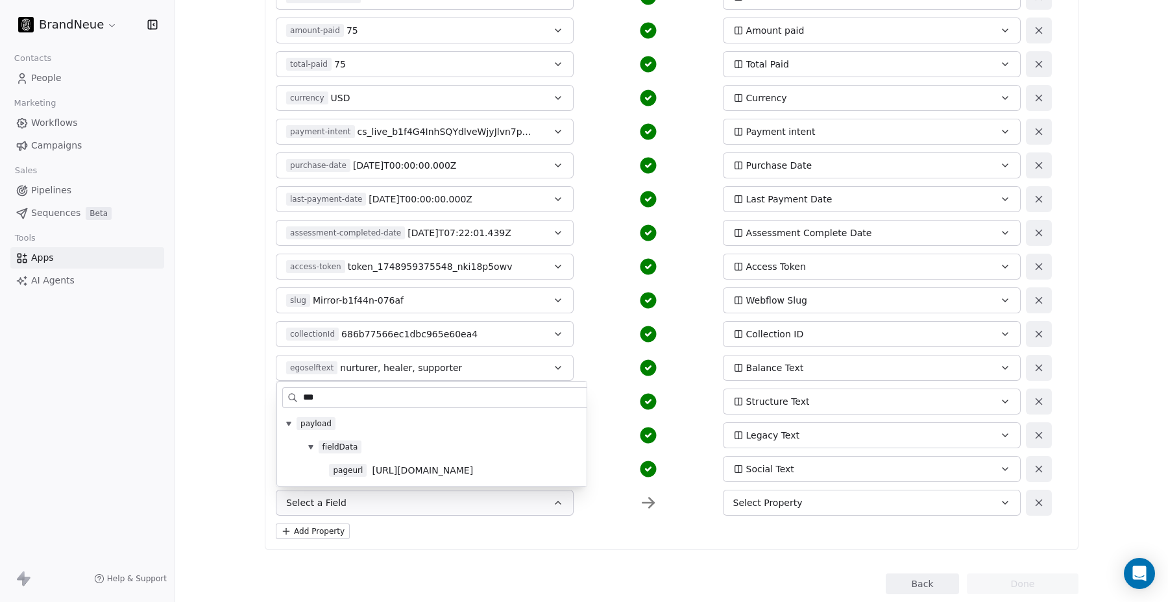
type input "***"
click at [387, 472] on span "[URL][DOMAIN_NAME]" at bounding box center [422, 470] width 101 height 13
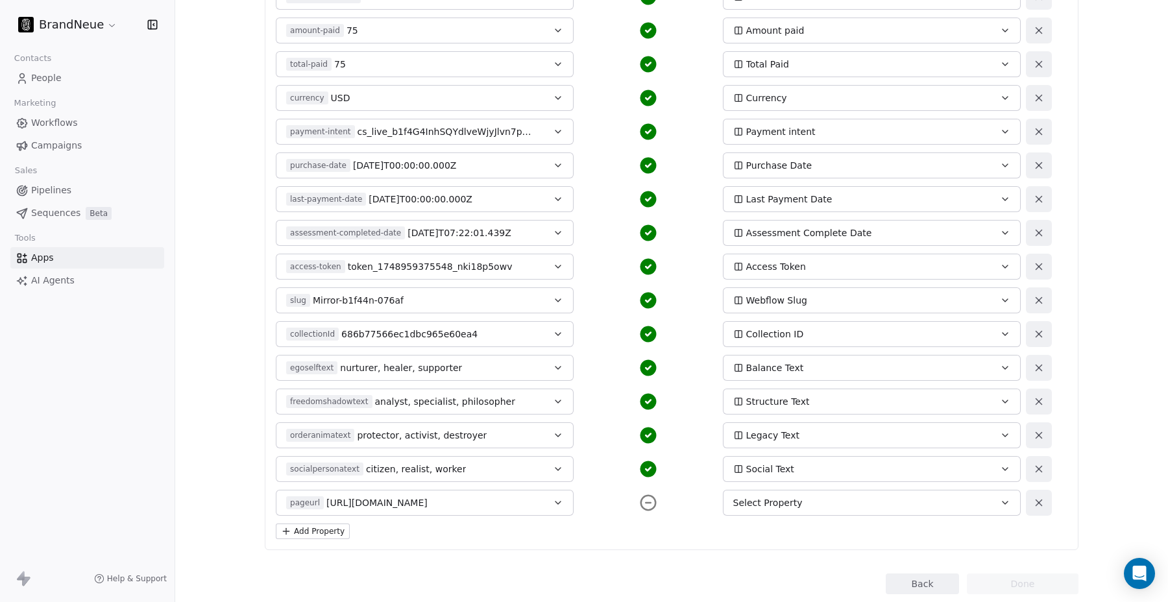
click at [764, 502] on span "Select Property" at bounding box center [767, 502] width 69 height 13
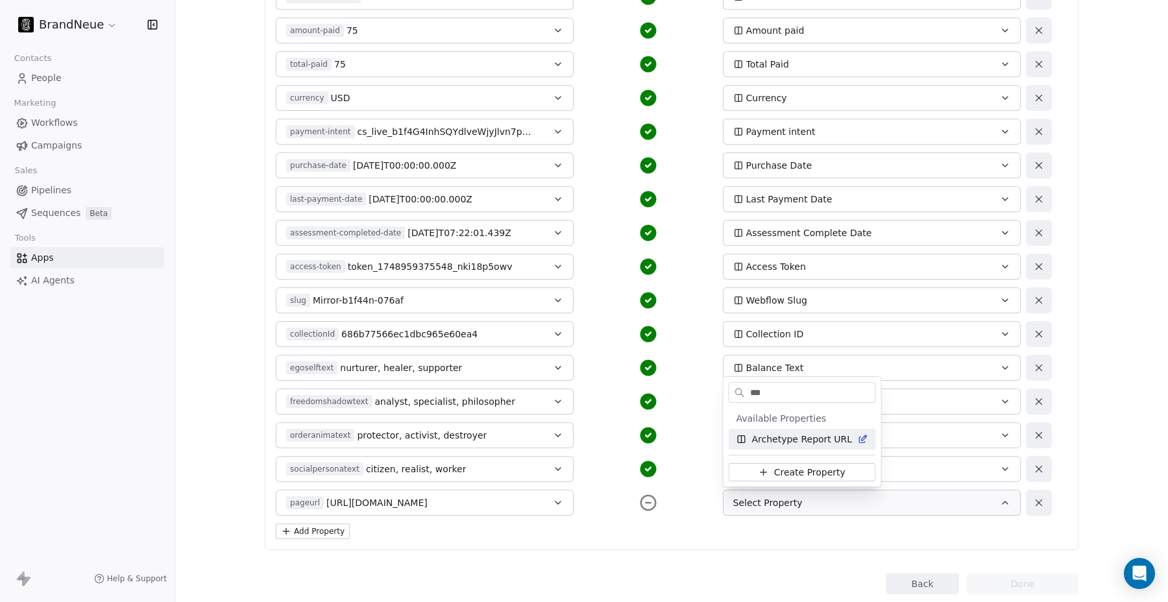
type input "***"
click at [782, 443] on span "Archetype Report URL" at bounding box center [802, 439] width 101 height 13
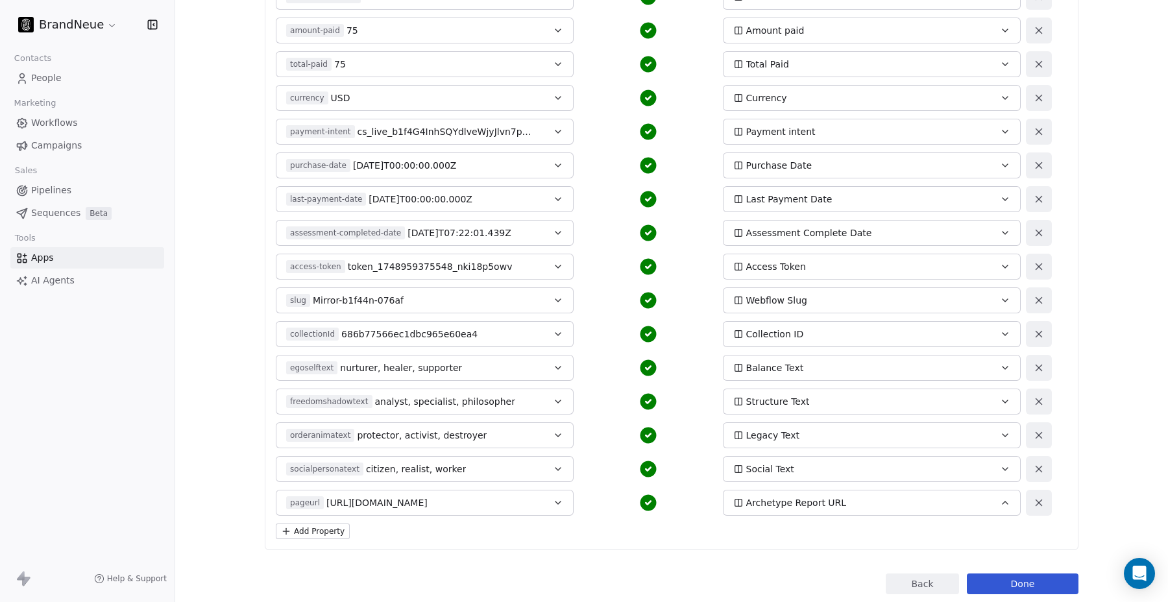
click at [309, 533] on button "Add Property" at bounding box center [313, 532] width 74 height 16
click at [322, 537] on span "Select a Field" at bounding box center [316, 536] width 60 height 13
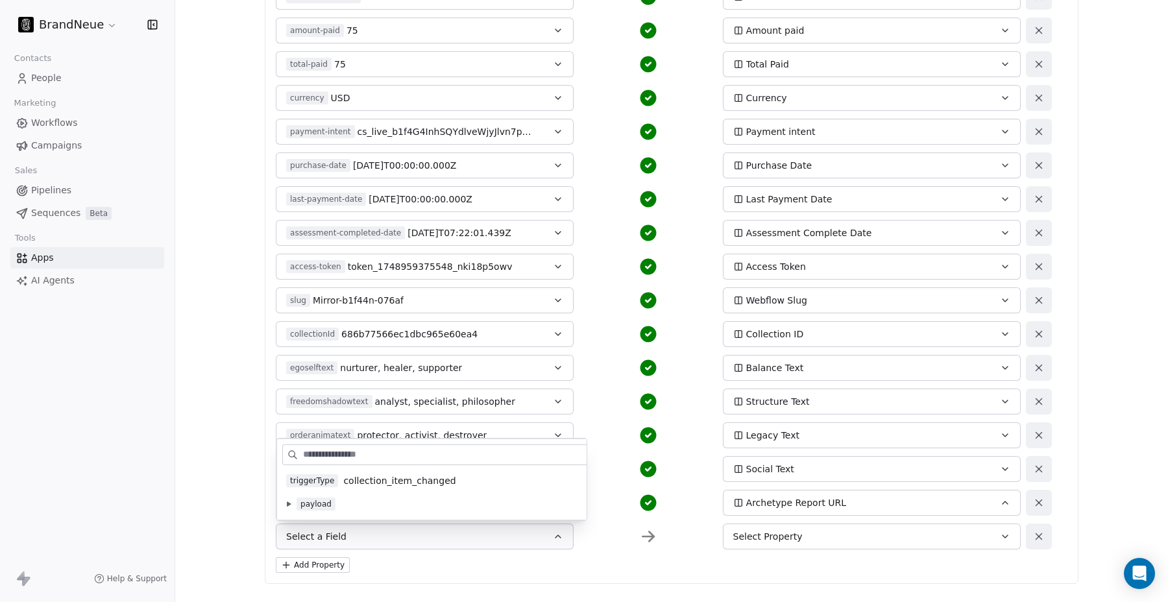
click at [288, 504] on icon at bounding box center [289, 504] width 4 height 5
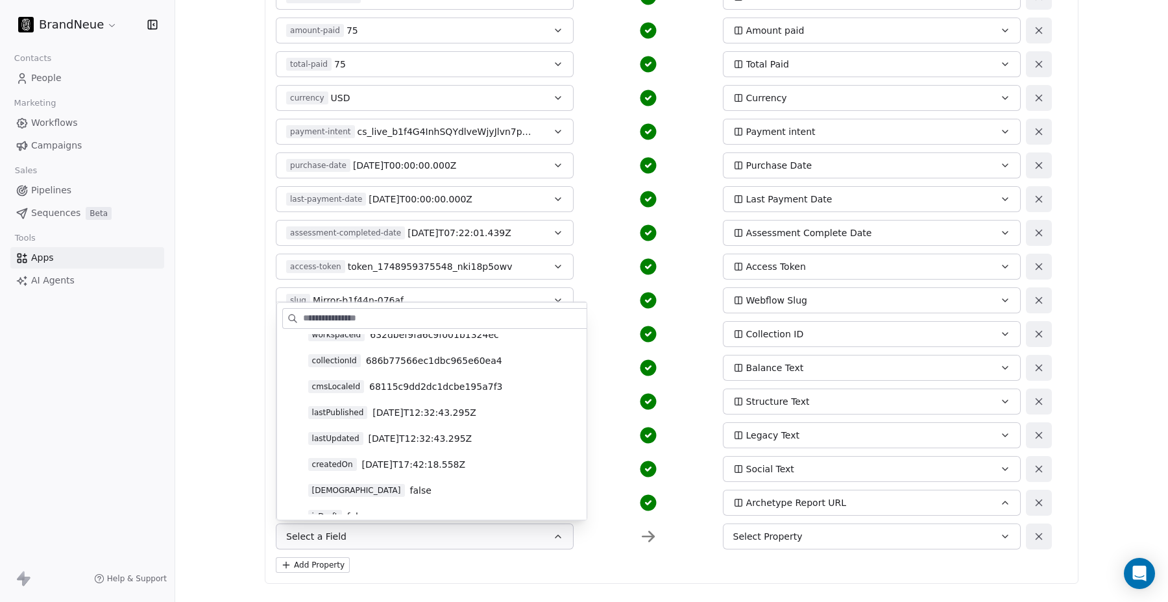
scroll to position [146, 0]
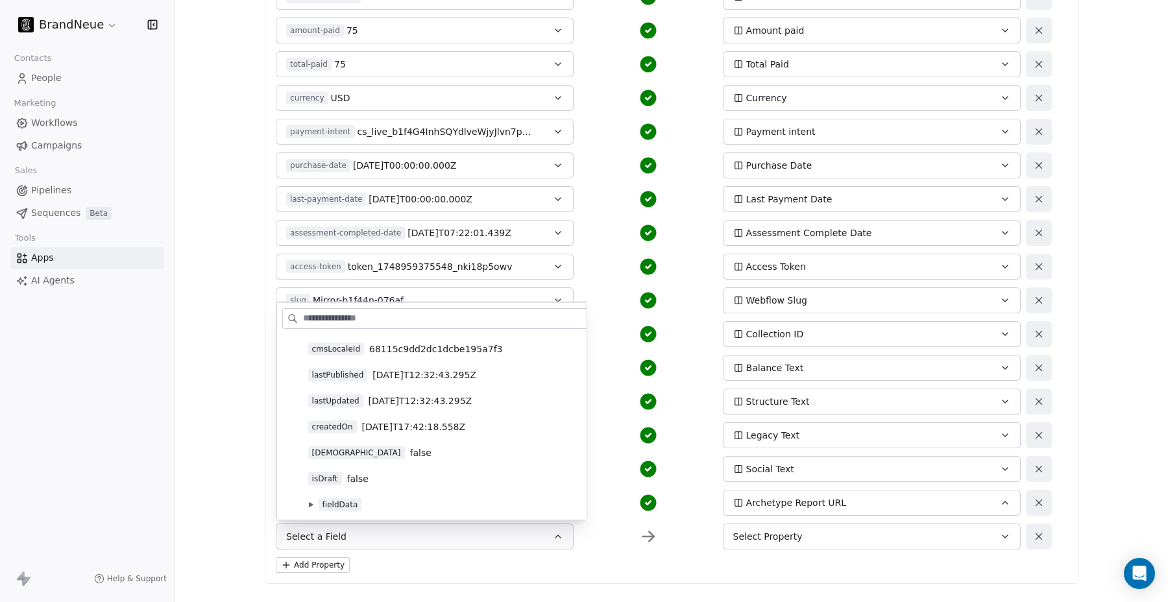
click at [311, 505] on icon at bounding box center [311, 504] width 4 height 5
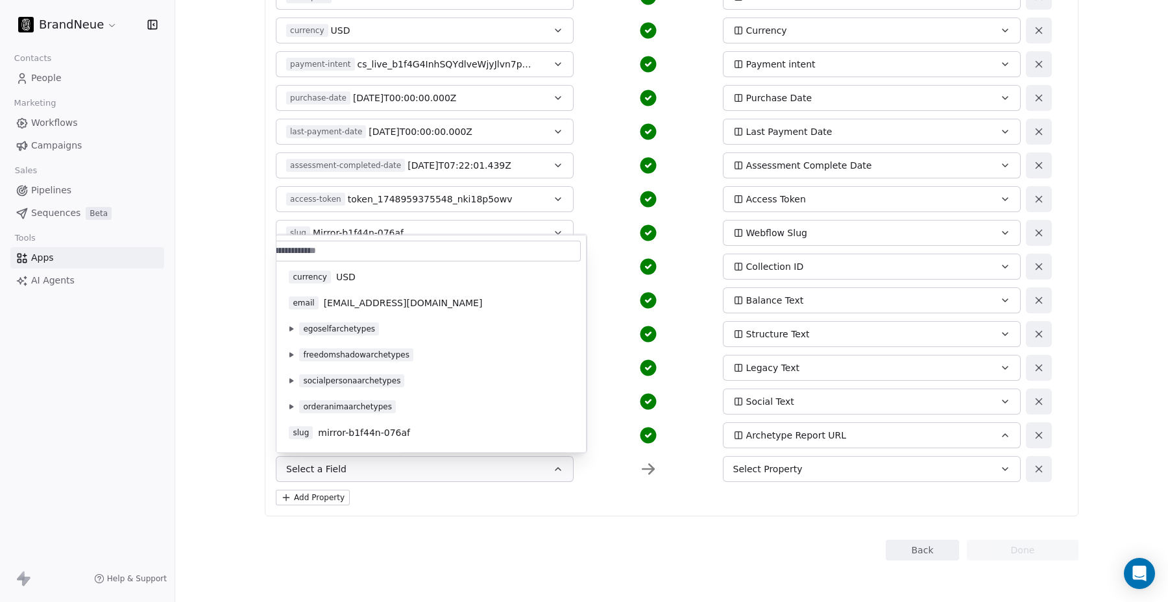
scroll to position [2302, 0]
click at [336, 427] on span "mirror-b1f44n-076af" at bounding box center [364, 433] width 92 height 13
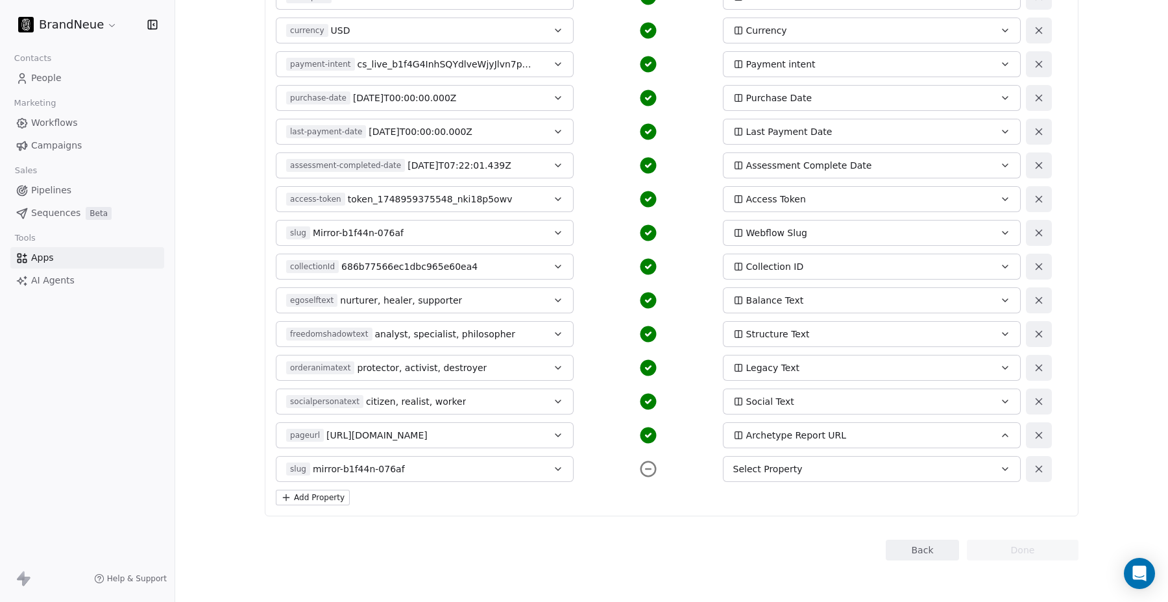
click at [753, 467] on span "Select Property" at bounding box center [767, 469] width 69 height 13
type input "****"
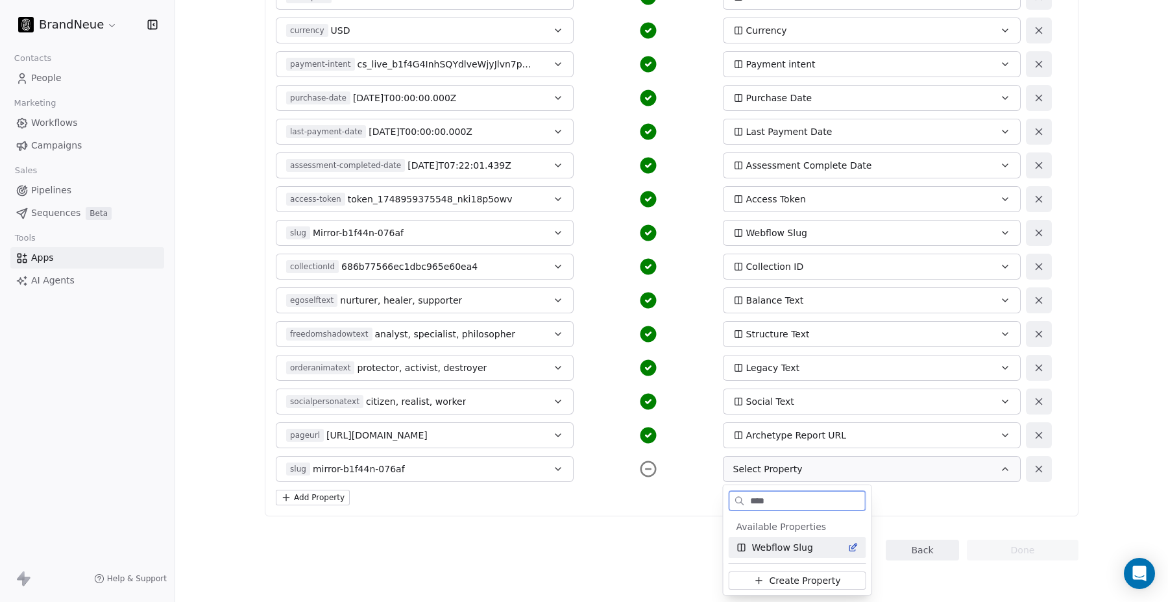
click at [770, 547] on span "Webflow Slug" at bounding box center [782, 547] width 61 height 13
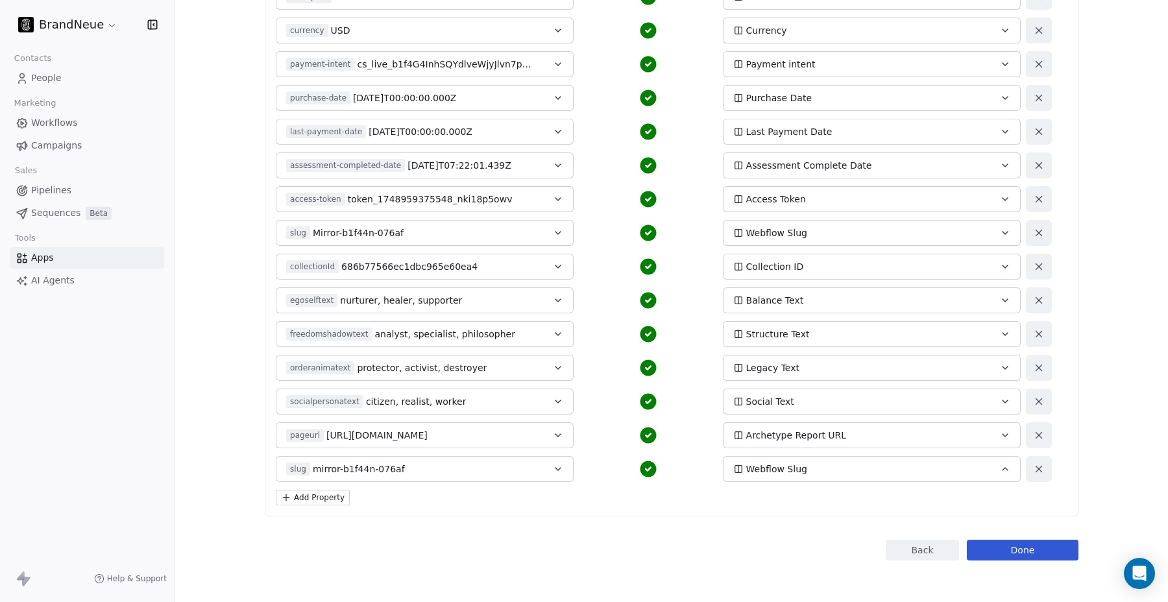
click at [316, 499] on button "Add Property" at bounding box center [313, 498] width 74 height 16
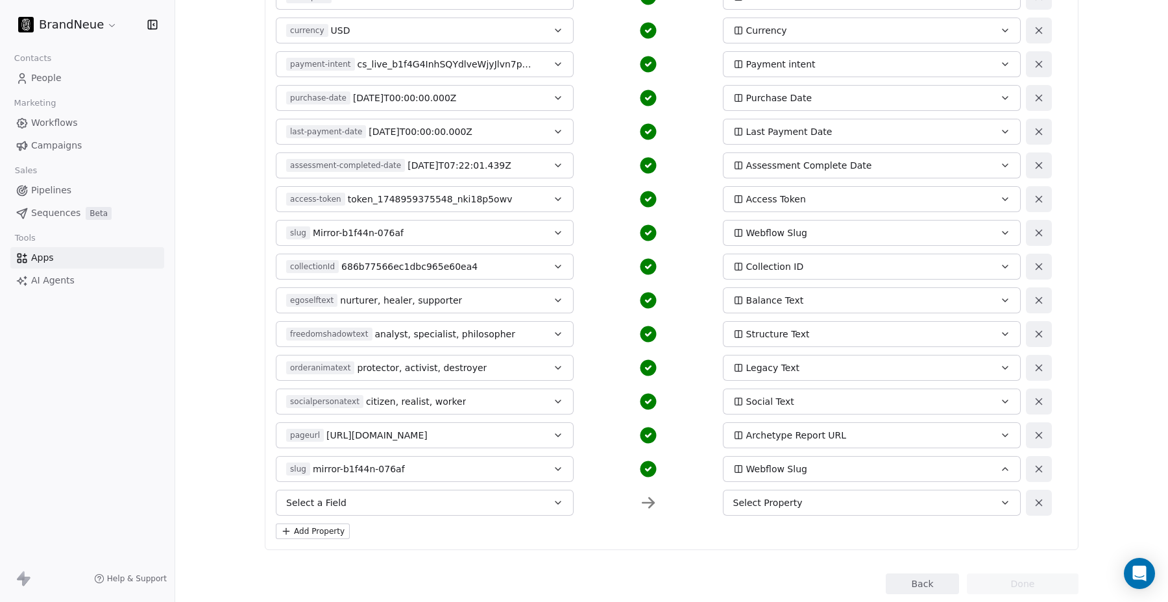
click at [299, 505] on span "Select a Field" at bounding box center [316, 502] width 60 height 13
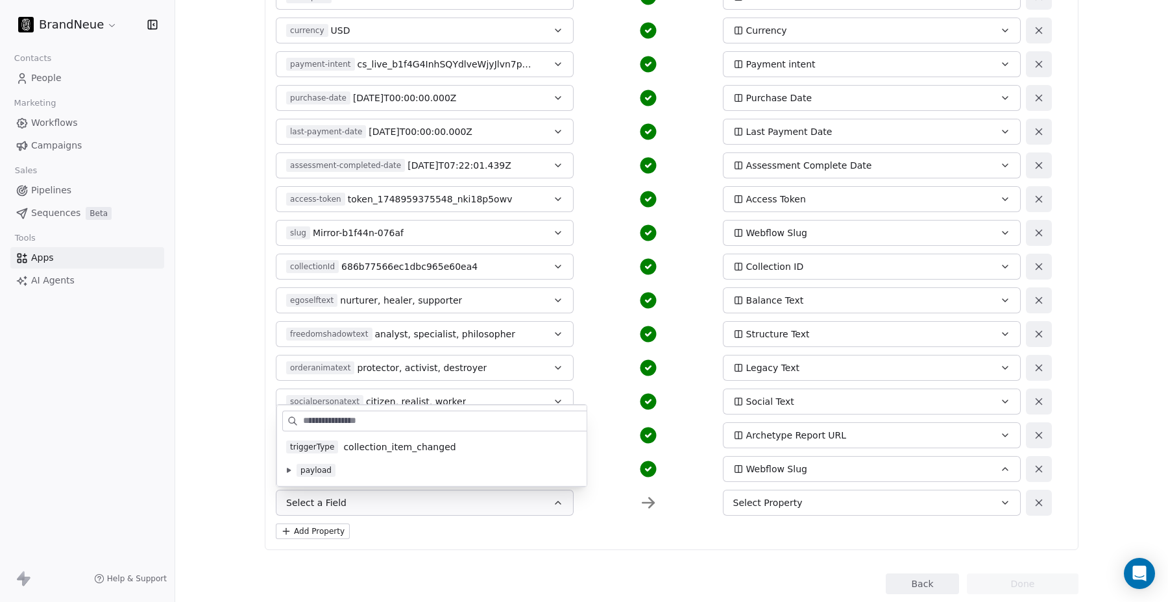
click at [292, 471] on button at bounding box center [289, 470] width 10 height 10
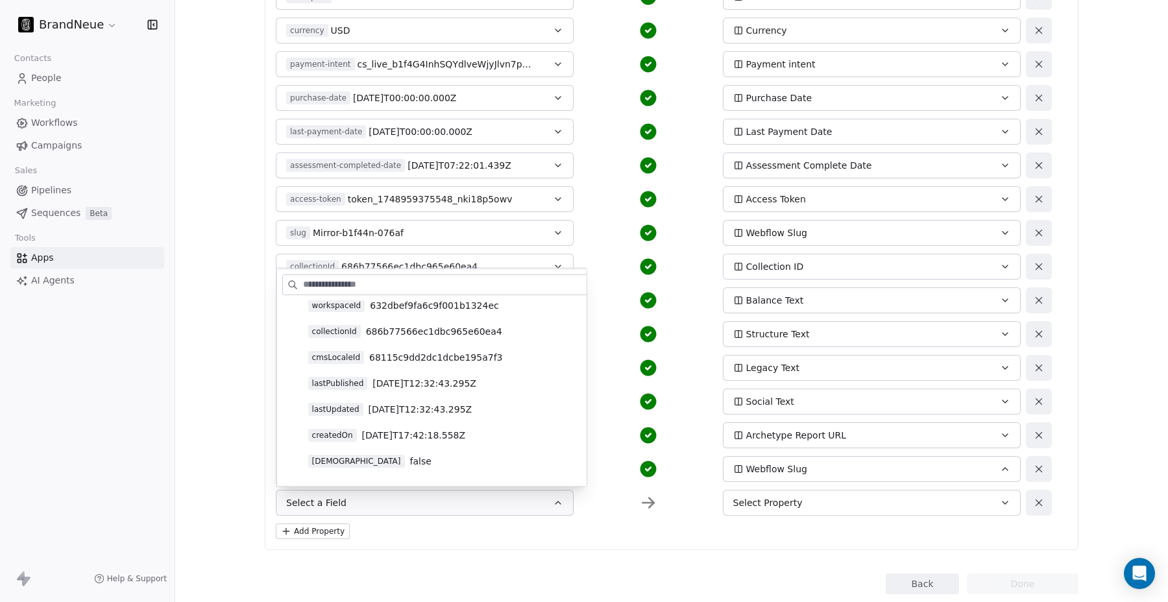
scroll to position [146, 0]
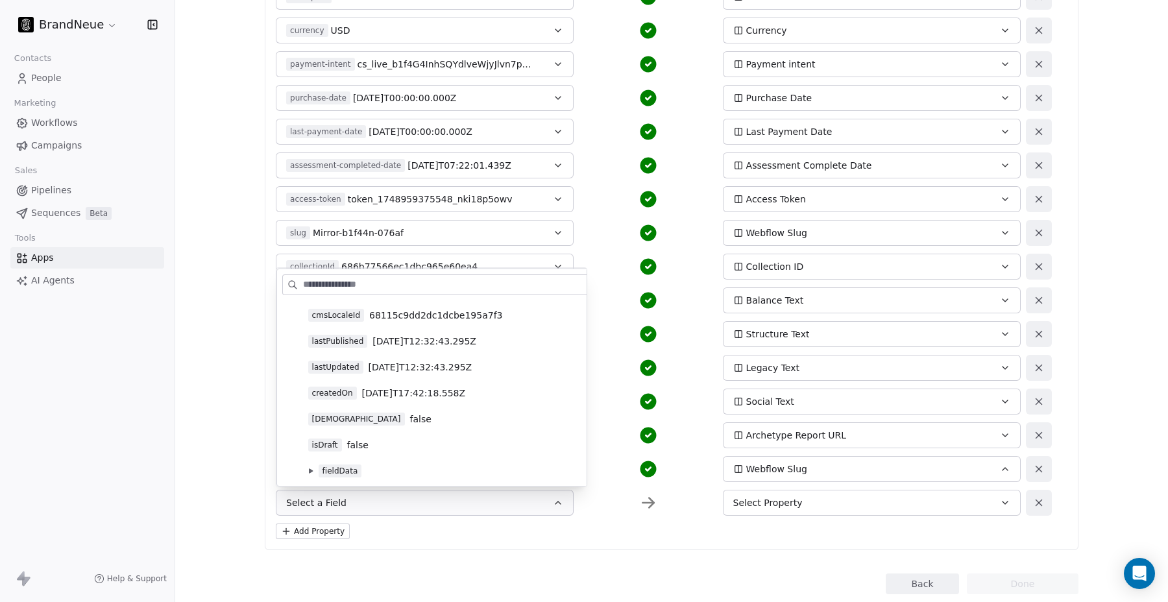
click at [311, 471] on icon at bounding box center [311, 471] width 4 height 5
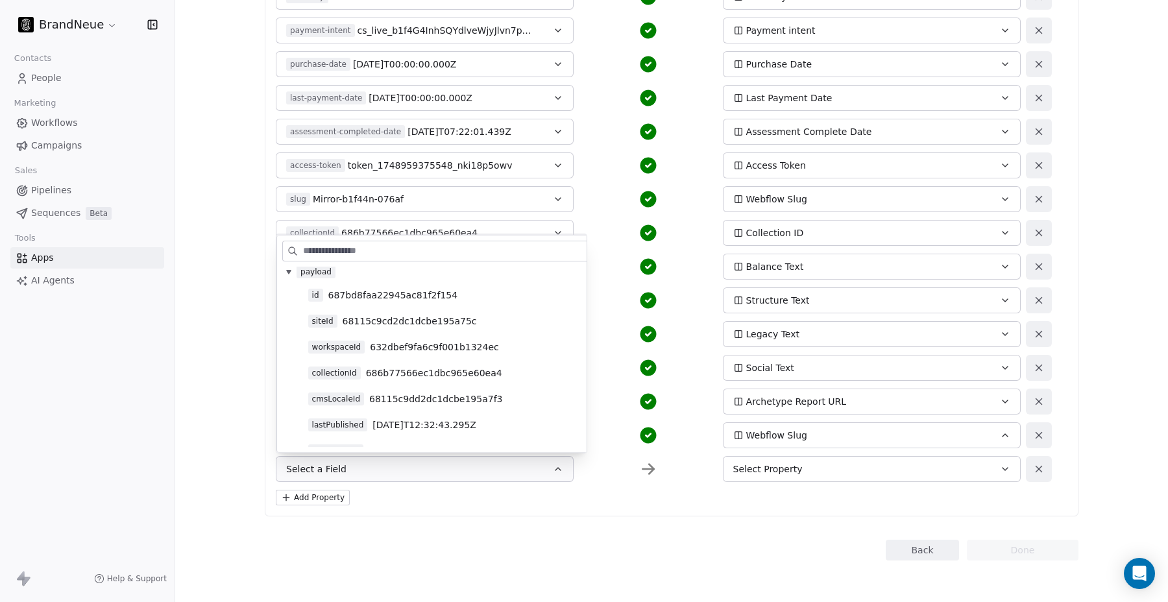
scroll to position [0, 0]
click at [367, 279] on span "collection_item_changed" at bounding box center [399, 277] width 112 height 13
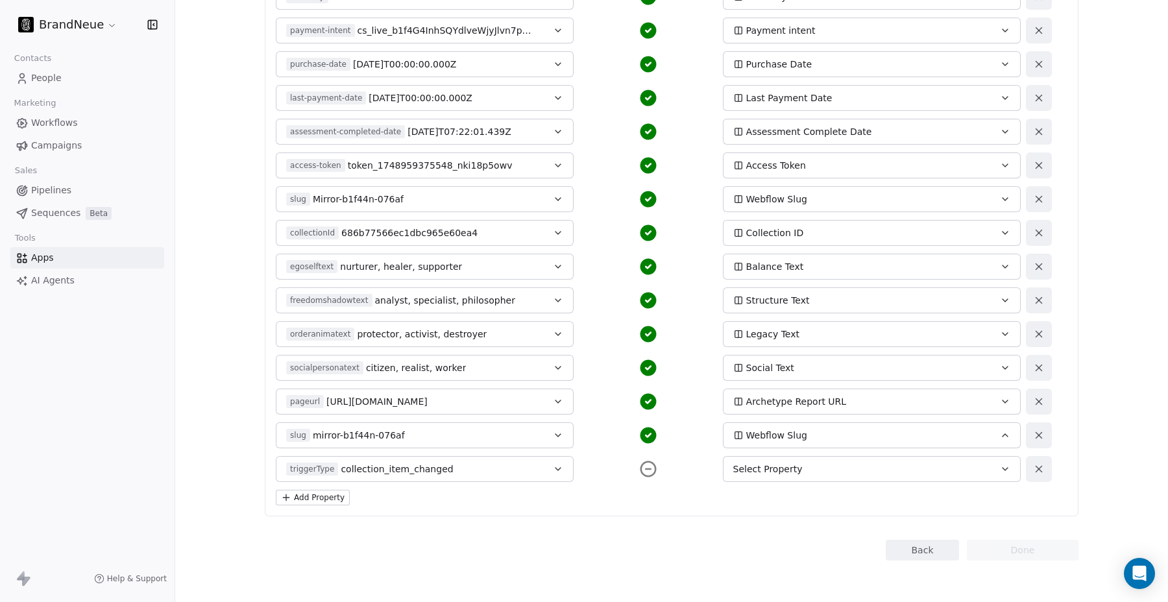
click at [549, 467] on button "triggerType collection_item_changed" at bounding box center [425, 469] width 298 height 26
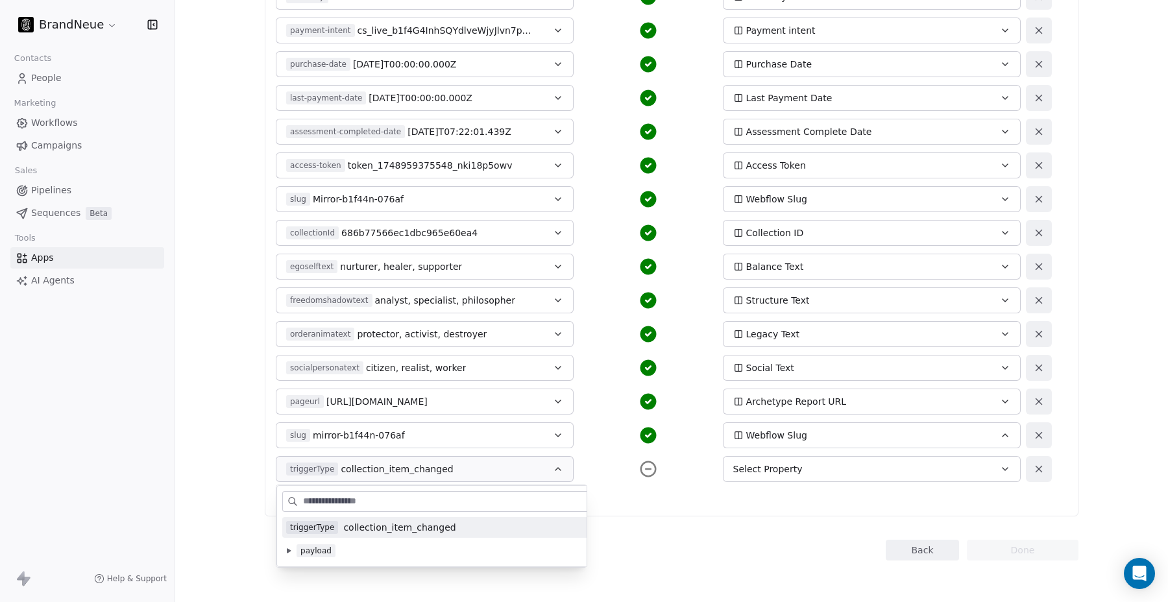
click at [548, 463] on button "triggerType collection_item_changed" at bounding box center [425, 469] width 298 height 26
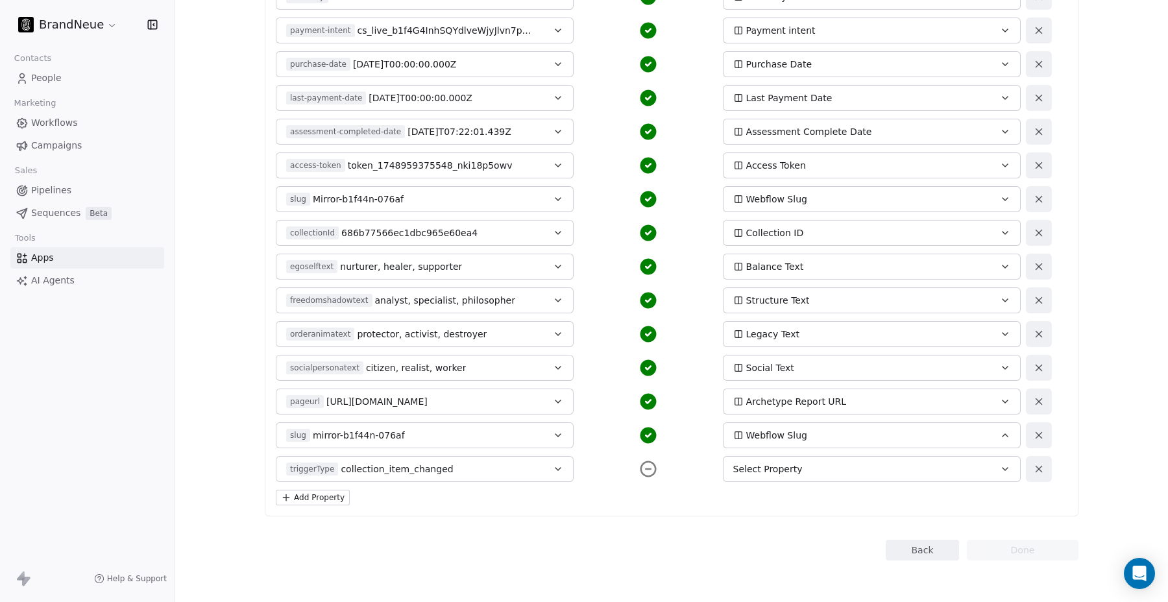
click at [1038, 465] on icon at bounding box center [1039, 469] width 12 height 12
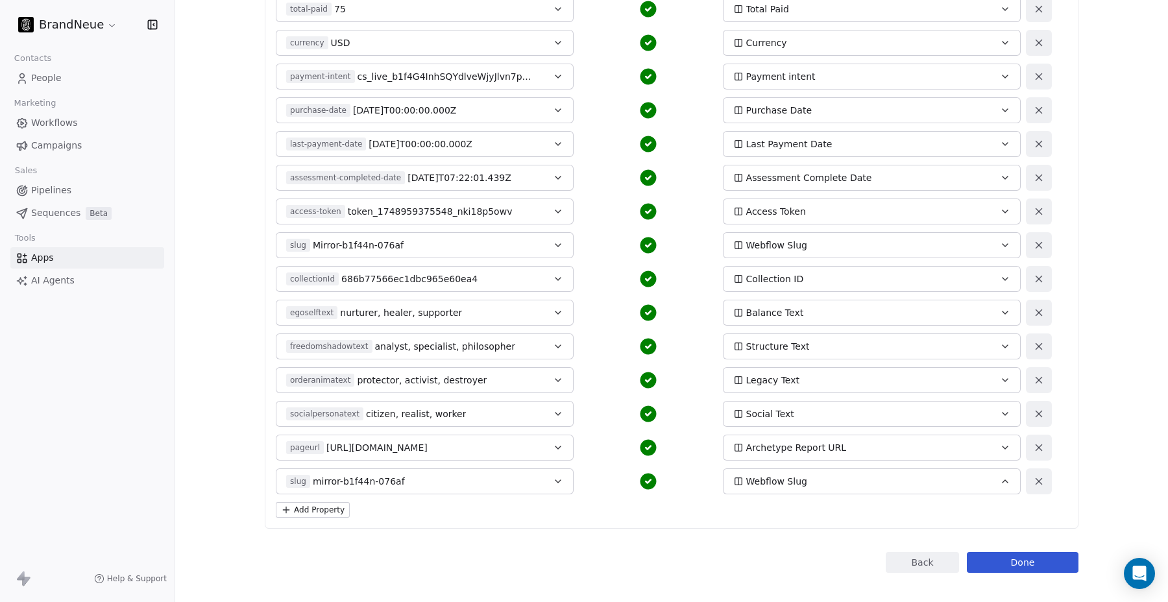
scroll to position [820, 0]
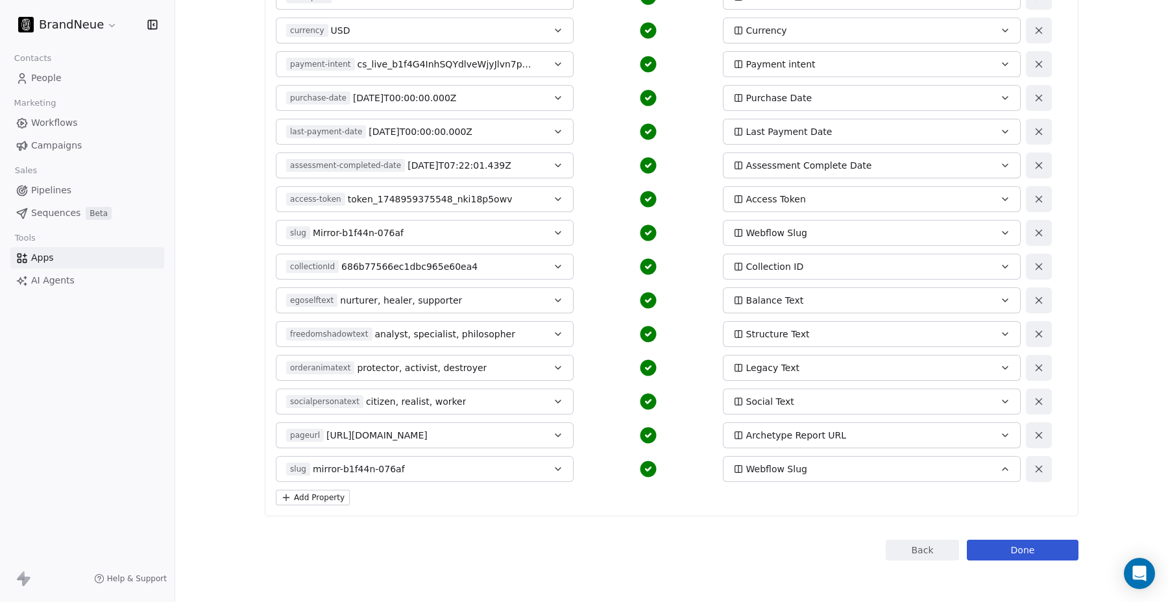
click at [1043, 551] on button "Done" at bounding box center [1023, 550] width 112 height 21
